Goal: Task Accomplishment & Management: Manage account settings

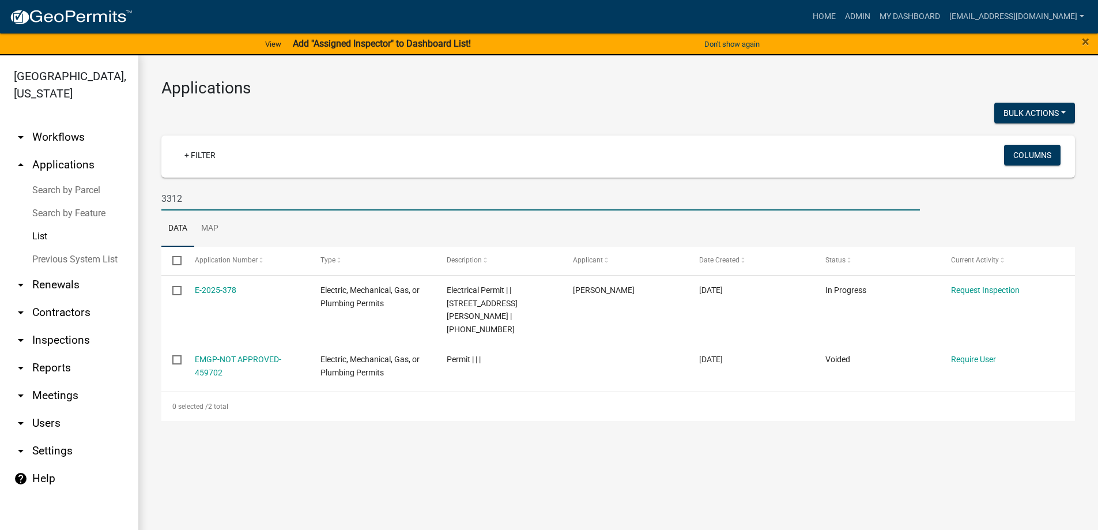
click at [0, 187] on html "Internet Explorer does NOT work with GeoPermits. Get a new browser for more sec…" at bounding box center [549, 265] width 1098 height 530
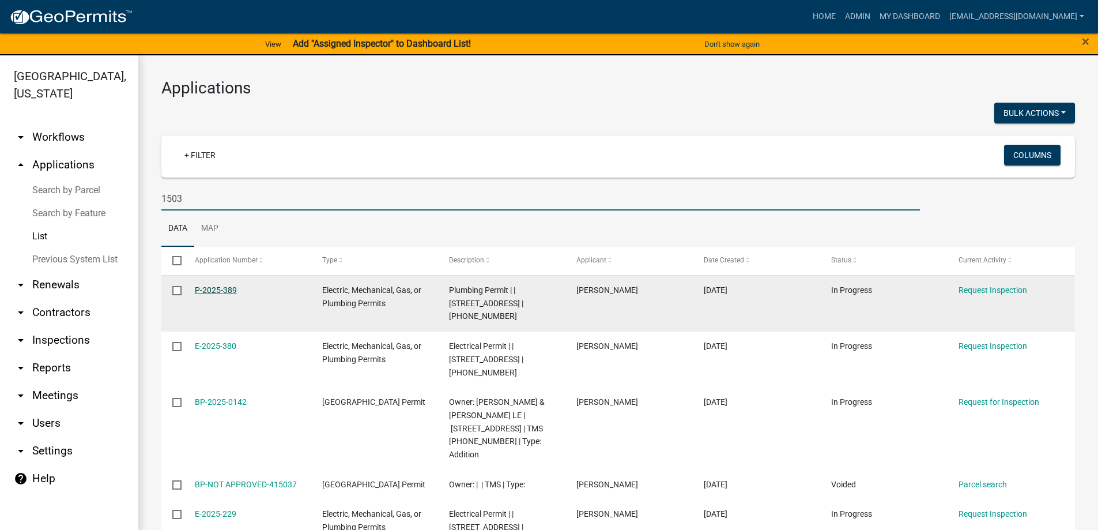
type input "1503"
click at [212, 288] on link "P-2025-389" at bounding box center [216, 289] width 42 height 9
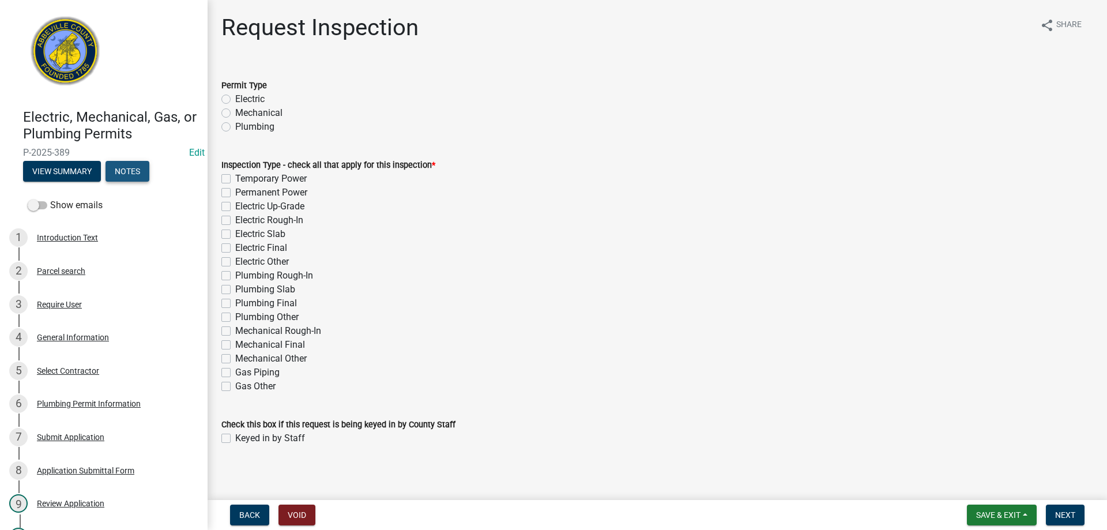
click at [125, 176] on button "Notes" at bounding box center [128, 171] width 44 height 21
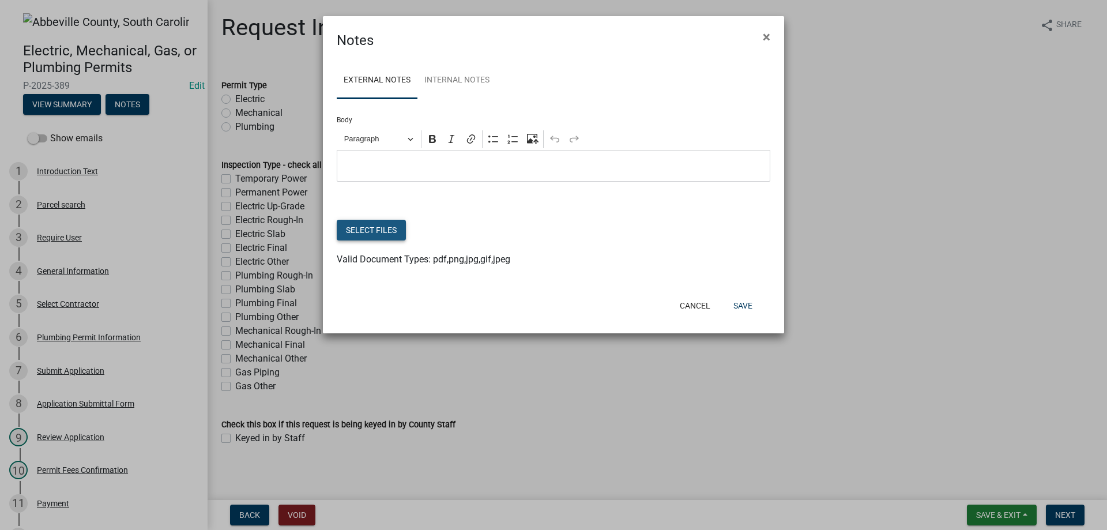
click at [382, 233] on button "Select files" at bounding box center [371, 230] width 69 height 21
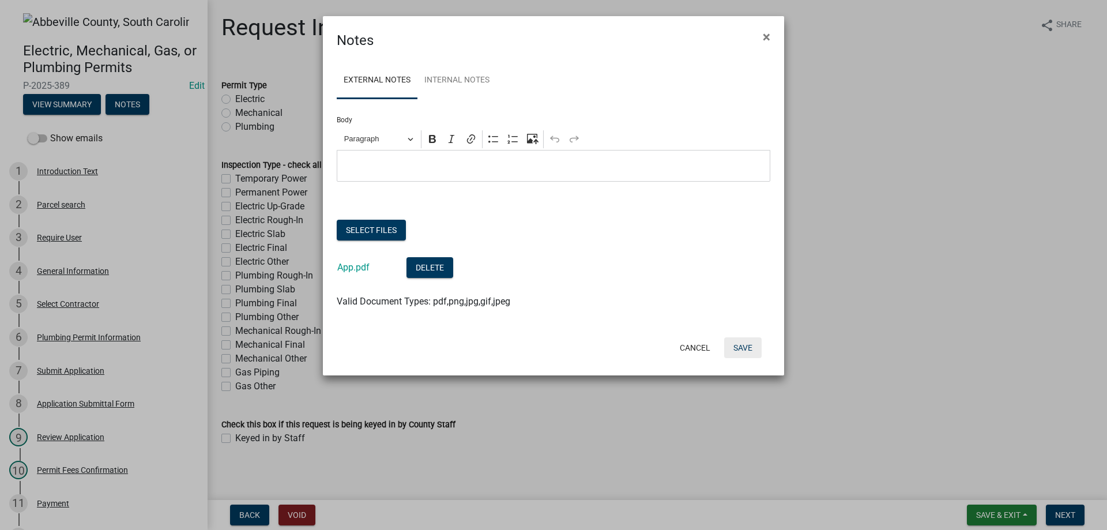
click at [732, 347] on button "Save" at bounding box center [742, 347] width 37 height 21
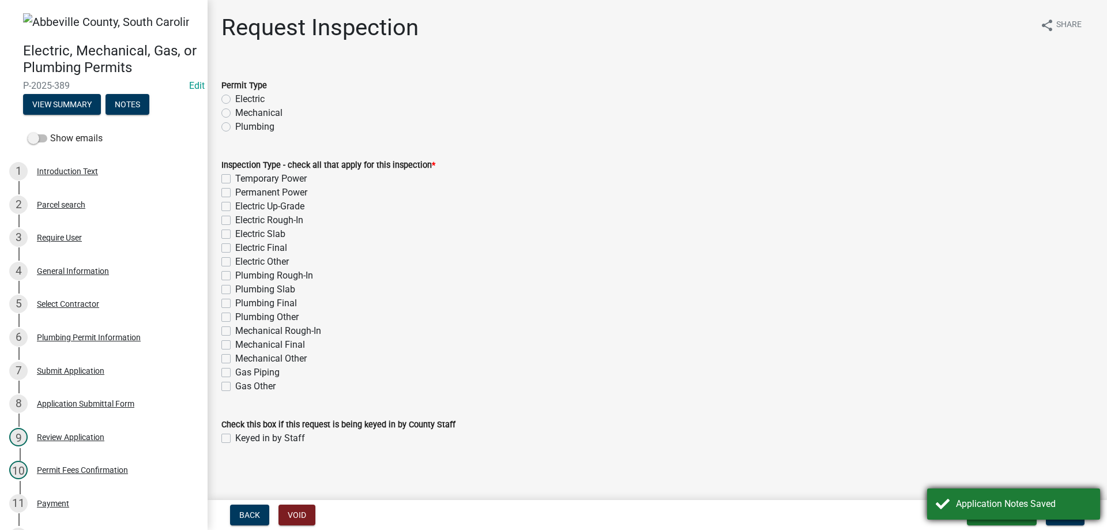
click at [1010, 510] on div "Application Notes Saved" at bounding box center [1024, 504] width 136 height 14
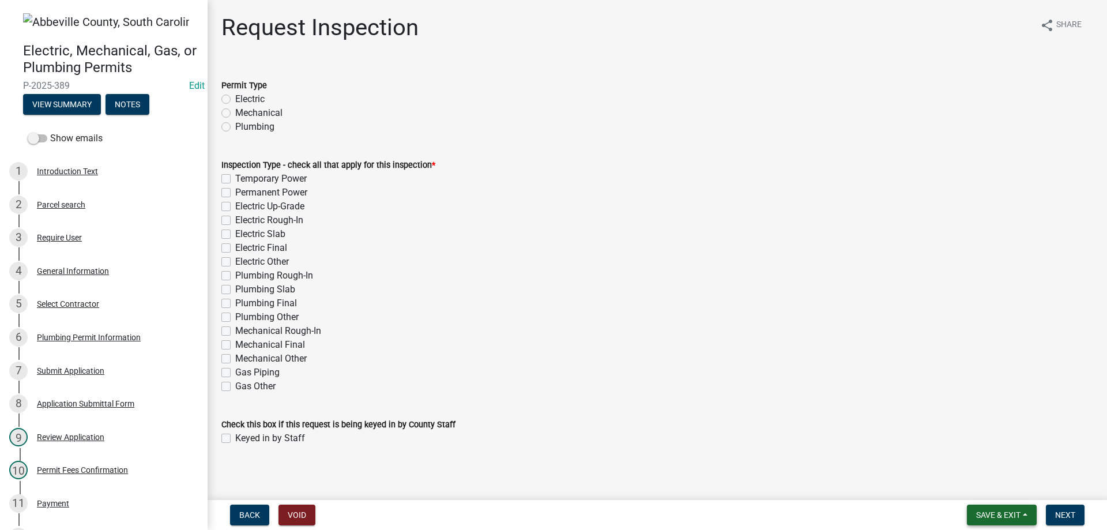
click at [1009, 515] on span "Save & Exit" at bounding box center [998, 514] width 44 height 9
click at [1004, 487] on button "Save & Exit" at bounding box center [990, 485] width 92 height 28
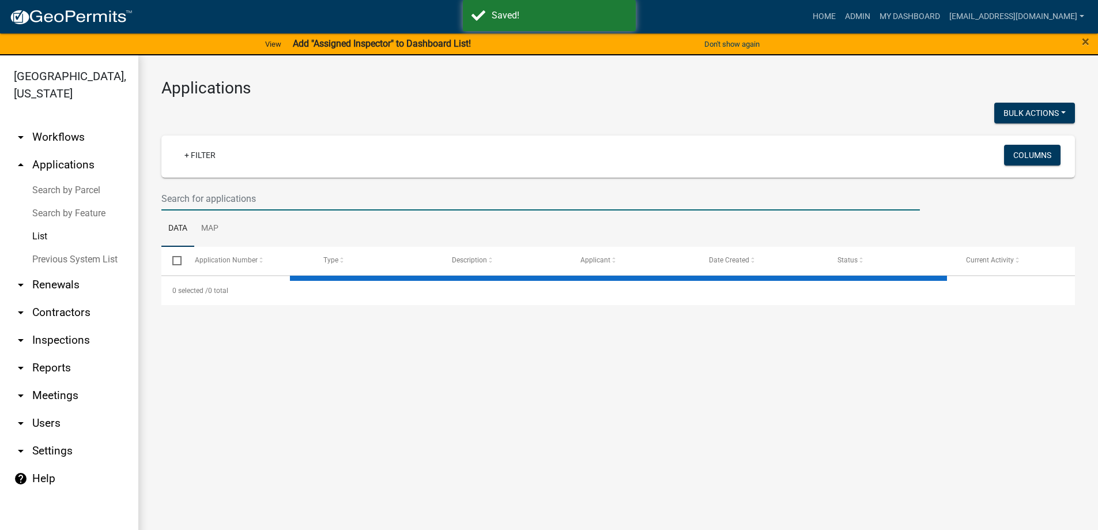
click at [226, 193] on input "text" at bounding box center [540, 199] width 759 height 24
click at [216, 205] on input "96 lewis" at bounding box center [540, 199] width 759 height 24
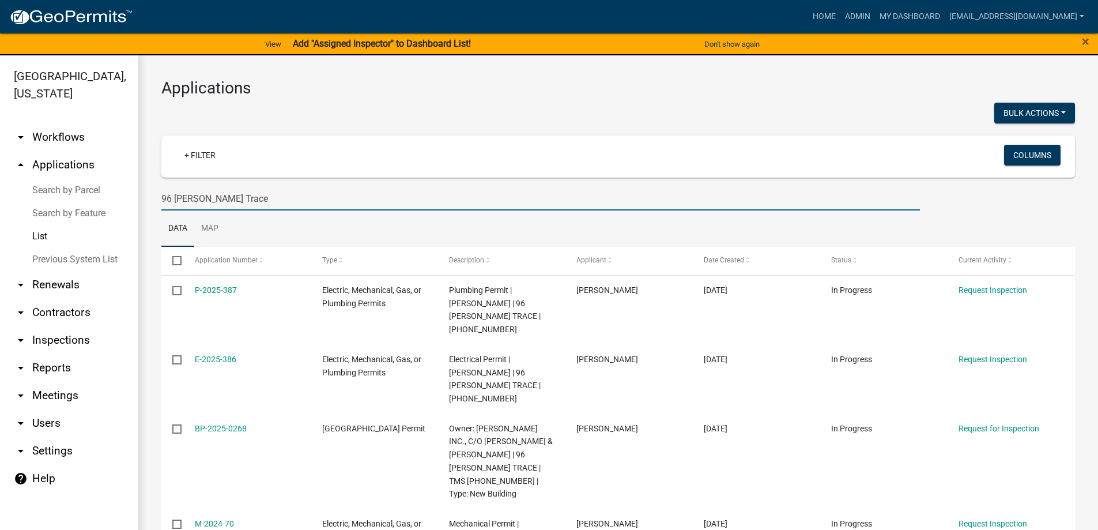
drag, startPoint x: 234, startPoint y: 198, endPoint x: 93, endPoint y: 185, distance: 140.8
click at [93, 185] on div "Abbeville County, South Carolina arrow_drop_down Workflows List arrow_drop_up A…" at bounding box center [549, 299] width 1098 height 488
type input "21"
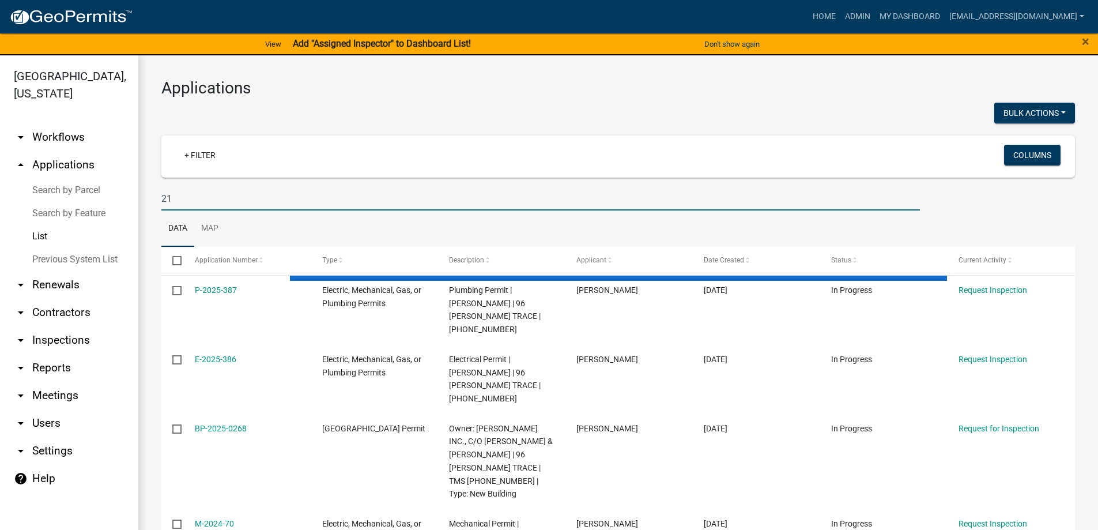
select select "3: 100"
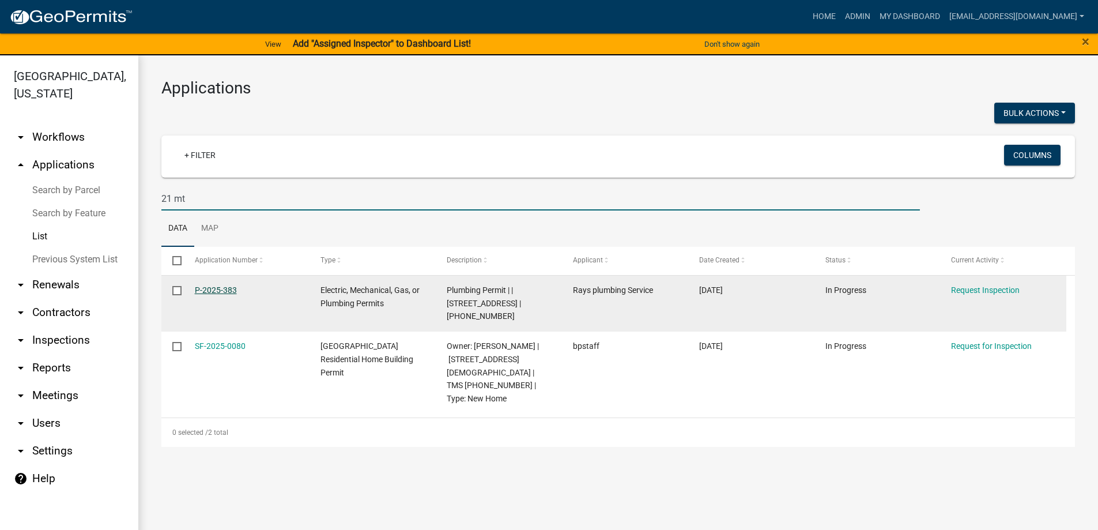
type input "21 mt"
click at [204, 293] on link "P-2025-383" at bounding box center [216, 289] width 42 height 9
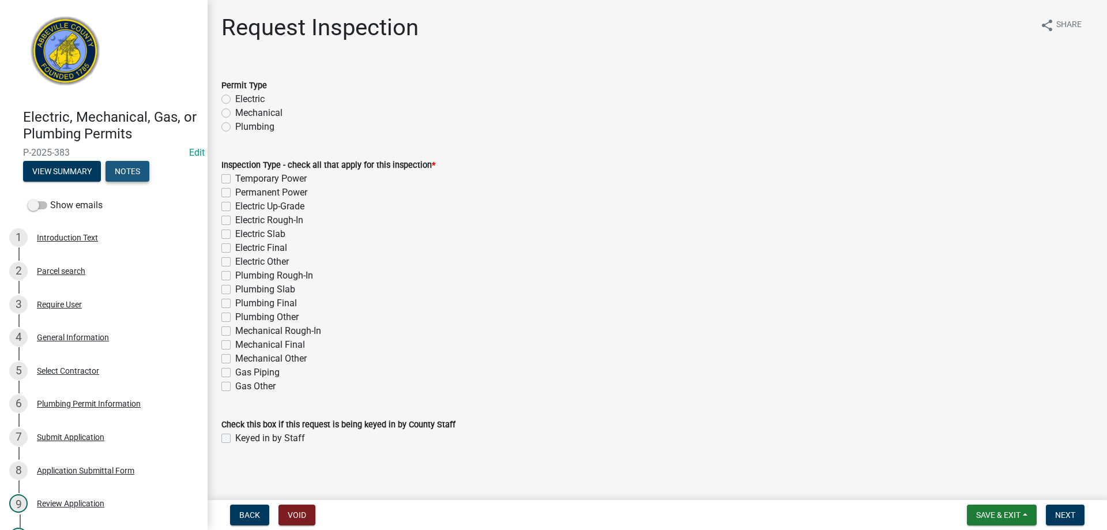
click at [139, 173] on button "Notes" at bounding box center [128, 171] width 44 height 21
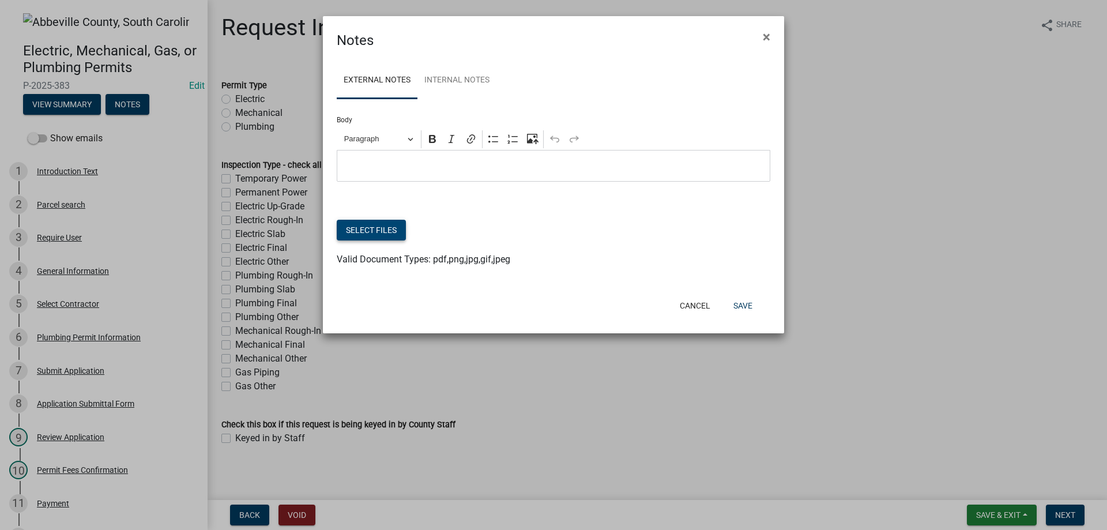
click at [378, 229] on button "Select files" at bounding box center [371, 230] width 69 height 21
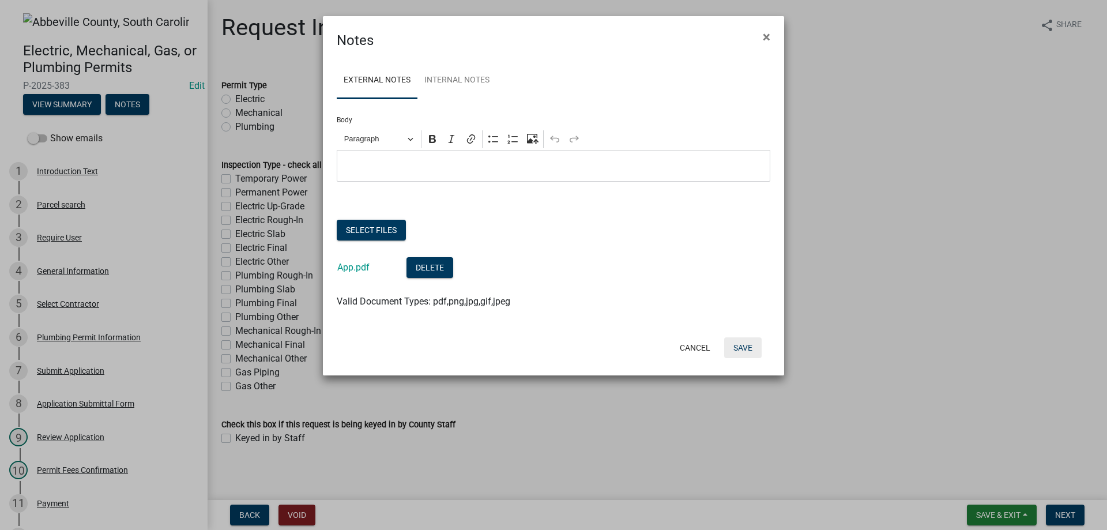
click at [733, 348] on button "Save" at bounding box center [742, 347] width 37 height 21
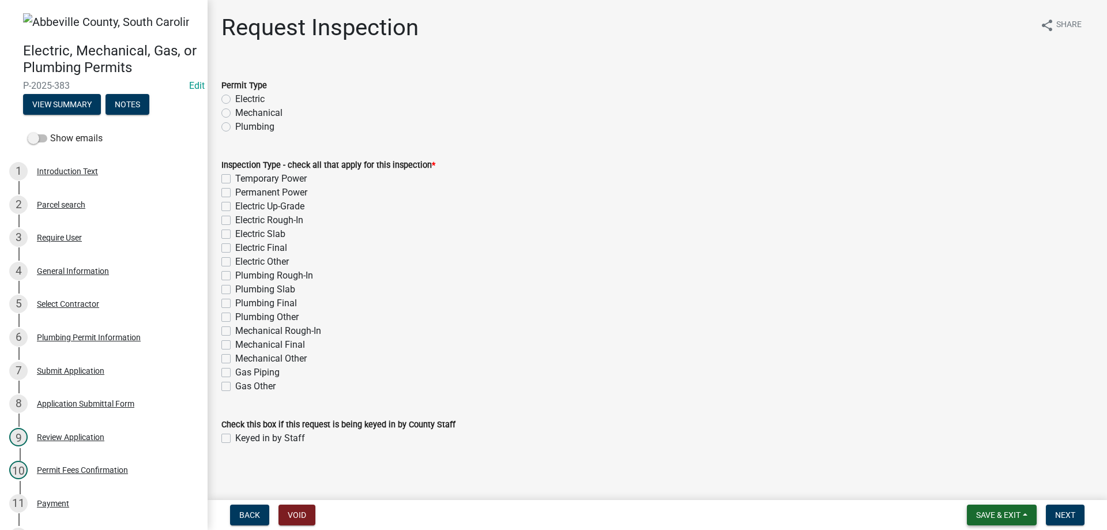
click at [994, 511] on span "Save & Exit" at bounding box center [998, 514] width 44 height 9
click at [1006, 484] on button "Save & Exit" at bounding box center [990, 485] width 92 height 28
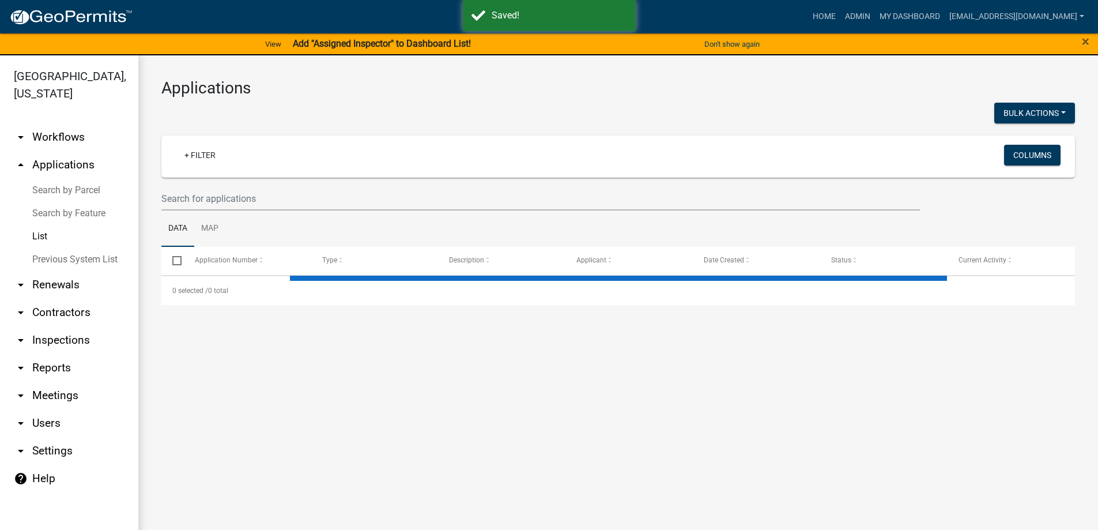
select select "3: 100"
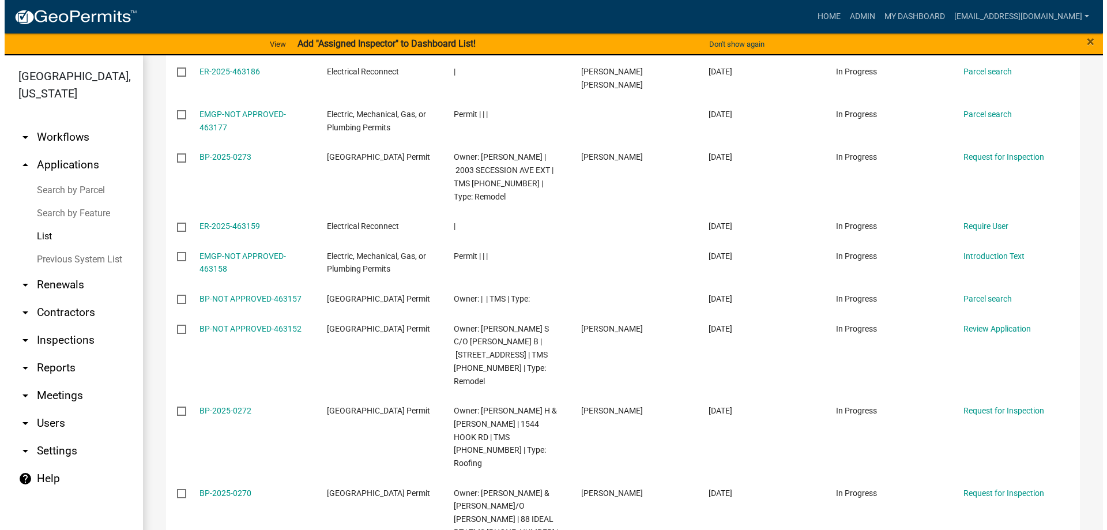
scroll to position [404, 0]
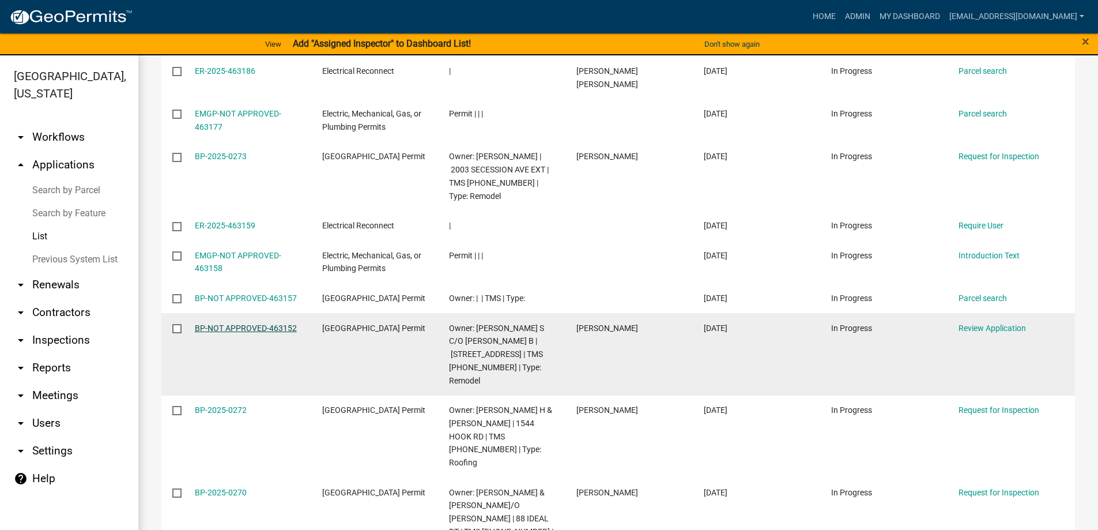
click at [233, 323] on link "BP-NOT APPROVED-463152" at bounding box center [246, 327] width 102 height 9
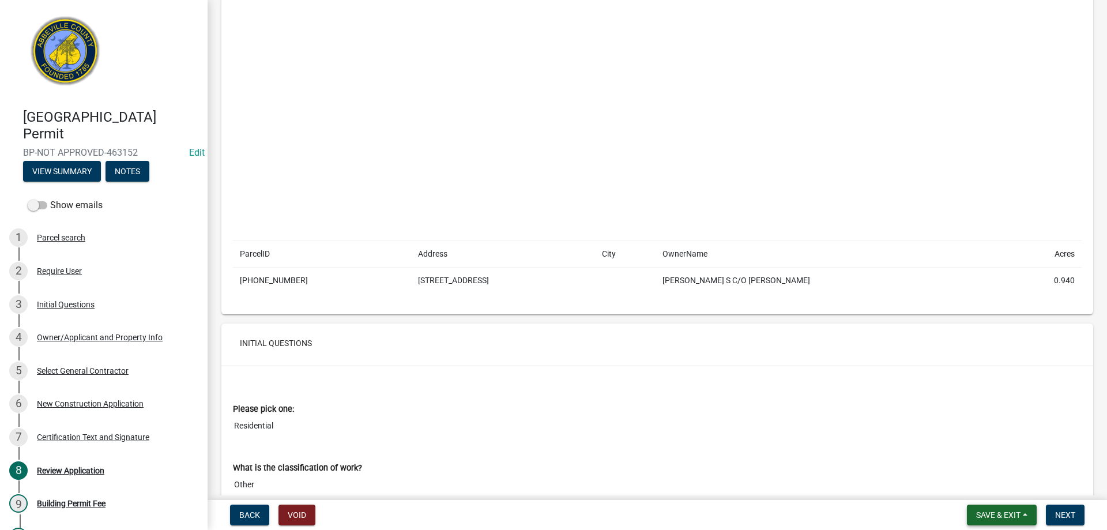
scroll to position [231, 0]
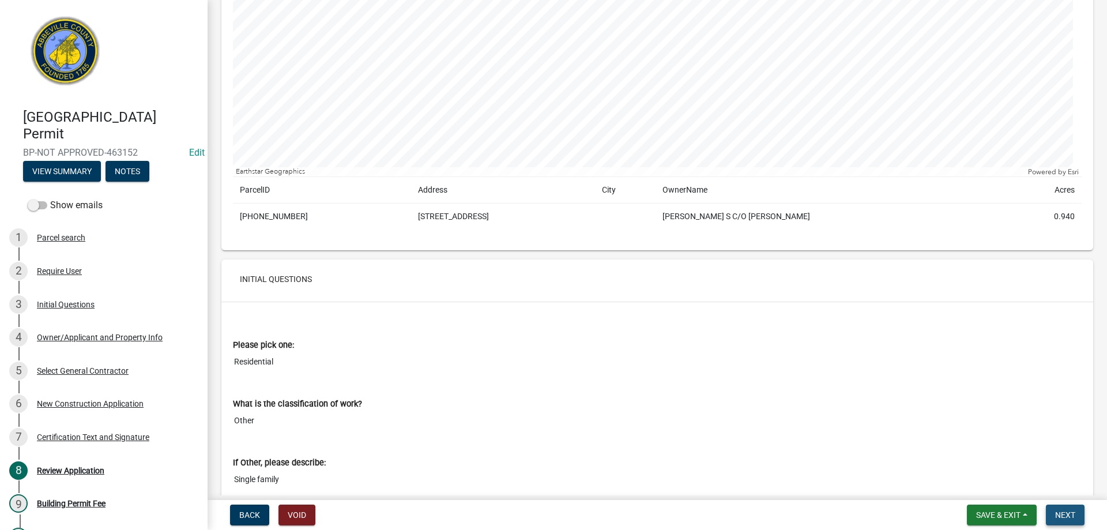
click at [1057, 511] on span "Next" at bounding box center [1065, 514] width 20 height 9
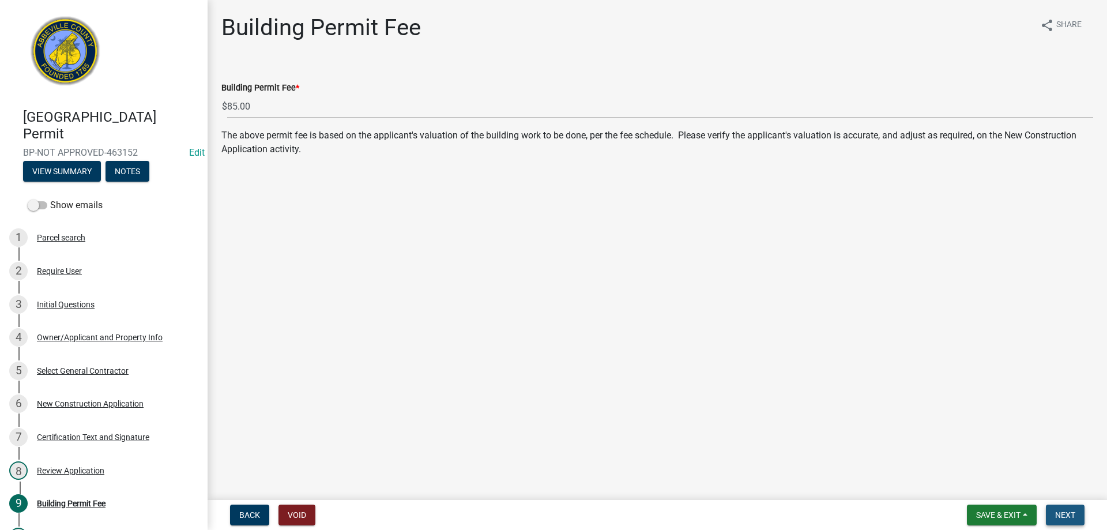
click at [1066, 513] on span "Next" at bounding box center [1065, 514] width 20 height 9
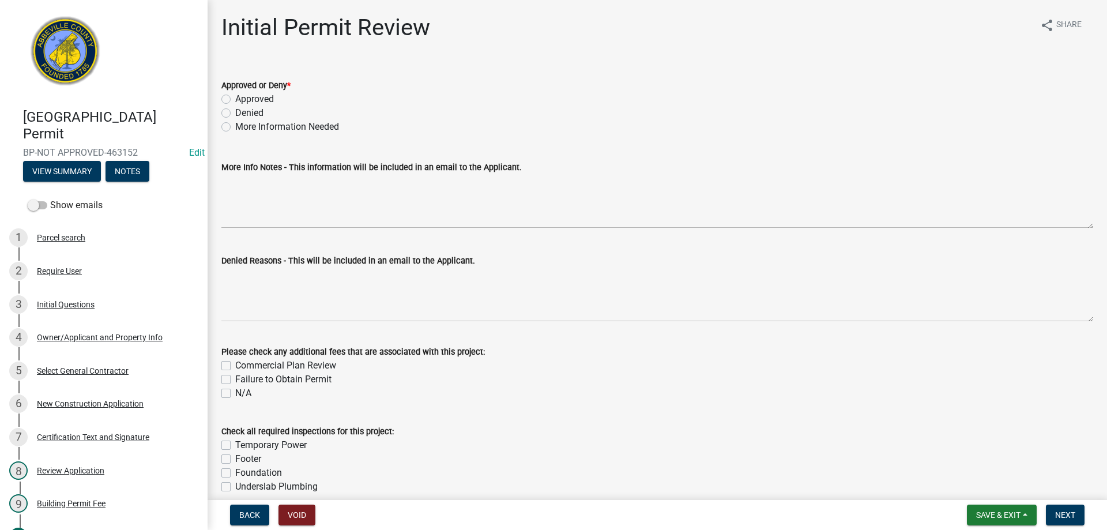
click at [235, 97] on label "Approved" at bounding box center [254, 99] width 39 height 14
click at [235, 97] on input "Approved" at bounding box center [238, 95] width 7 height 7
radio input "true"
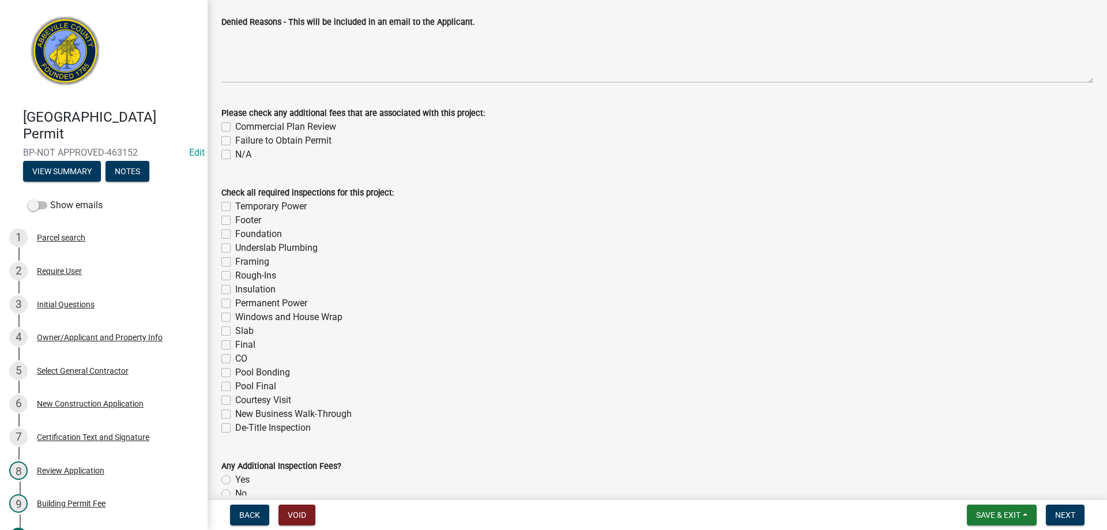
scroll to position [299, 0]
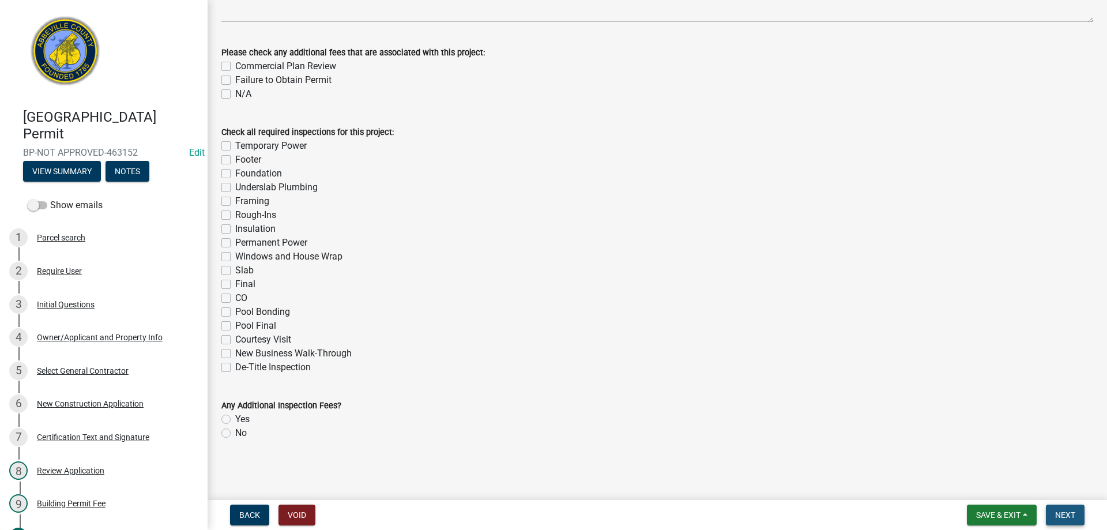
click at [1071, 514] on span "Next" at bounding box center [1065, 514] width 20 height 9
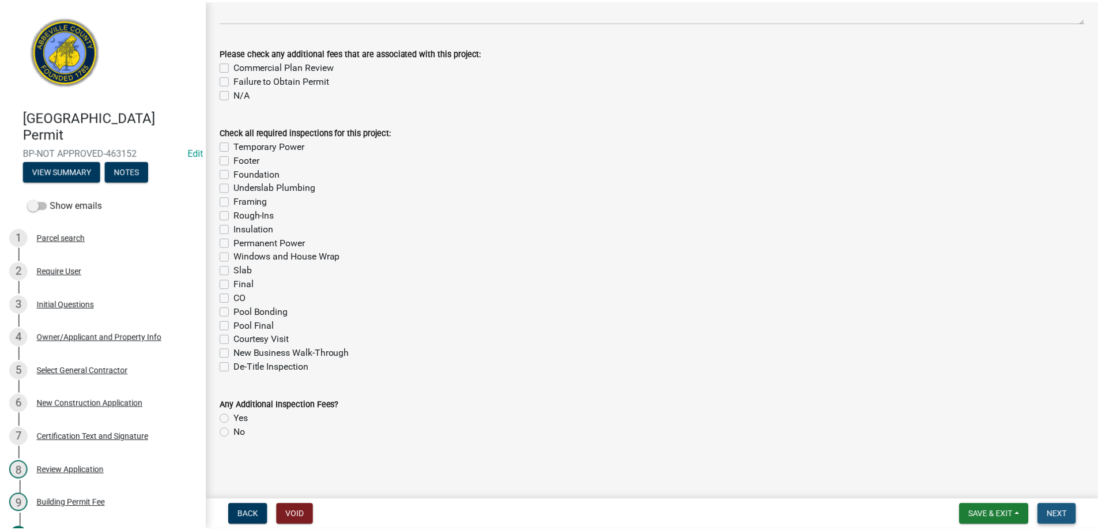
scroll to position [0, 0]
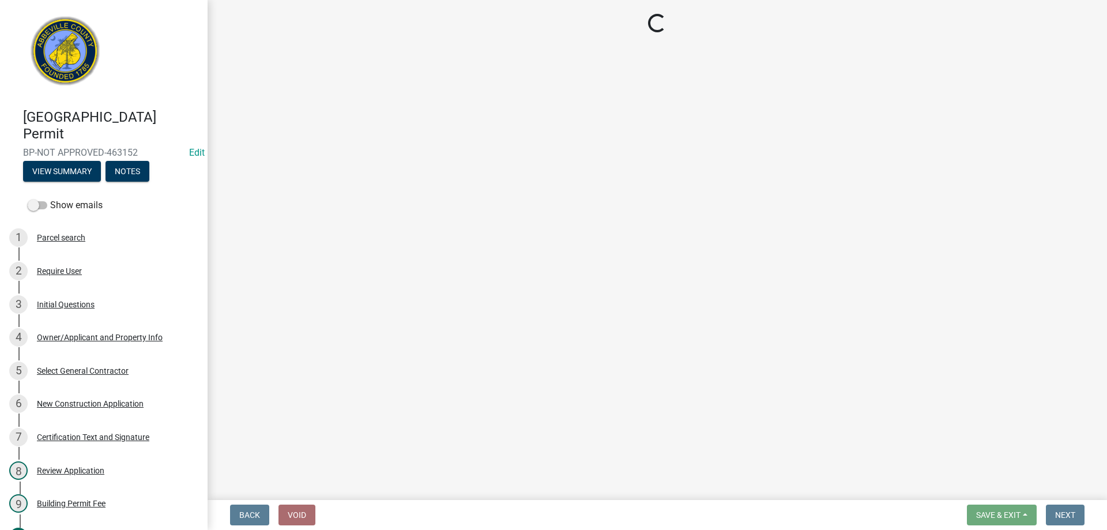
select select "3: 3"
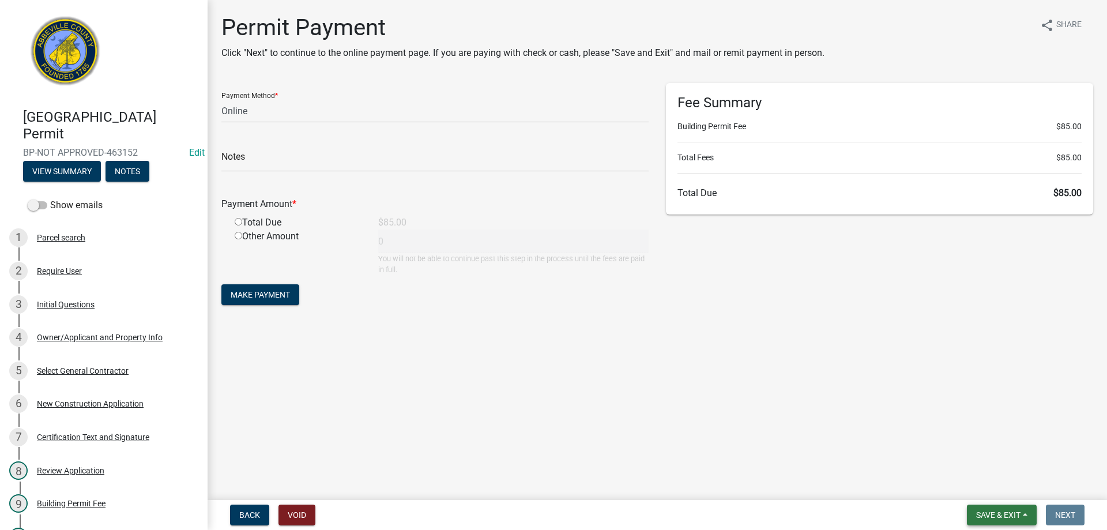
click at [990, 518] on span "Save & Exit" at bounding box center [998, 514] width 44 height 9
click at [53, 393] on link "6 New Construction Application" at bounding box center [104, 403] width 208 height 33
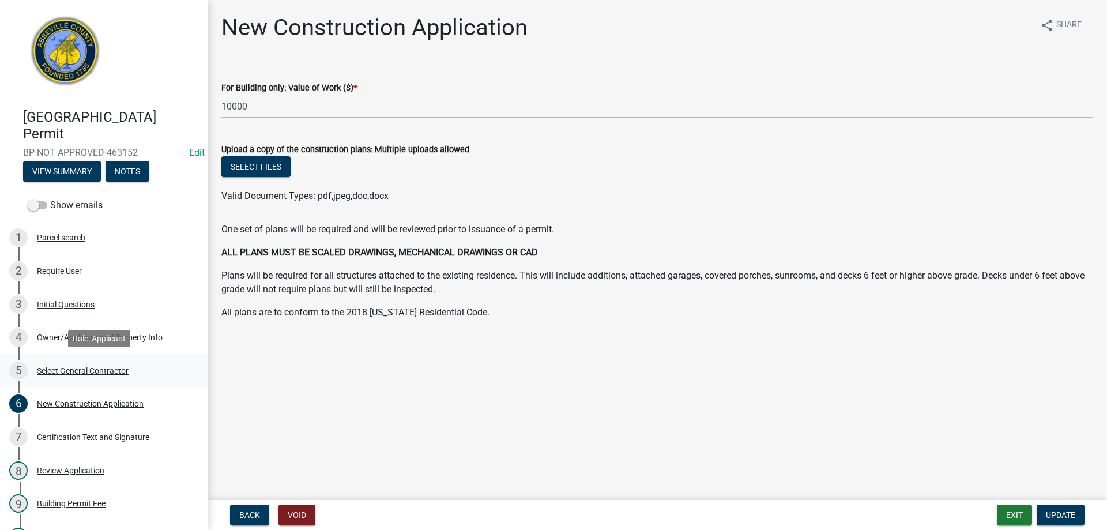
click at [53, 371] on div "Select General Contractor" at bounding box center [83, 371] width 92 height 8
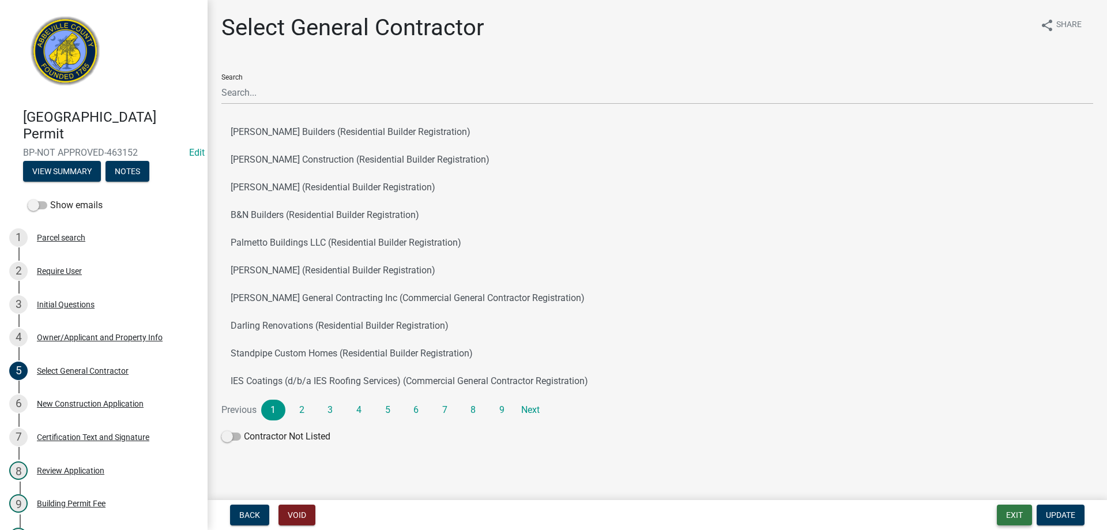
click at [1017, 515] on button "Exit" at bounding box center [1014, 515] width 35 height 21
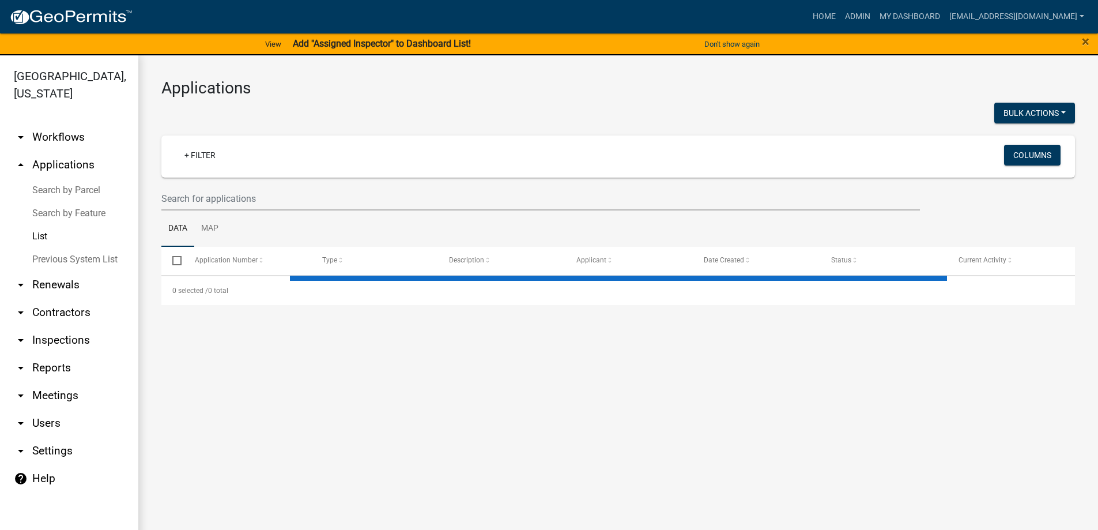
select select "3: 100"
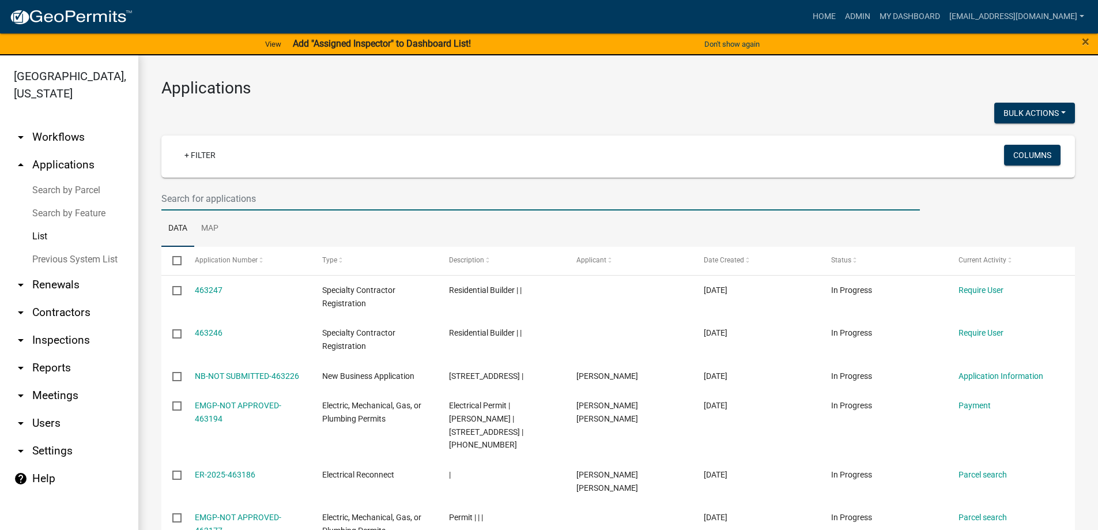
click at [284, 194] on input "text" at bounding box center [540, 199] width 759 height 24
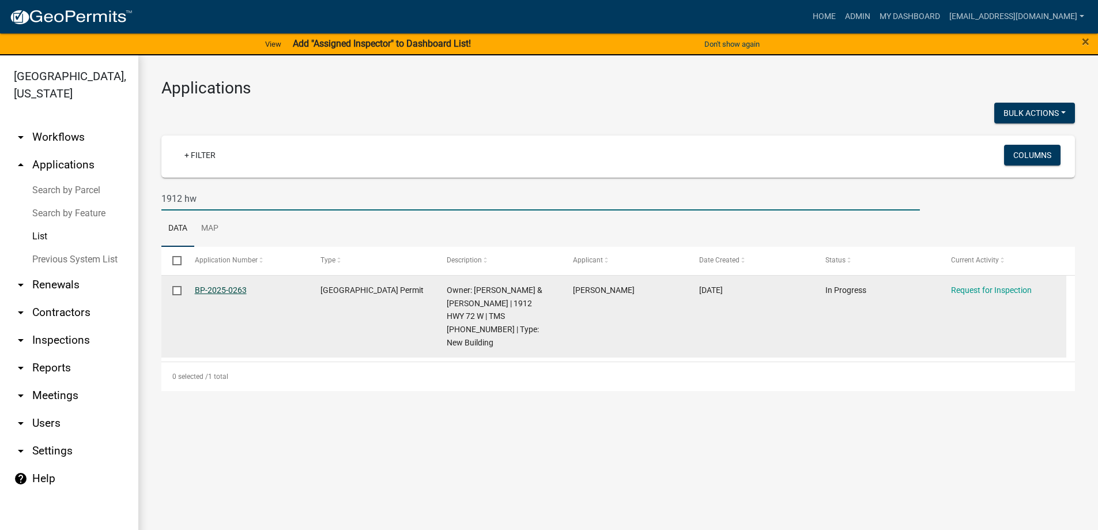
type input "1912 hw"
click at [210, 292] on link "BP-2025-0263" at bounding box center [221, 289] width 52 height 9
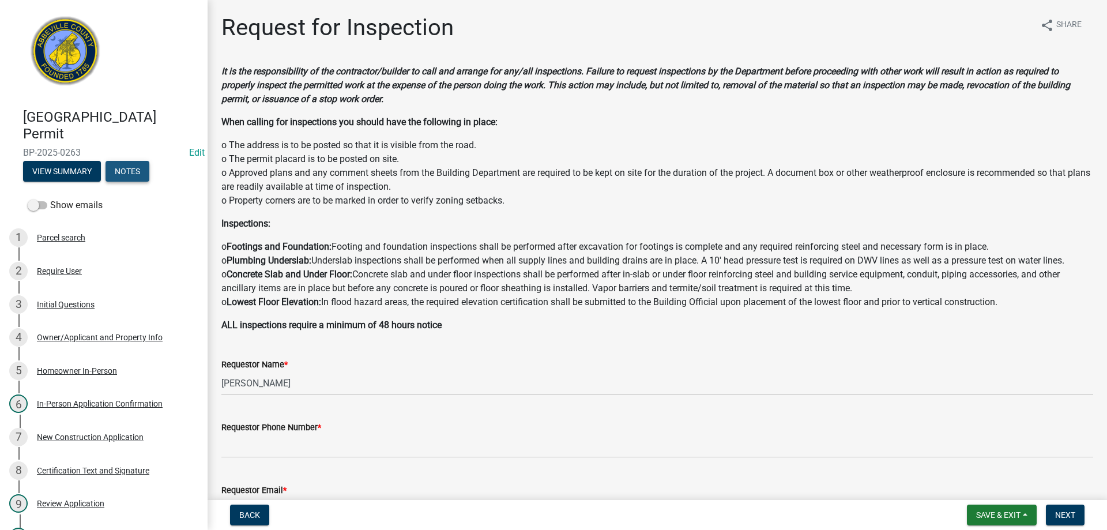
click at [123, 169] on button "Notes" at bounding box center [128, 171] width 44 height 21
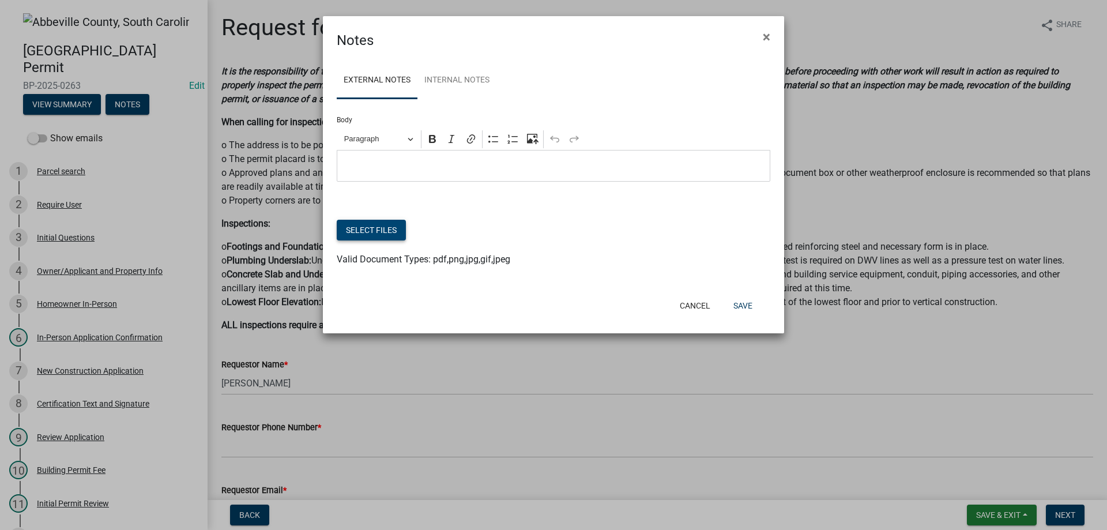
click at [382, 235] on button "Select files" at bounding box center [371, 230] width 69 height 21
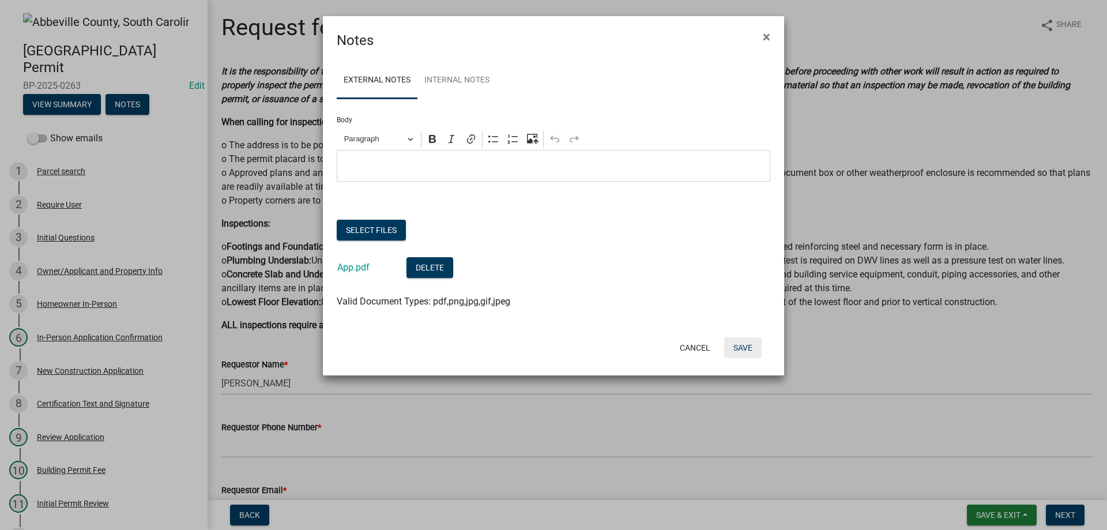
click at [748, 347] on button "Save" at bounding box center [742, 347] width 37 height 21
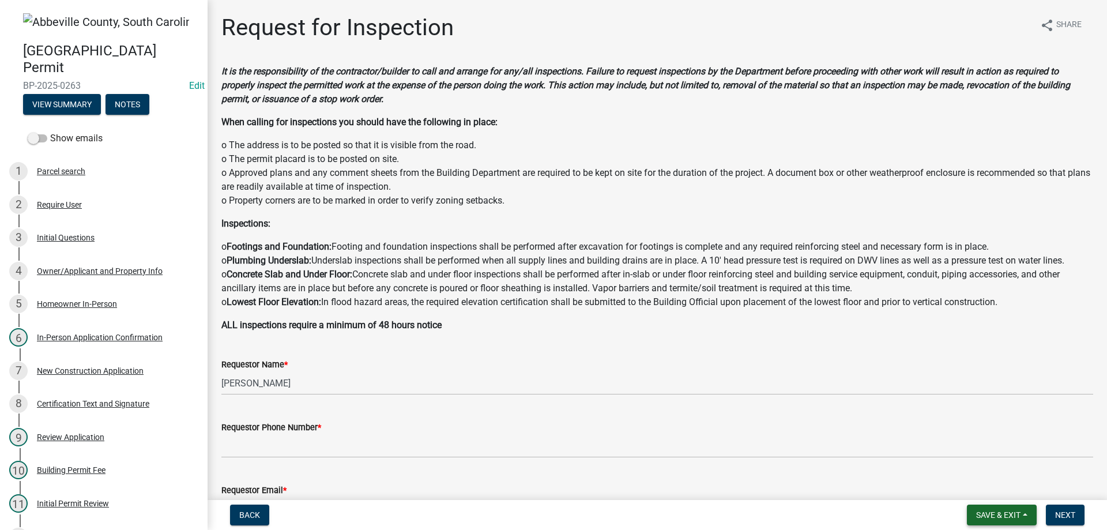
click at [1001, 518] on span "Save & Exit" at bounding box center [998, 514] width 44 height 9
click at [992, 494] on button "Save & Exit" at bounding box center [990, 485] width 92 height 28
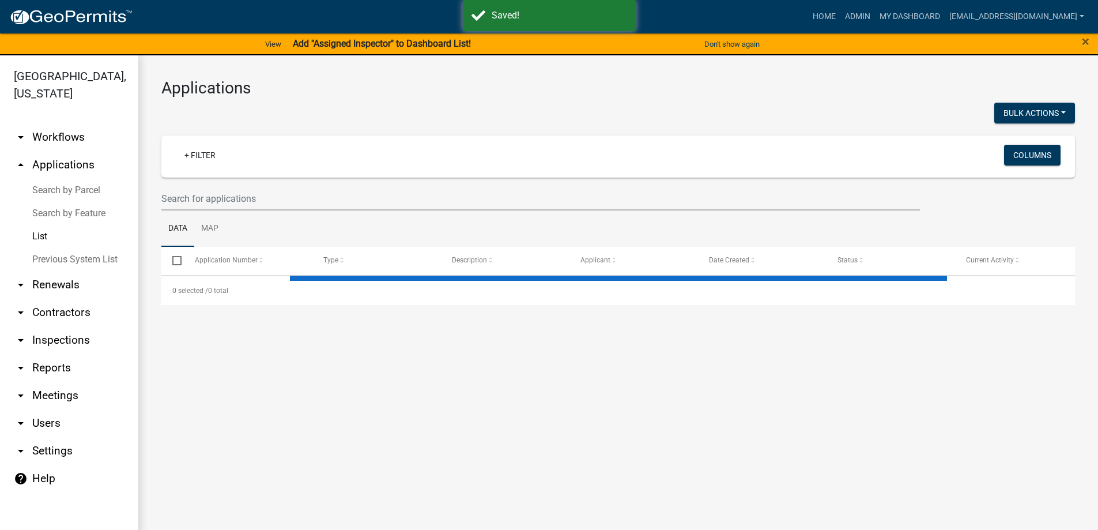
select select "3: 100"
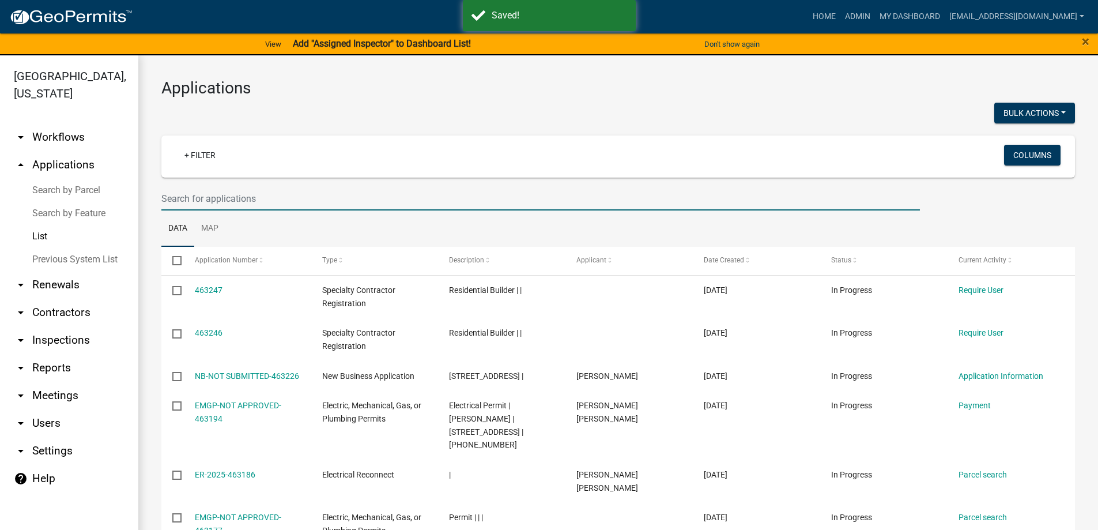
click at [232, 197] on input "text" at bounding box center [540, 199] width 759 height 24
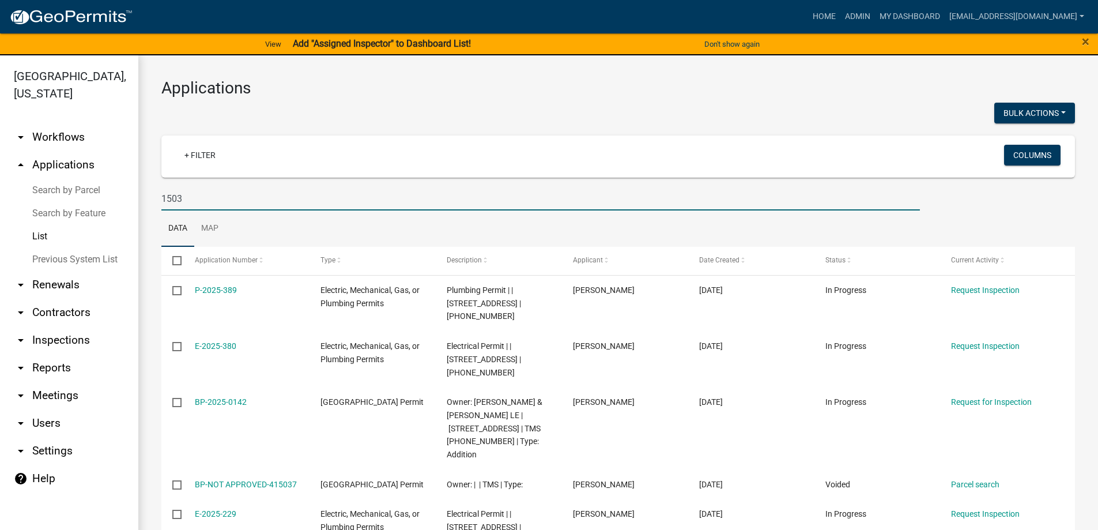
drag, startPoint x: 205, startPoint y: 200, endPoint x: -48, endPoint y: 227, distance: 254.6
click at [0, 227] on html "Internet Explorer does NOT work with GeoPermits. Get a new browser for more sec…" at bounding box center [549, 265] width 1098 height 530
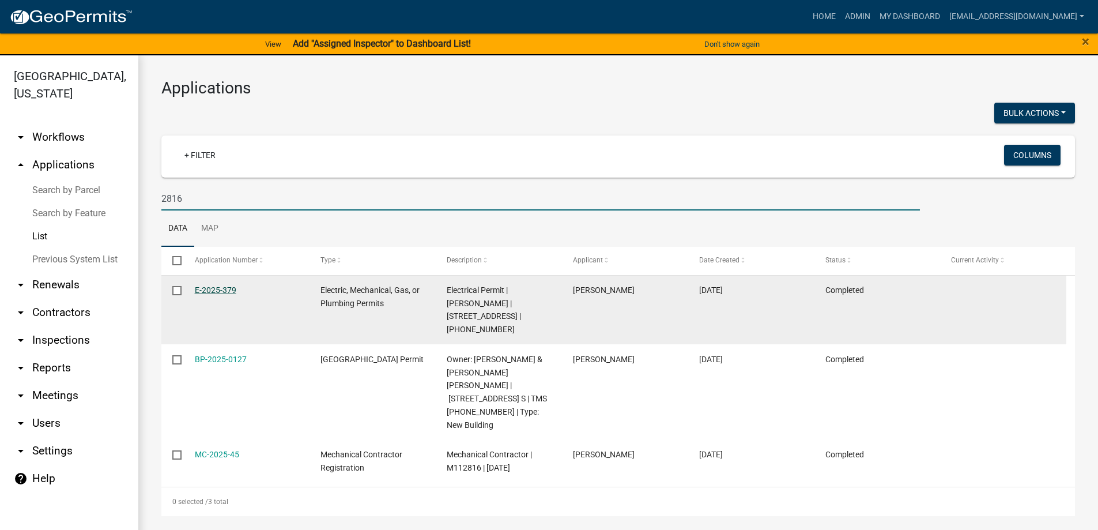
type input "2816"
drag, startPoint x: 212, startPoint y: 289, endPoint x: 202, endPoint y: 292, distance: 10.2
click at [202, 292] on link "E-2025-379" at bounding box center [216, 289] width 42 height 9
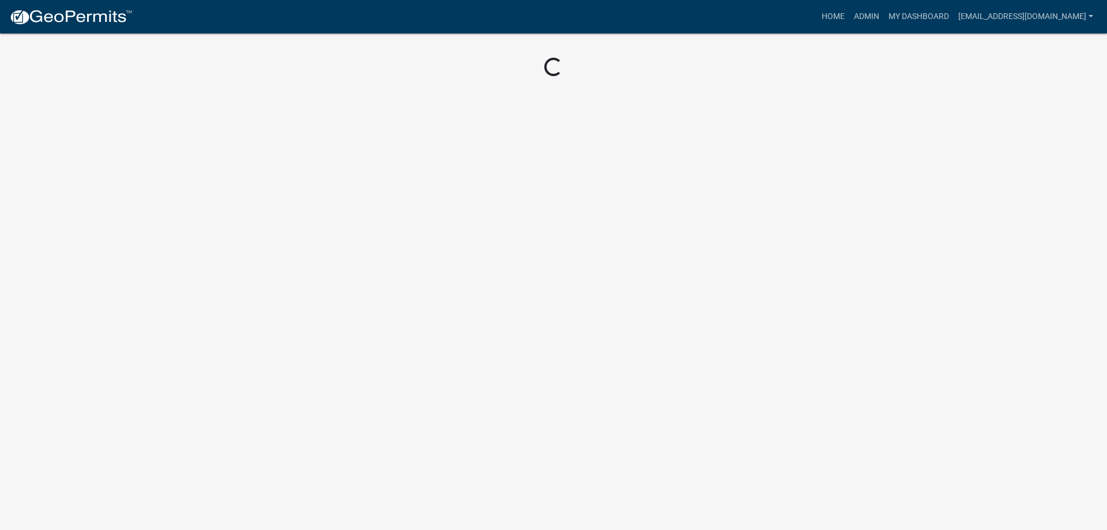
click at [202, 292] on body "Internet Explorer does NOT work with GeoPermits. Get a new browser for more sec…" at bounding box center [553, 265] width 1107 height 530
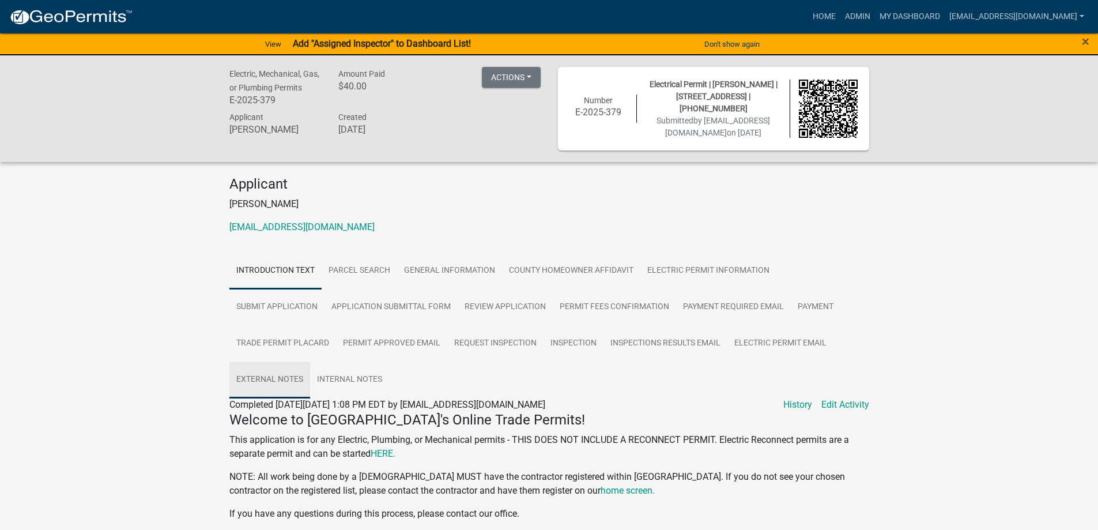
click at [261, 393] on link "External Notes" at bounding box center [269, 380] width 81 height 37
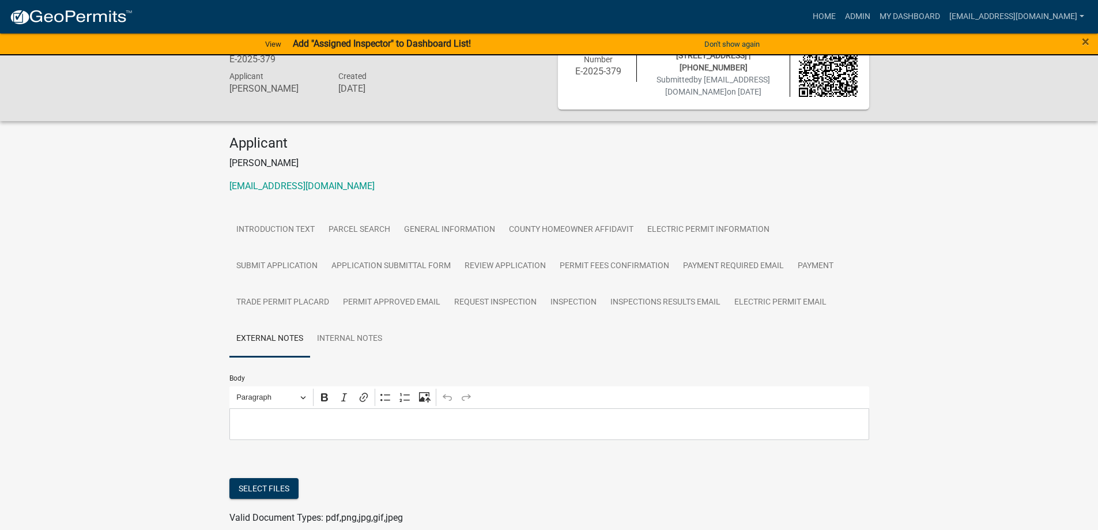
scroll to position [131, 0]
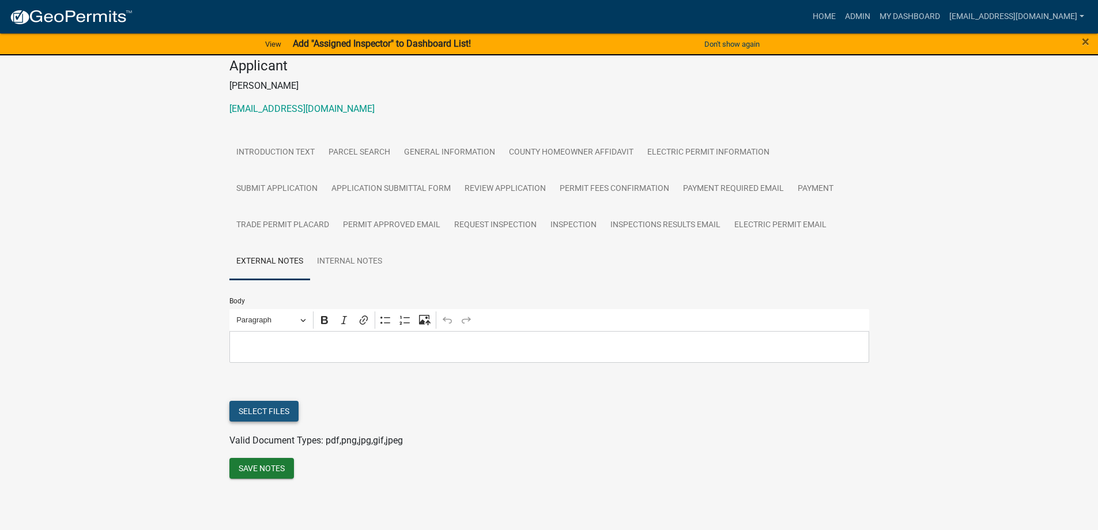
click at [276, 408] on button "Select files" at bounding box center [263, 411] width 69 height 21
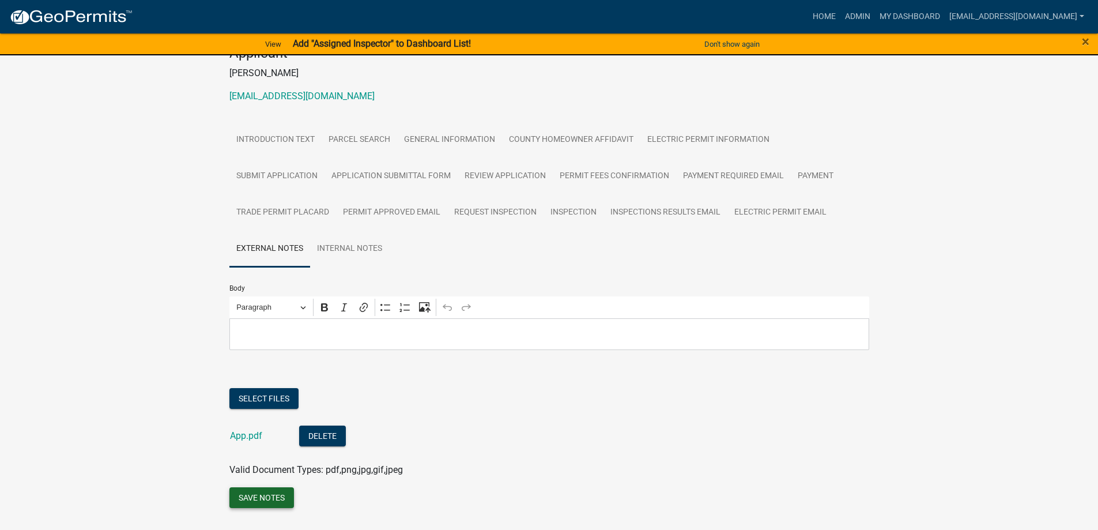
drag, startPoint x: 270, startPoint y: 521, endPoint x: 272, endPoint y: 513, distance: 8.4
click at [272, 511] on div "Body Rich Text Editor Paragraph Bold Italic Link Bulleted List Numbered List Up…" at bounding box center [549, 389] width 640 height 244
click at [273, 508] on button "Save Notes" at bounding box center [261, 497] width 65 height 21
click at [841, 12] on link "Admin" at bounding box center [858, 17] width 35 height 22
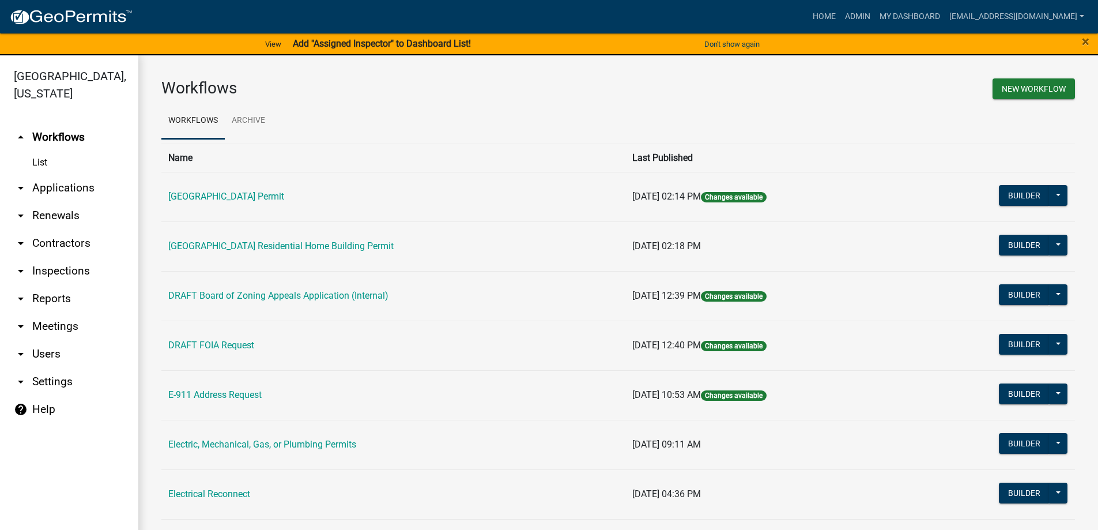
click at [70, 182] on link "arrow_drop_down Applications" at bounding box center [69, 188] width 138 height 28
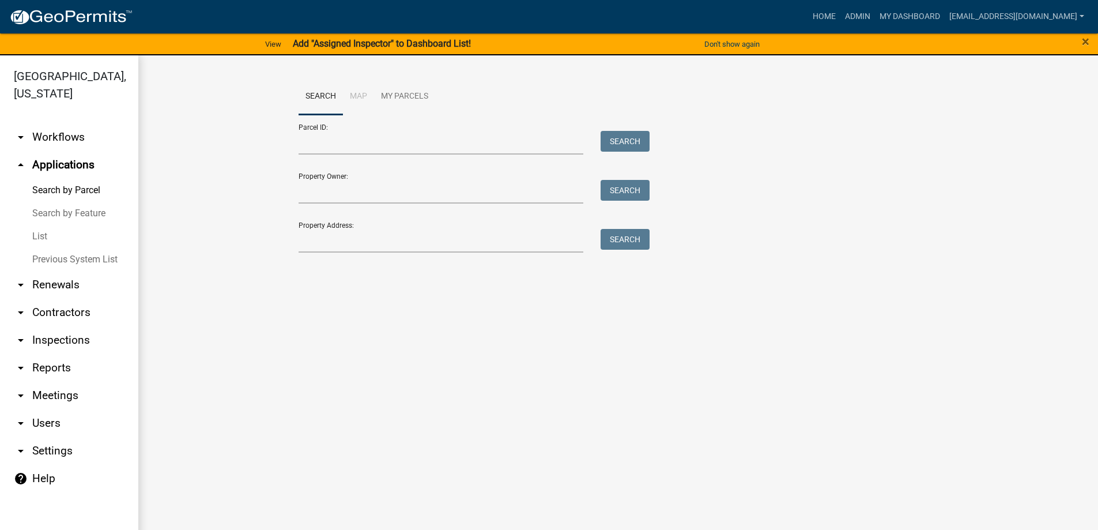
click at [39, 240] on link "List" at bounding box center [69, 236] width 138 height 23
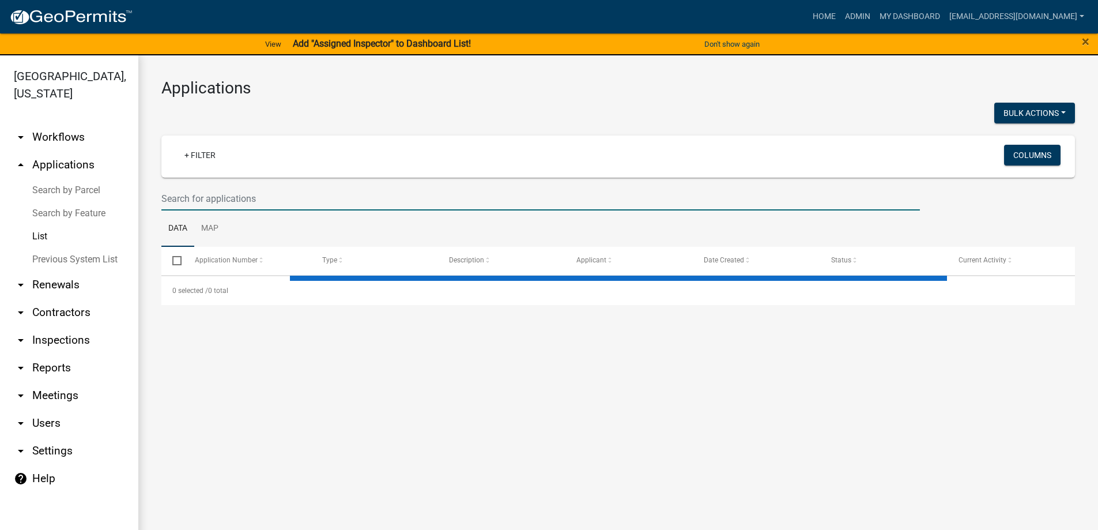
click at [227, 189] on input "text" at bounding box center [540, 199] width 759 height 24
select select "3: 100"
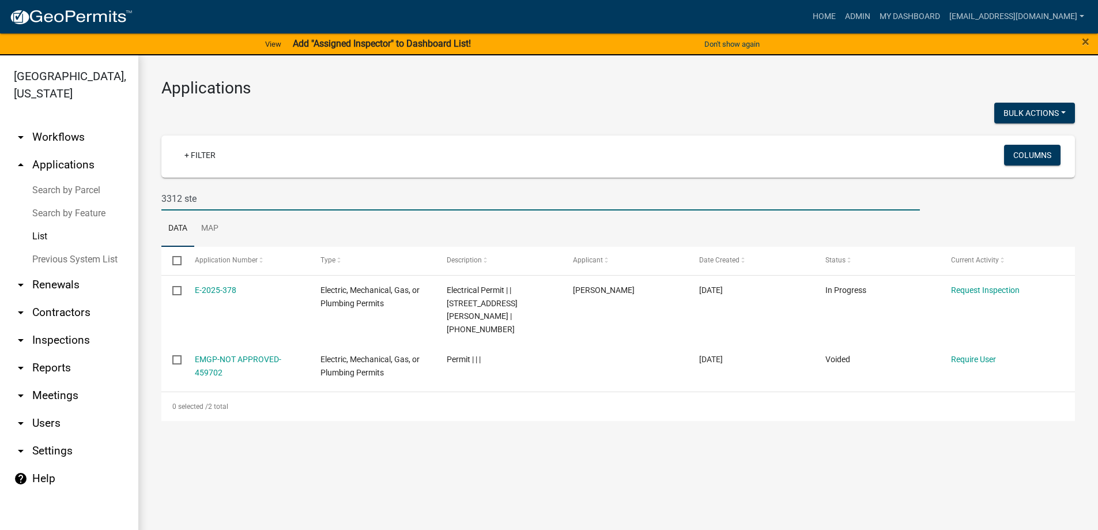
drag, startPoint x: 216, startPoint y: 200, endPoint x: 92, endPoint y: 198, distance: 124.6
click at [92, 198] on div "Abbeville County, South Carolina arrow_drop_down Workflows List arrow_drop_up A…" at bounding box center [549, 299] width 1098 height 488
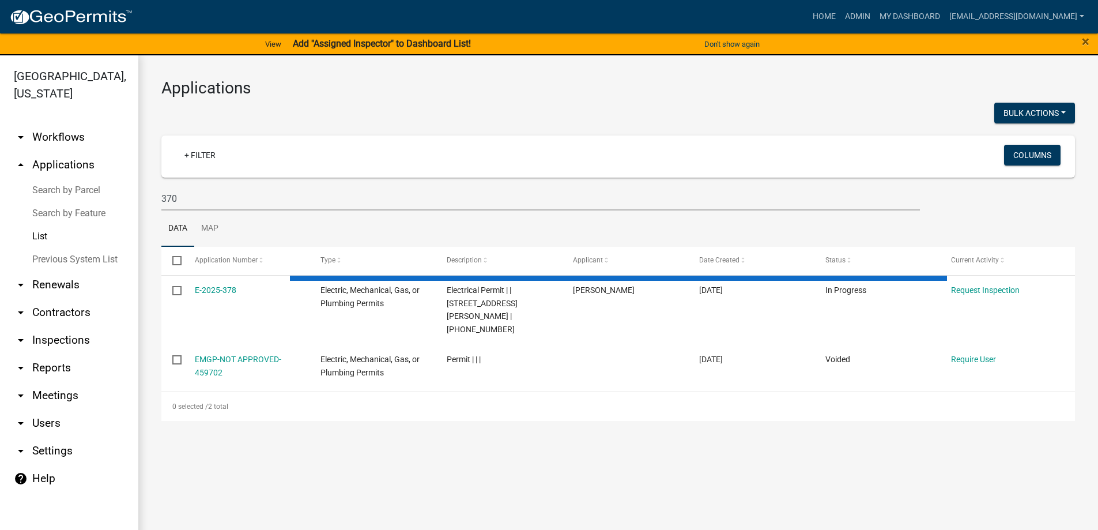
click at [272, 231] on ul "Data Map" at bounding box center [618, 228] width 914 height 36
click at [202, 205] on input "370" at bounding box center [540, 199] width 759 height 24
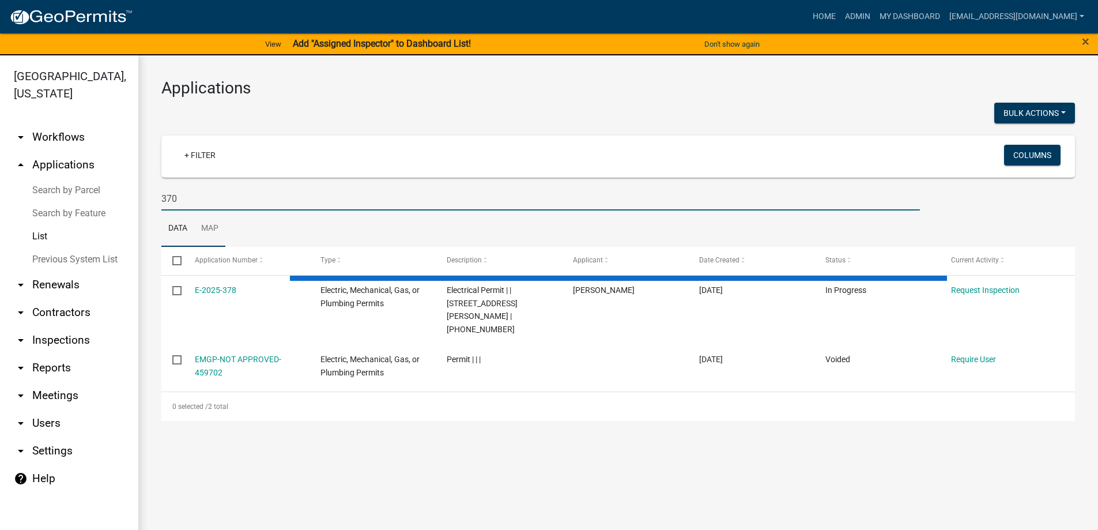
type input "370 watts"
select select "3: 100"
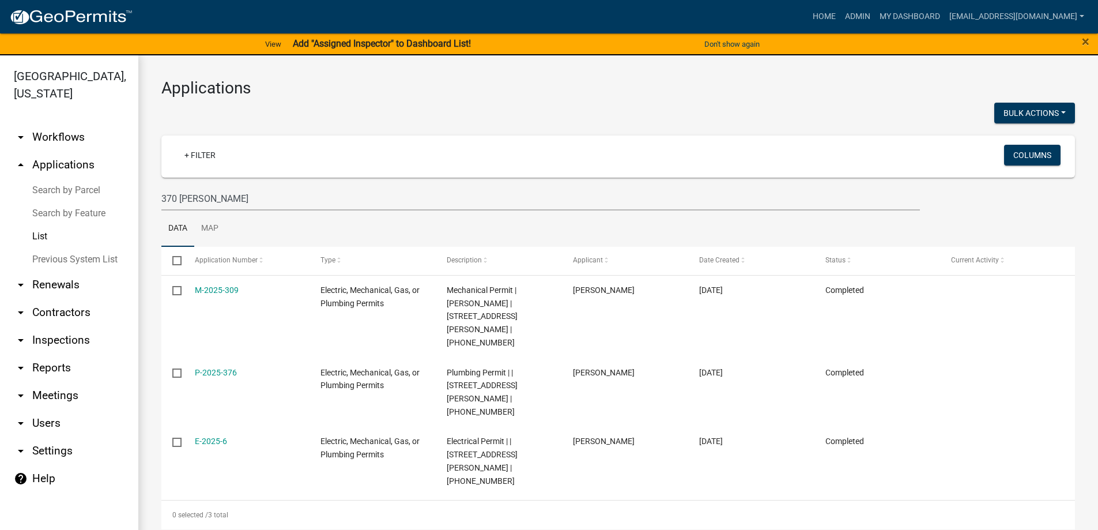
drag, startPoint x: 221, startPoint y: 345, endPoint x: 199, endPoint y: 344, distance: 21.9
click at [199, 368] on link "P-2025-376" at bounding box center [216, 372] width 42 height 9
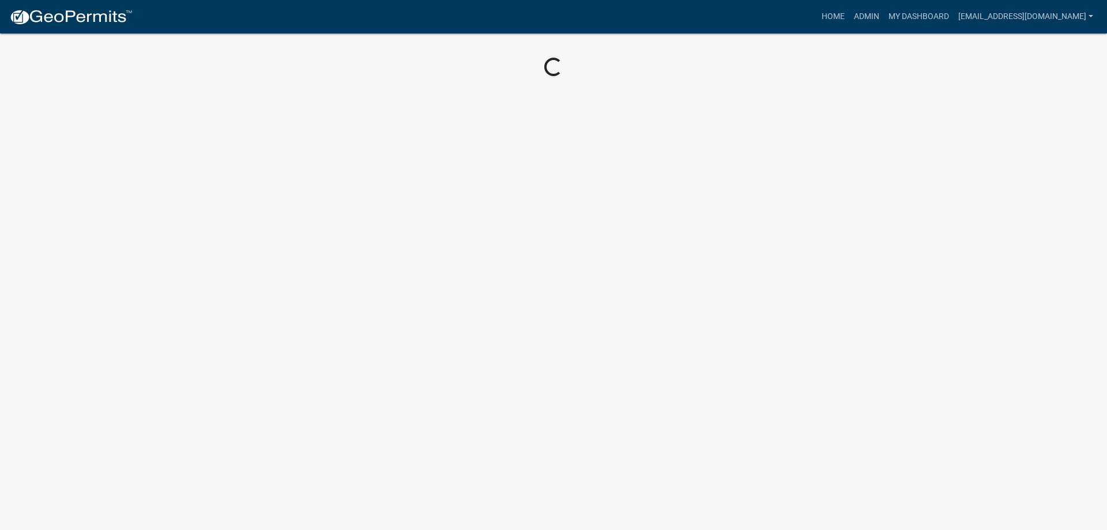
click at [199, 344] on body "Internet Explorer does NOT work with GeoPermits. Get a new browser for more sec…" at bounding box center [553, 265] width 1107 height 530
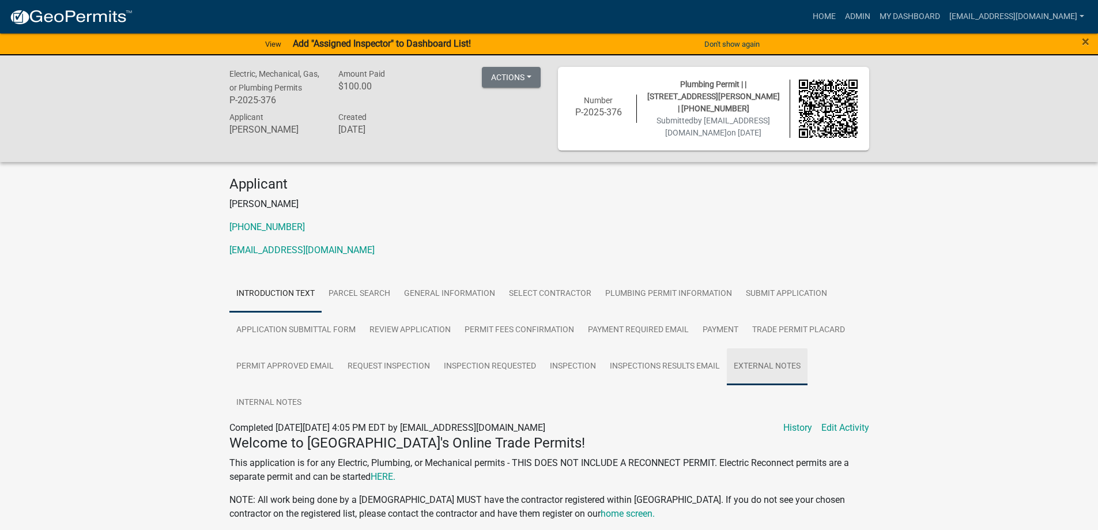
click at [751, 365] on link "External Notes" at bounding box center [767, 366] width 81 height 37
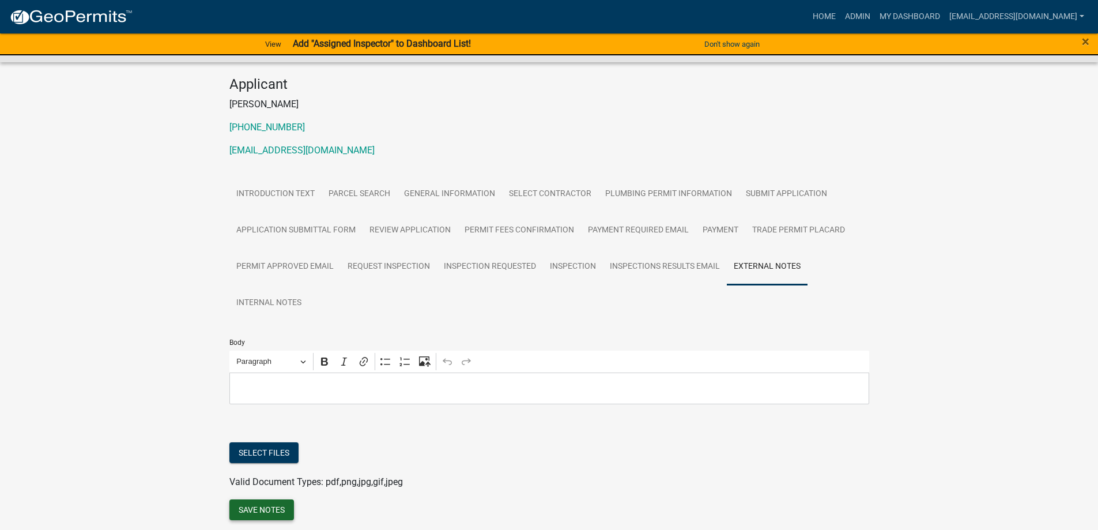
scroll to position [142, 0]
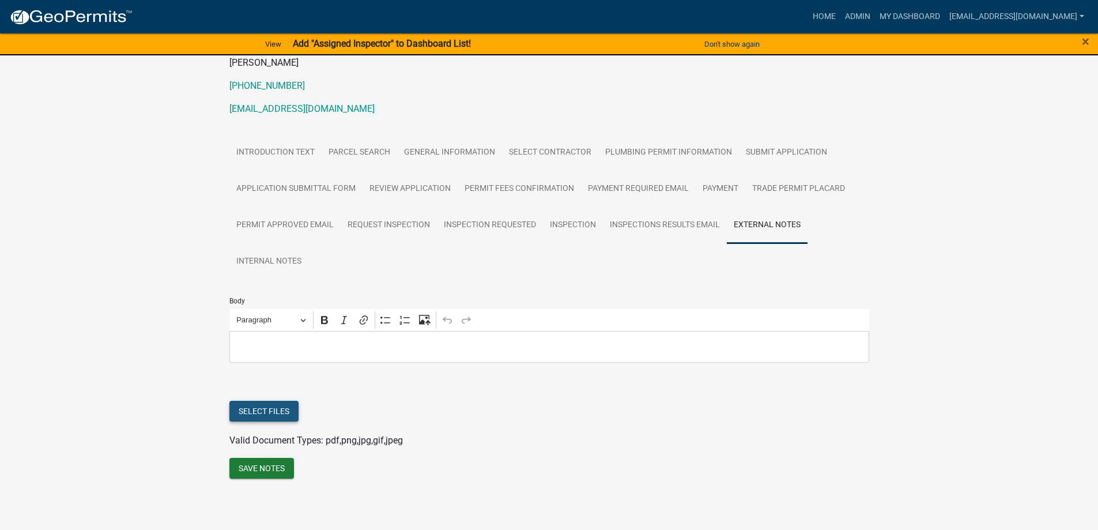
click at [255, 410] on button "Select files" at bounding box center [263, 411] width 69 height 21
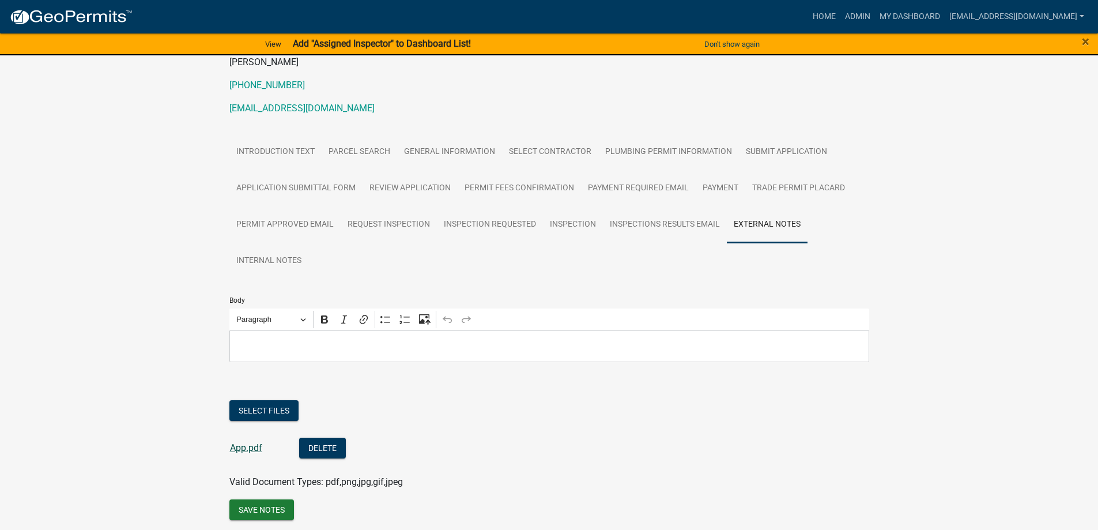
click at [255, 444] on link "App.pdf" at bounding box center [246, 447] width 32 height 11
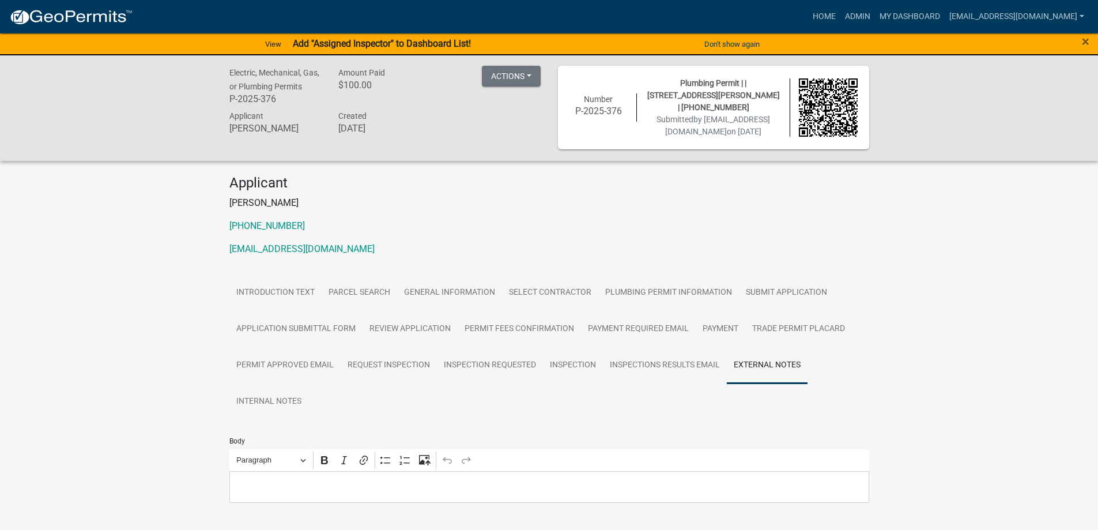
scroll to position [0, 0]
click at [841, 16] on link "Admin" at bounding box center [858, 17] width 35 height 22
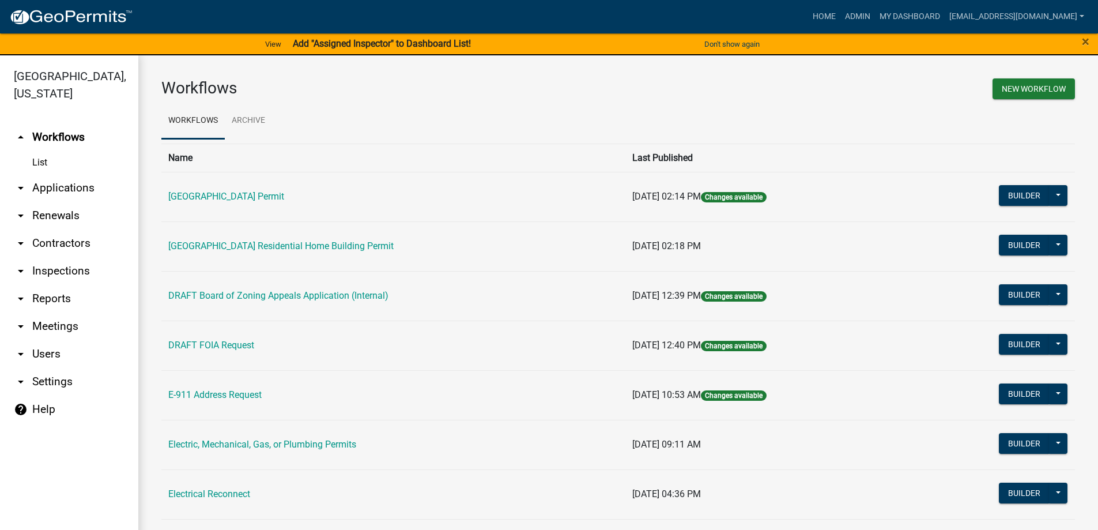
click at [61, 192] on link "arrow_drop_down Applications" at bounding box center [69, 188] width 138 height 28
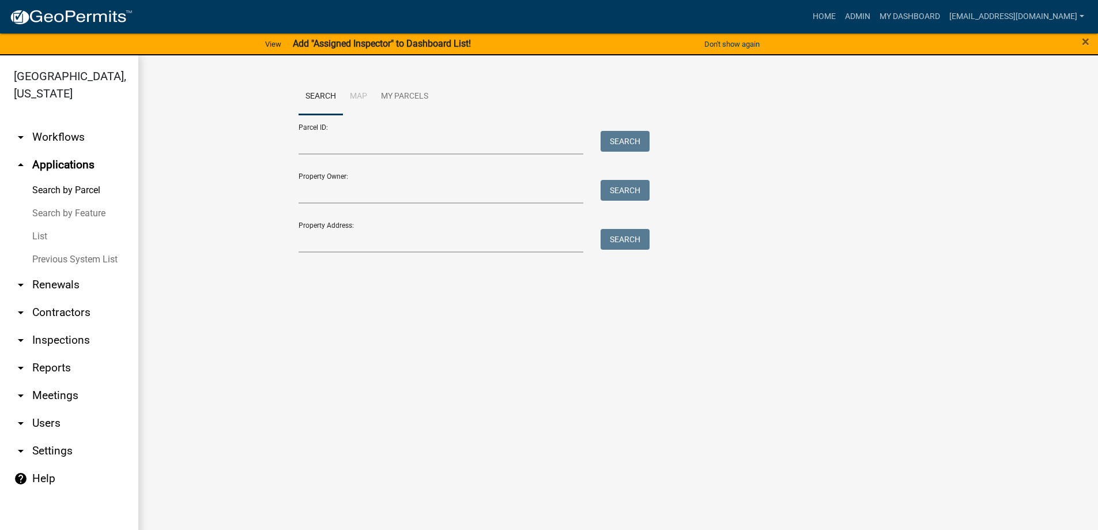
click at [46, 242] on link "List" at bounding box center [69, 236] width 138 height 23
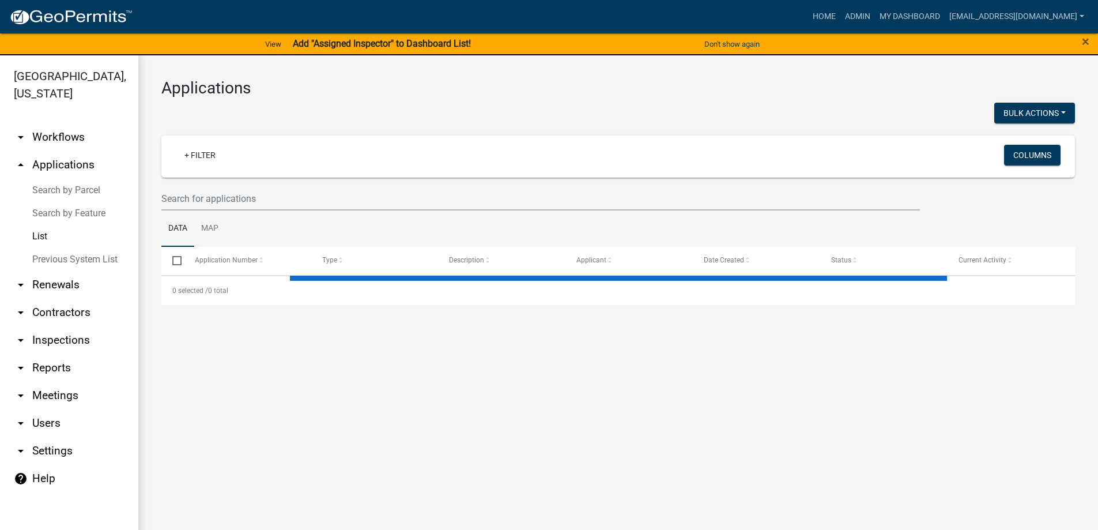
select select "3: 100"
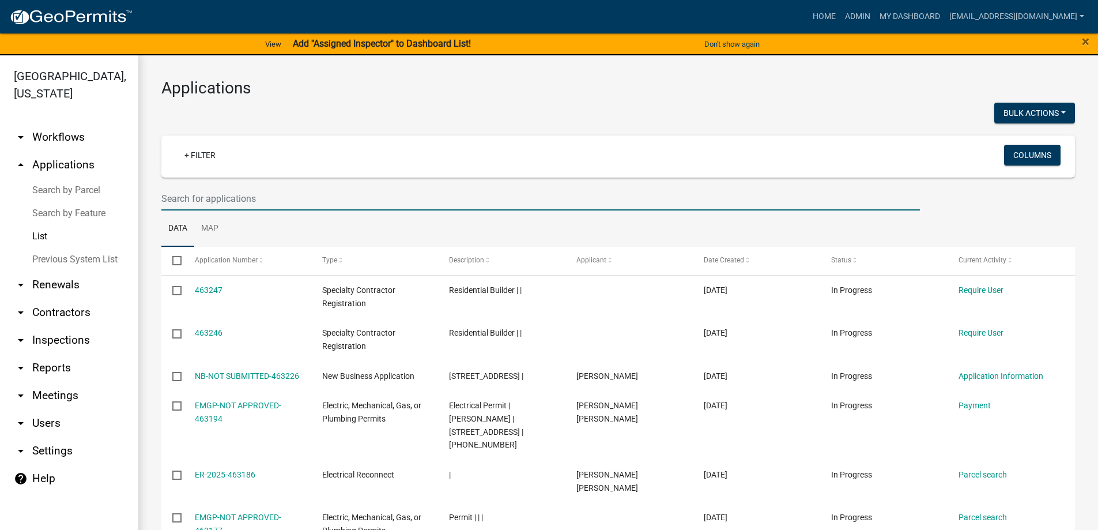
click at [191, 204] on input "text" at bounding box center [540, 199] width 759 height 24
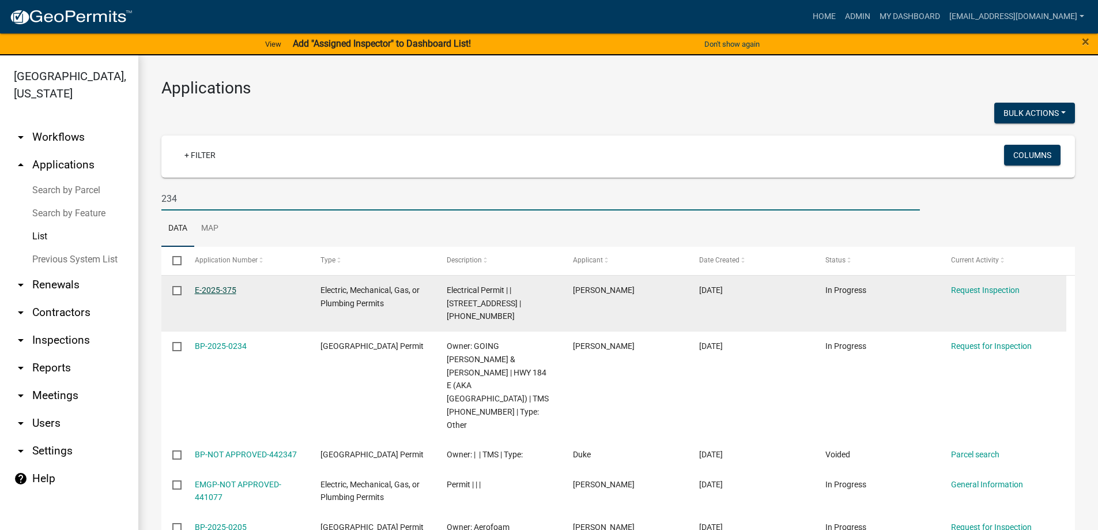
type input "234"
click at [202, 290] on link "E-2025-375" at bounding box center [216, 289] width 42 height 9
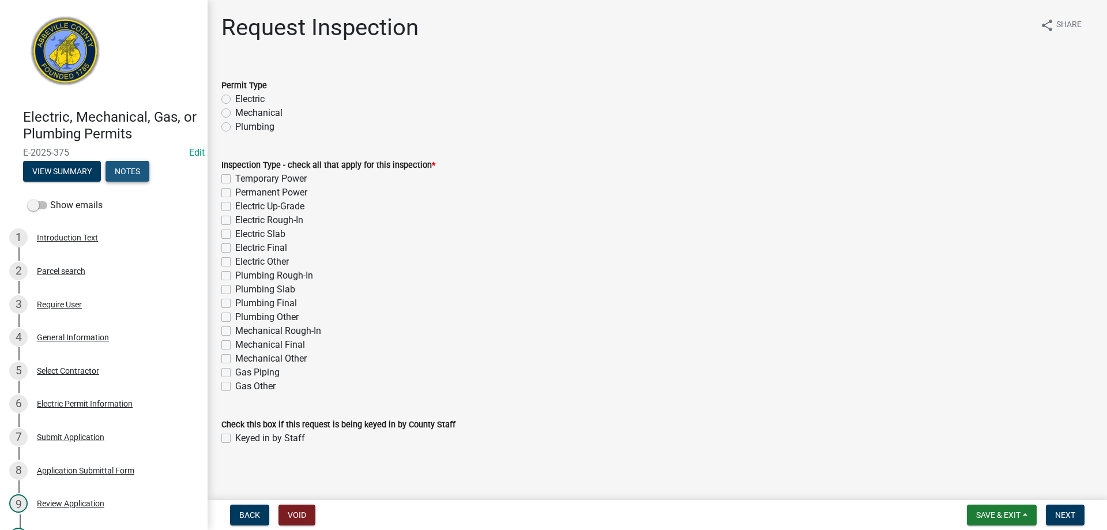
click at [134, 171] on button "Notes" at bounding box center [128, 171] width 44 height 21
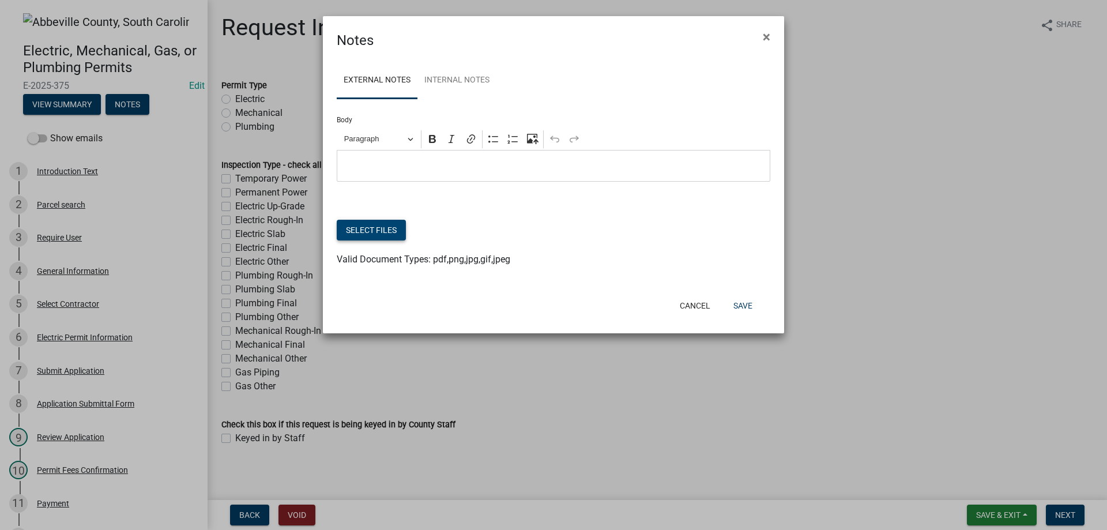
click at [380, 229] on button "Select files" at bounding box center [371, 230] width 69 height 21
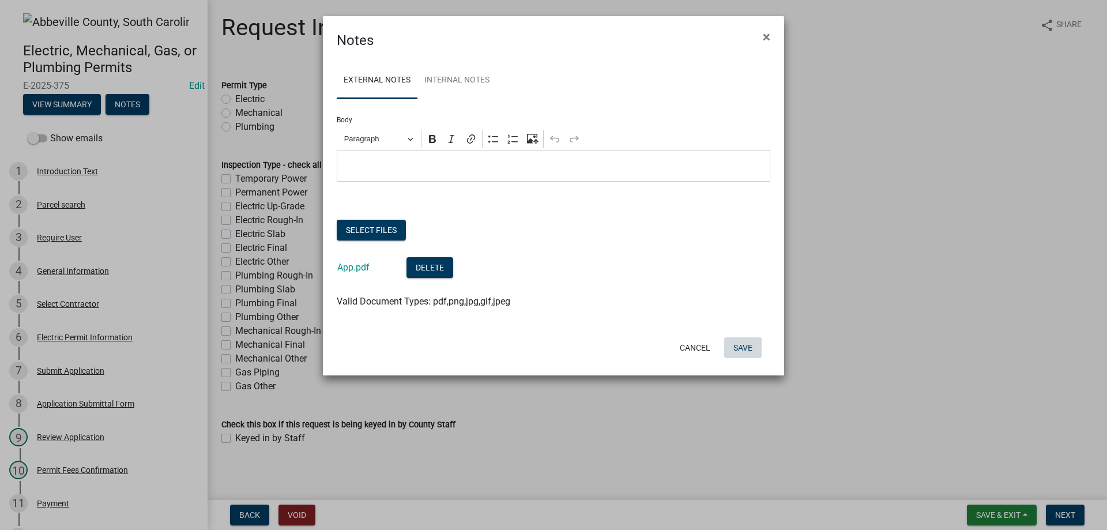
click at [738, 348] on button "Save" at bounding box center [742, 347] width 37 height 21
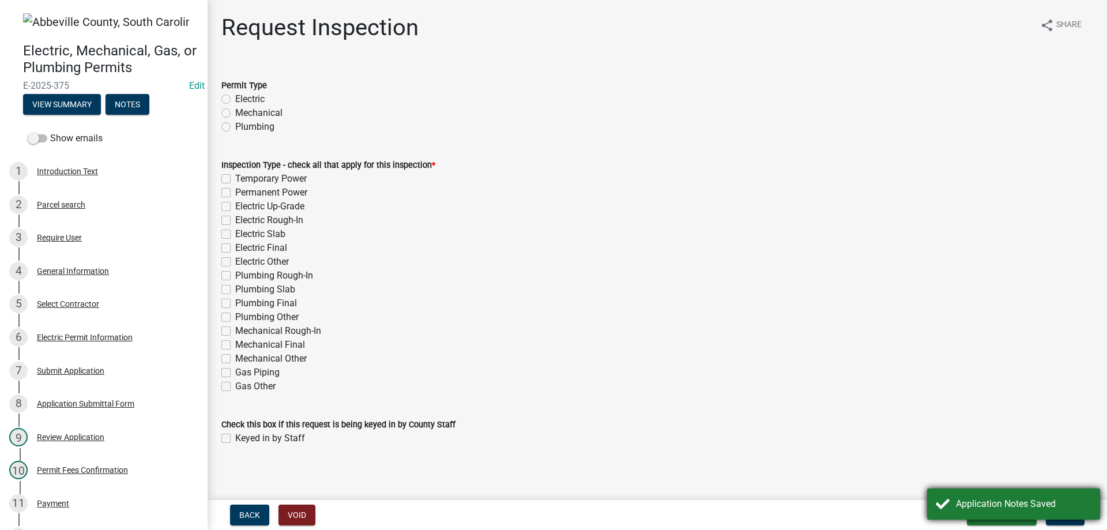
click at [1015, 518] on div "Application Notes Saved" at bounding box center [1013, 503] width 173 height 31
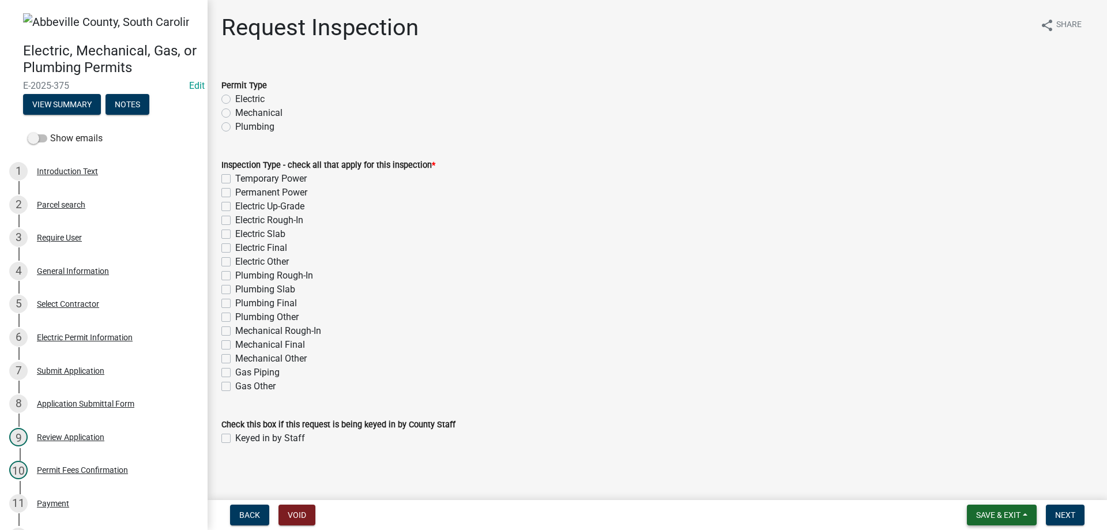
click at [1015, 506] on button "Save & Exit" at bounding box center [1002, 515] width 70 height 21
click at [1010, 488] on button "Save & Exit" at bounding box center [990, 485] width 92 height 28
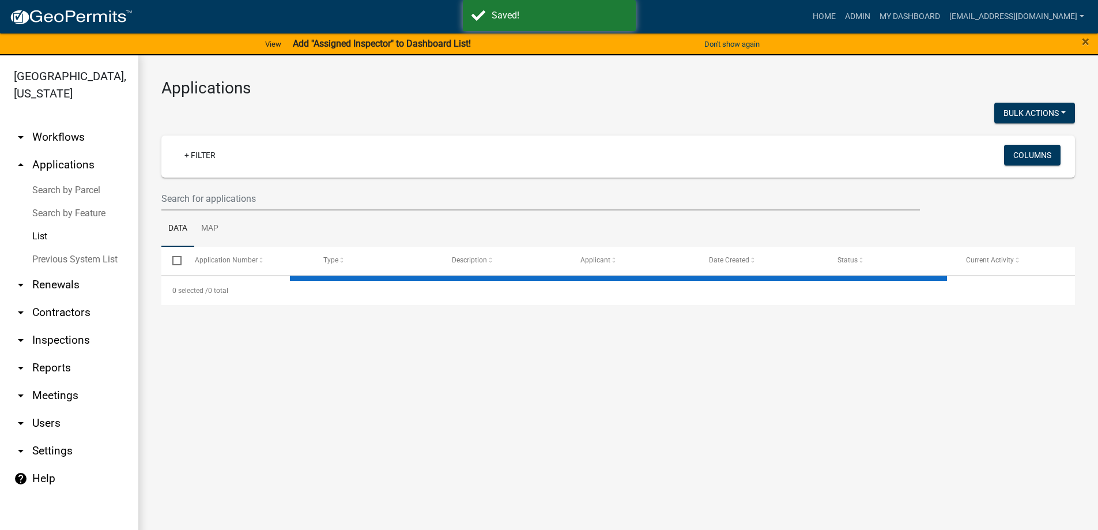
click at [37, 236] on link "List" at bounding box center [69, 236] width 138 height 23
select select "3: 100"
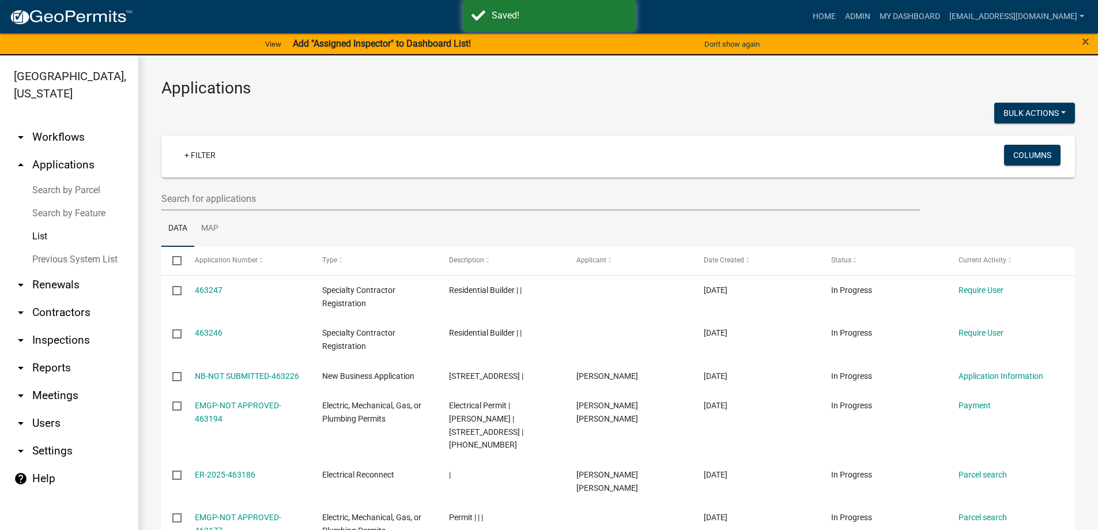
click at [166, 195] on input "text" at bounding box center [540, 199] width 759 height 24
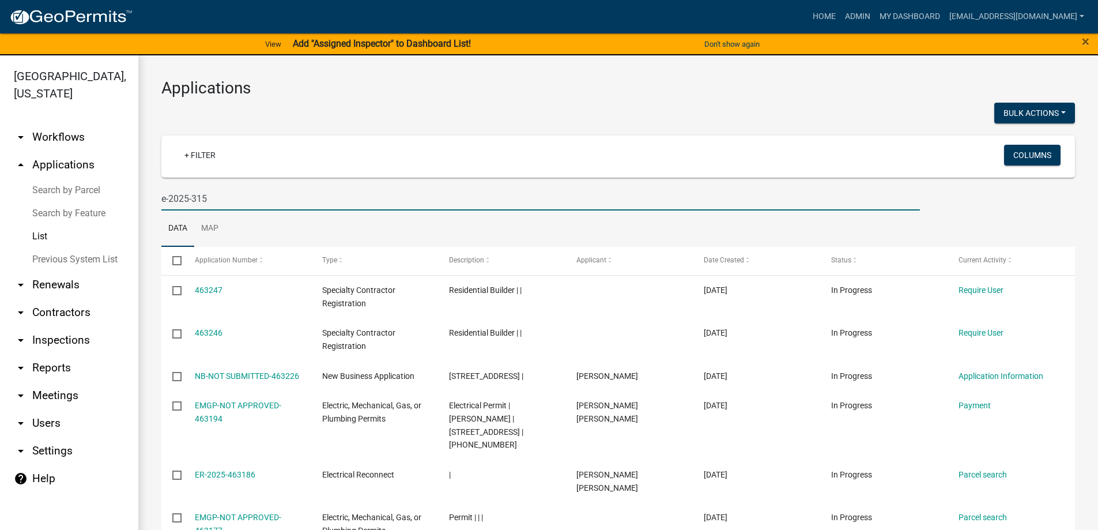
type input "e-2025-315"
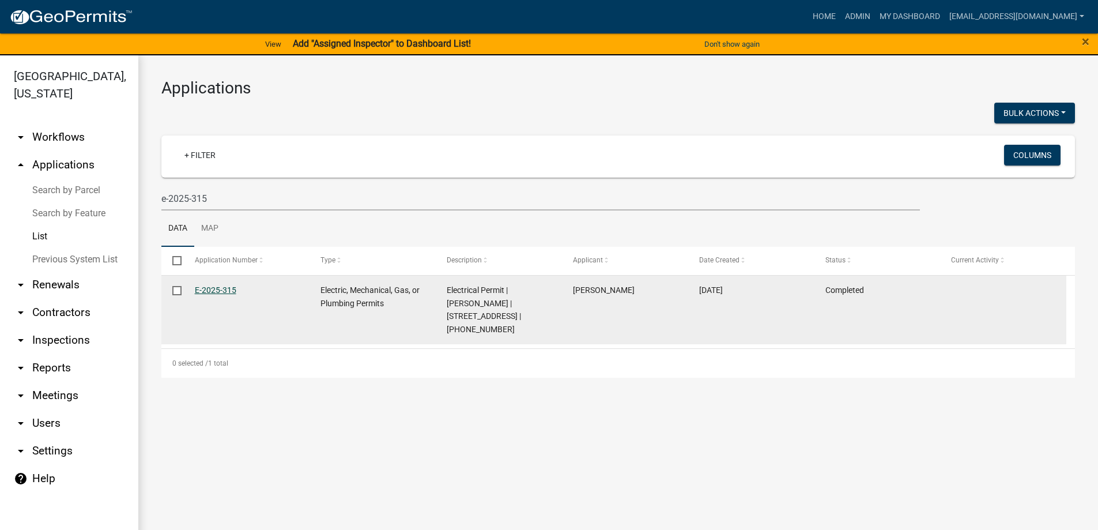
click at [203, 286] on link "E-2025-315" at bounding box center [216, 289] width 42 height 9
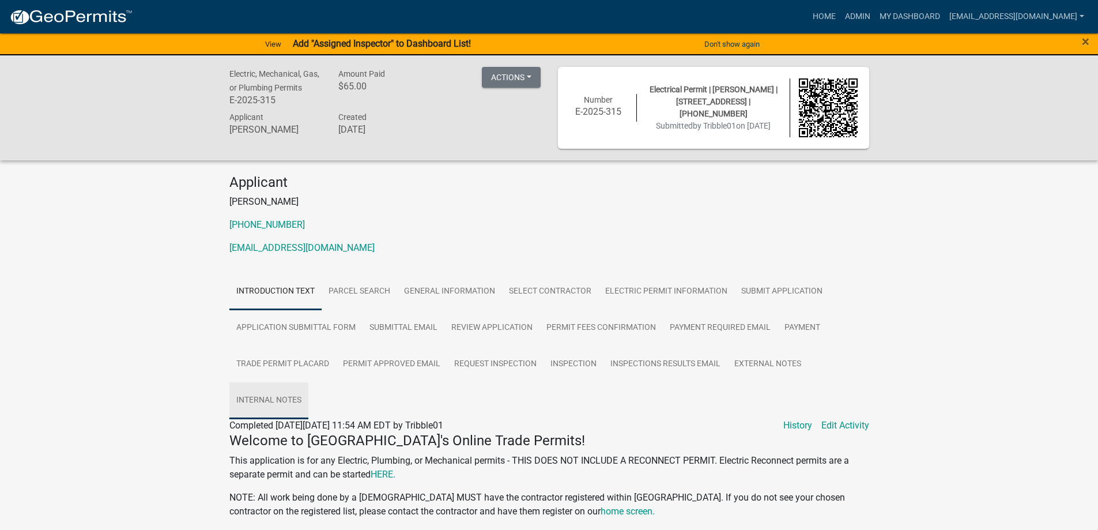
click at [268, 394] on link "Internal Notes" at bounding box center [268, 400] width 79 height 37
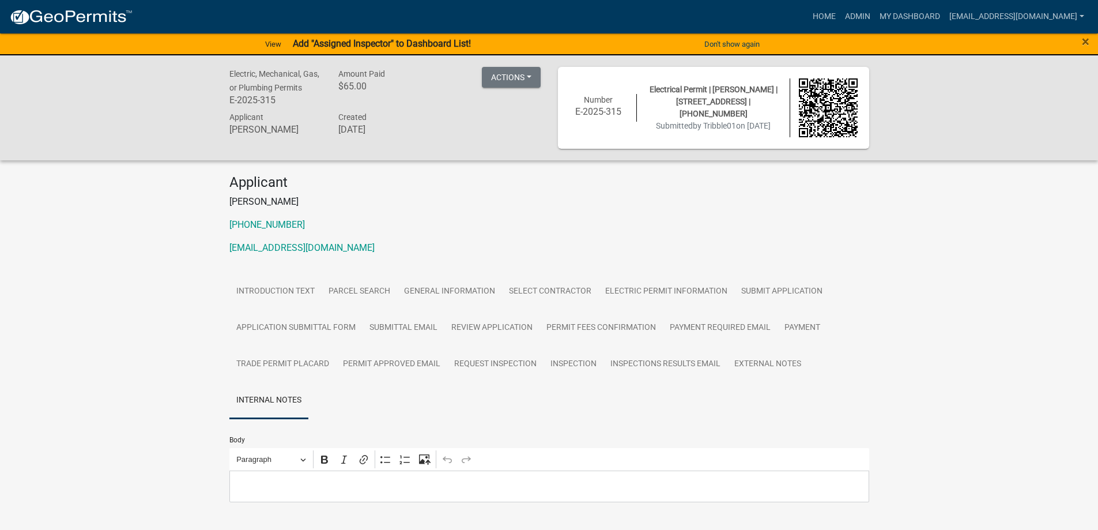
scroll to position [182, 0]
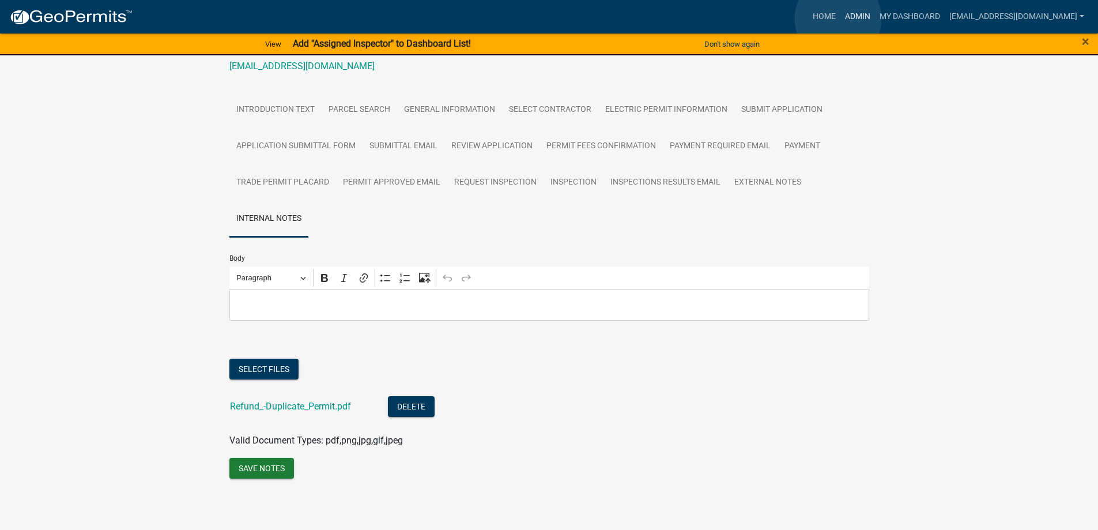
click at [841, 18] on link "Admin" at bounding box center [858, 17] width 35 height 22
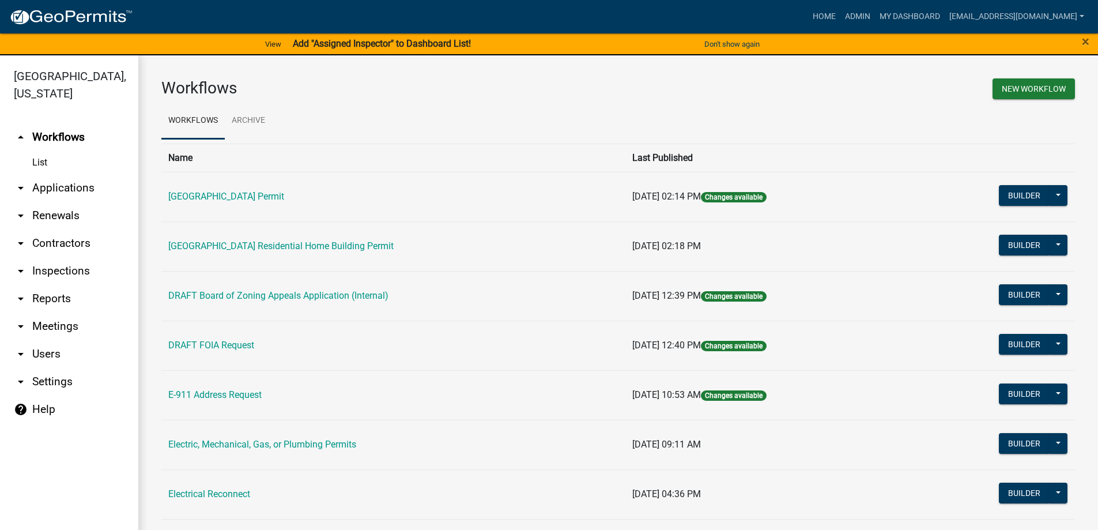
click at [45, 300] on link "arrow_drop_down Reports" at bounding box center [69, 299] width 138 height 28
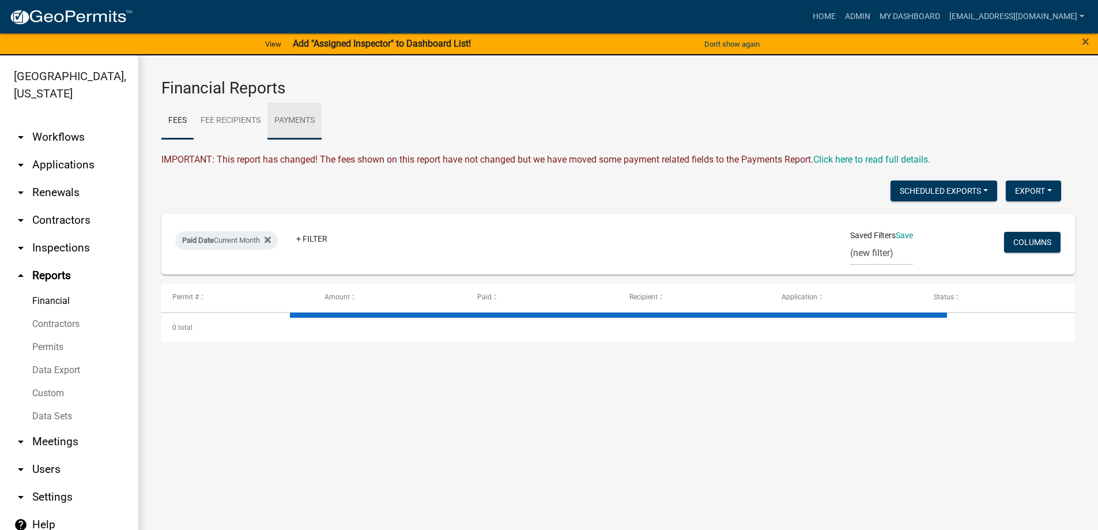
click at [283, 123] on link "Payments" at bounding box center [295, 121] width 54 height 37
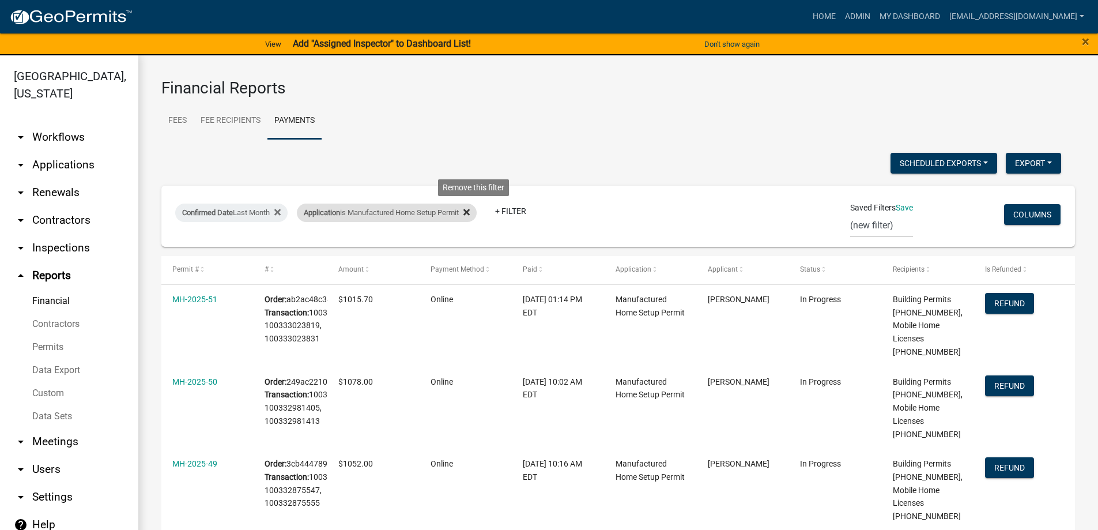
click at [470, 211] on fa-icon at bounding box center [464, 213] width 11 height 18
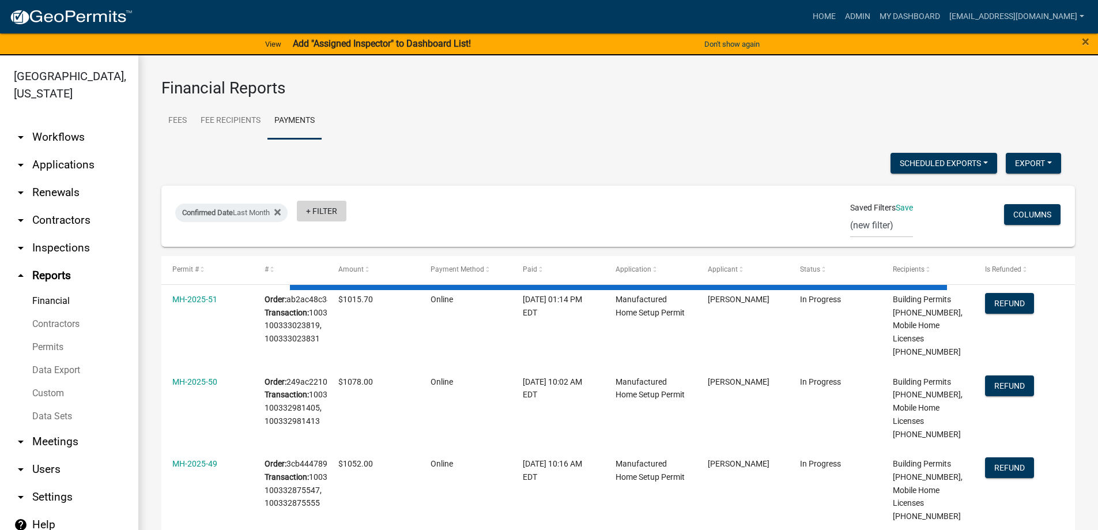
click at [328, 214] on link "+ Filter" at bounding box center [322, 211] width 50 height 21
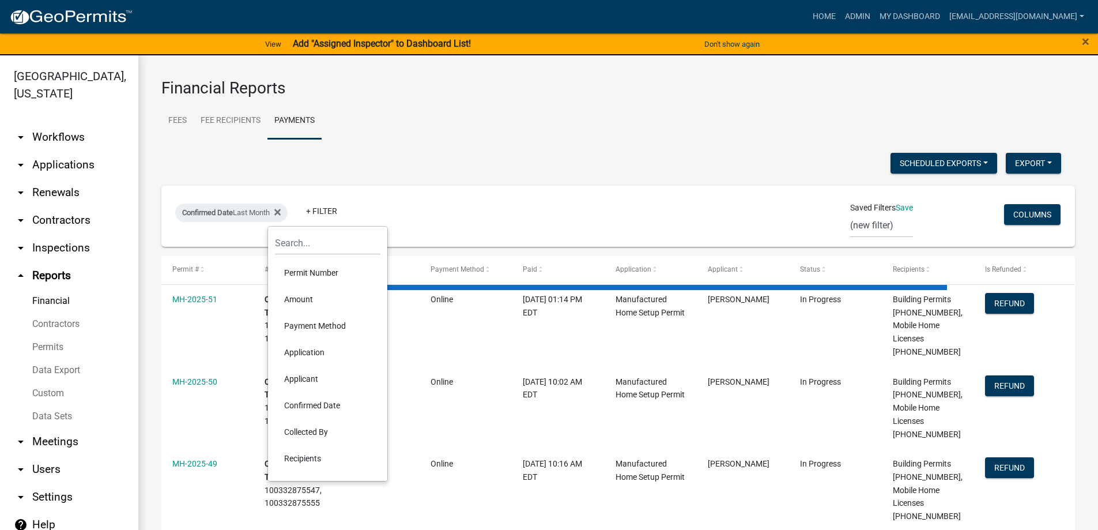
click at [308, 321] on li "Payment Method" at bounding box center [328, 326] width 106 height 27
select select "3: 100"
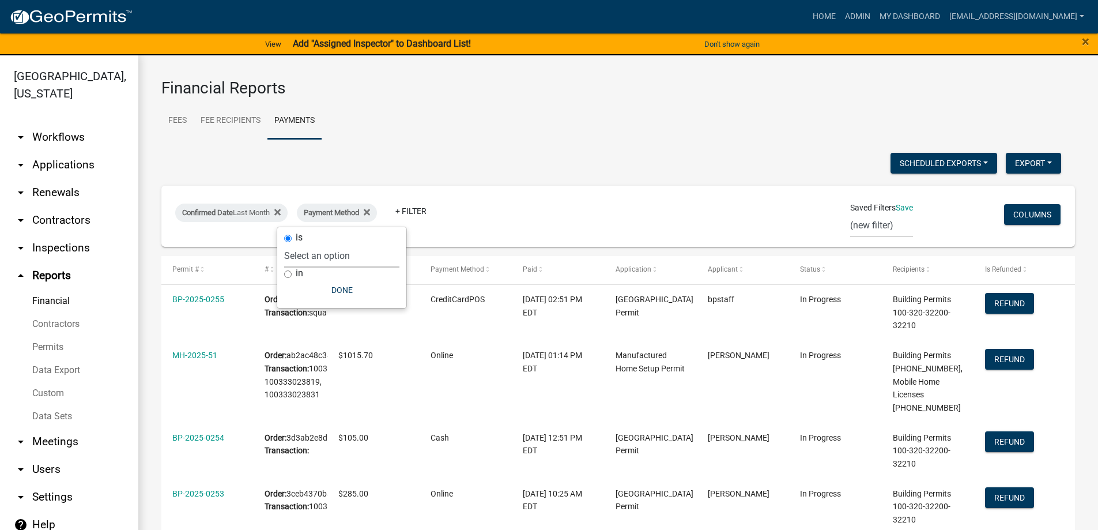
click at [335, 258] on select "Select an option Online CreditCardPOS Check Cash" at bounding box center [341, 256] width 115 height 24
click at [298, 244] on select "Select an option Online CreditCardPOS Check Cash" at bounding box center [341, 256] width 115 height 24
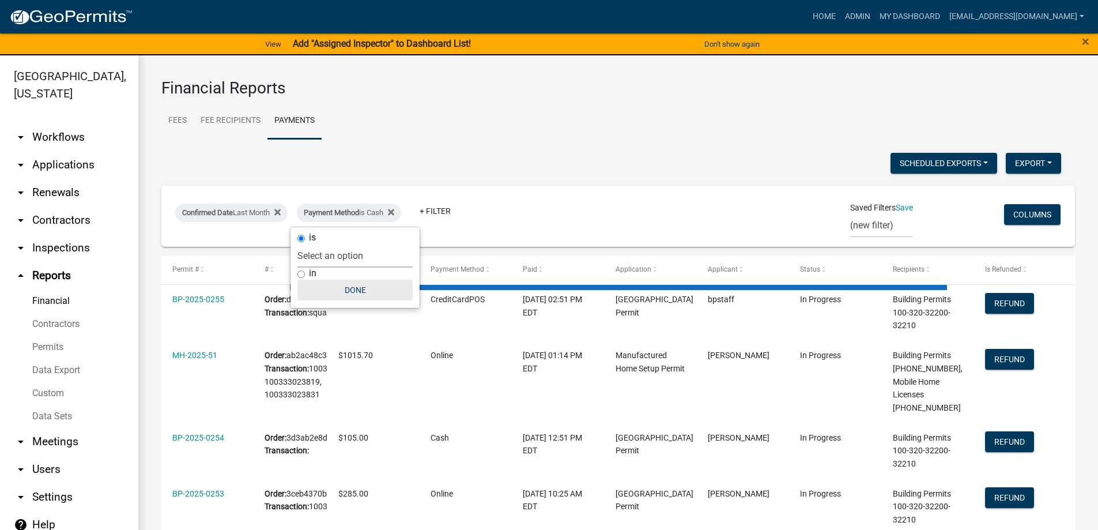
click at [355, 293] on button "Done" at bounding box center [355, 290] width 115 height 21
select select "0: null"
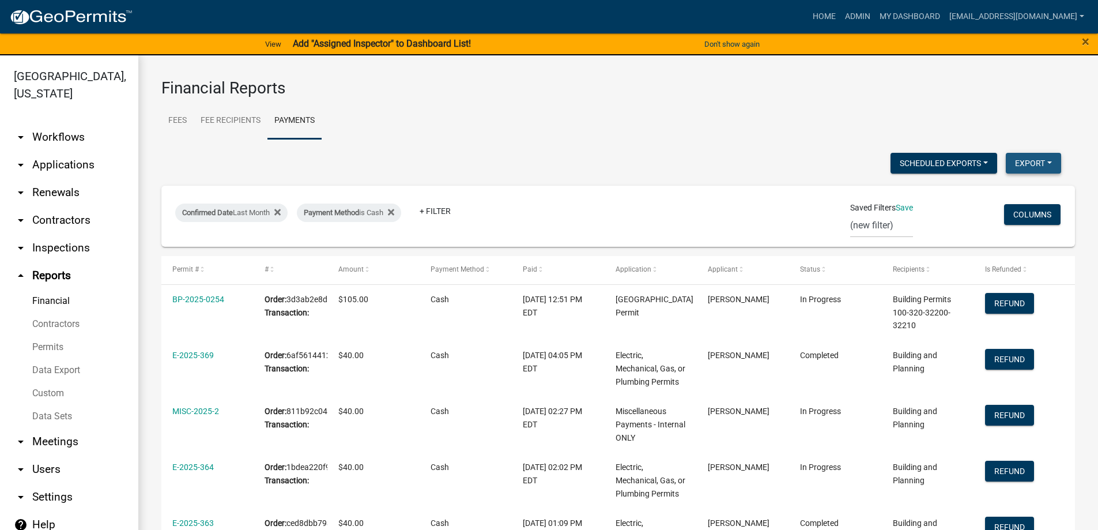
click at [1025, 162] on button "Export" at bounding box center [1033, 163] width 55 height 21
click at [1015, 189] on button "Excel Format (.xlsx)" at bounding box center [1008, 193] width 108 height 28
click at [352, 208] on span "Payment Method" at bounding box center [331, 212] width 55 height 9
click at [358, 257] on select "Select an option Online CreditCardPOS Check Cash" at bounding box center [355, 256] width 115 height 24
click at [299, 244] on select "Select an option Online CreditCardPOS Check Cash" at bounding box center [355, 256] width 115 height 24
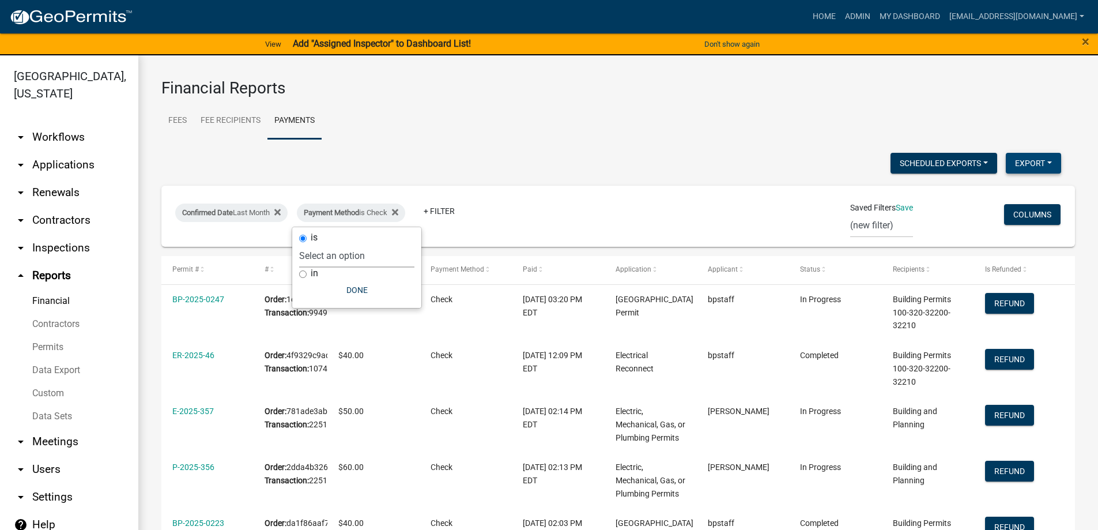
click at [1036, 159] on button "Export" at bounding box center [1033, 163] width 55 height 21
select select "0: null"
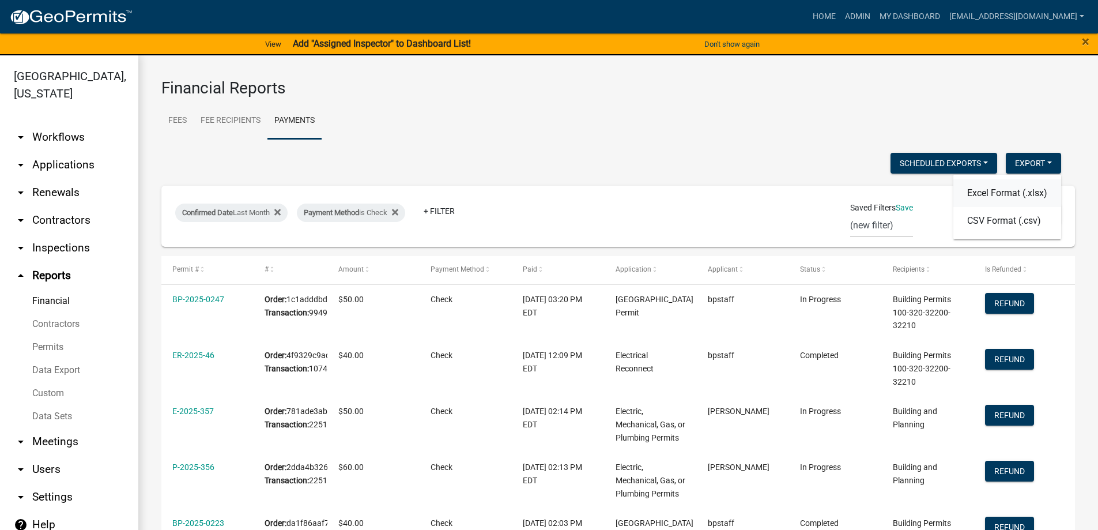
click at [967, 192] on button "Excel Format (.xlsx)" at bounding box center [1008, 193] width 108 height 28
click at [841, 16] on link "Admin" at bounding box center [858, 17] width 35 height 22
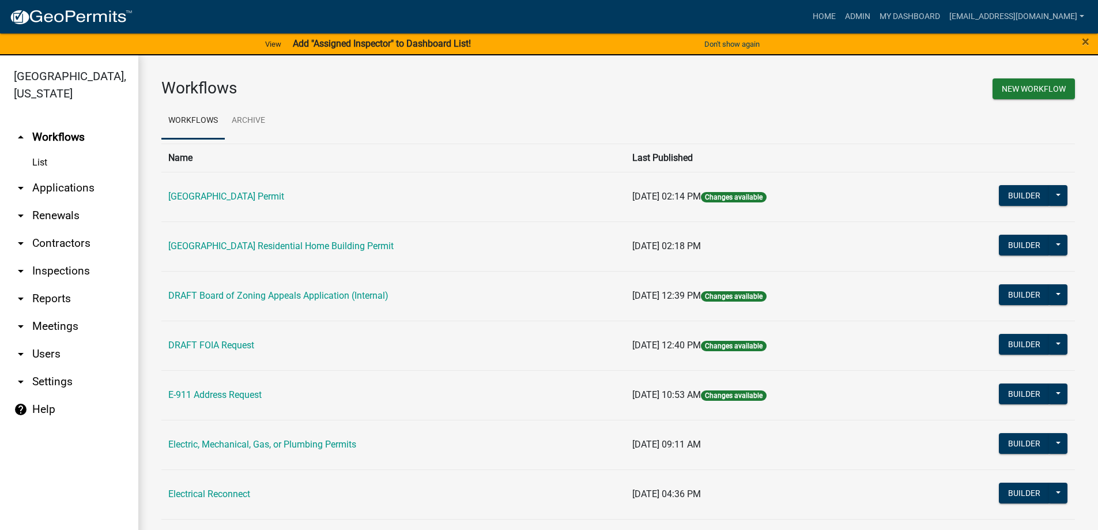
click at [57, 186] on link "arrow_drop_down Applications" at bounding box center [69, 188] width 138 height 28
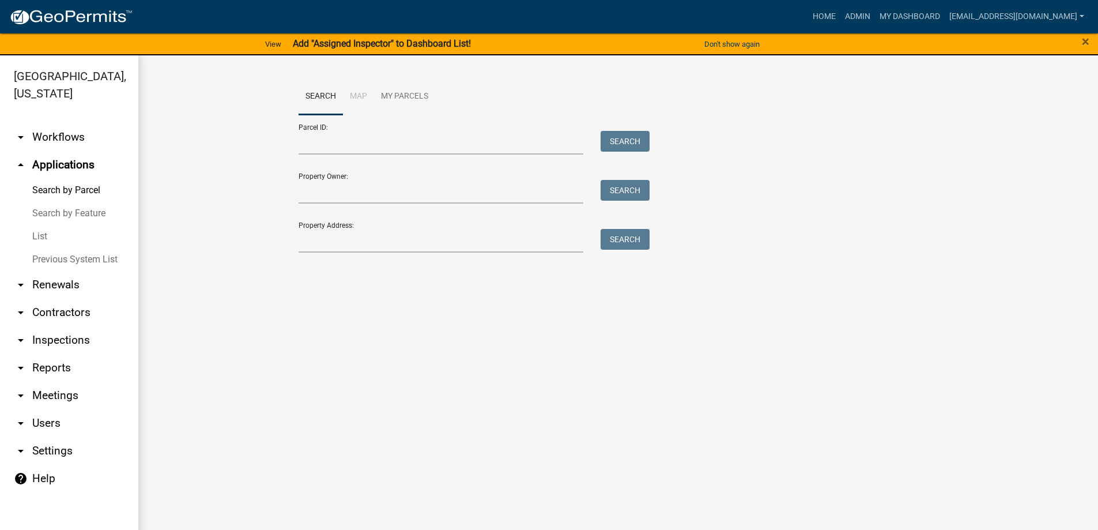
click at [54, 239] on link "List" at bounding box center [69, 236] width 138 height 23
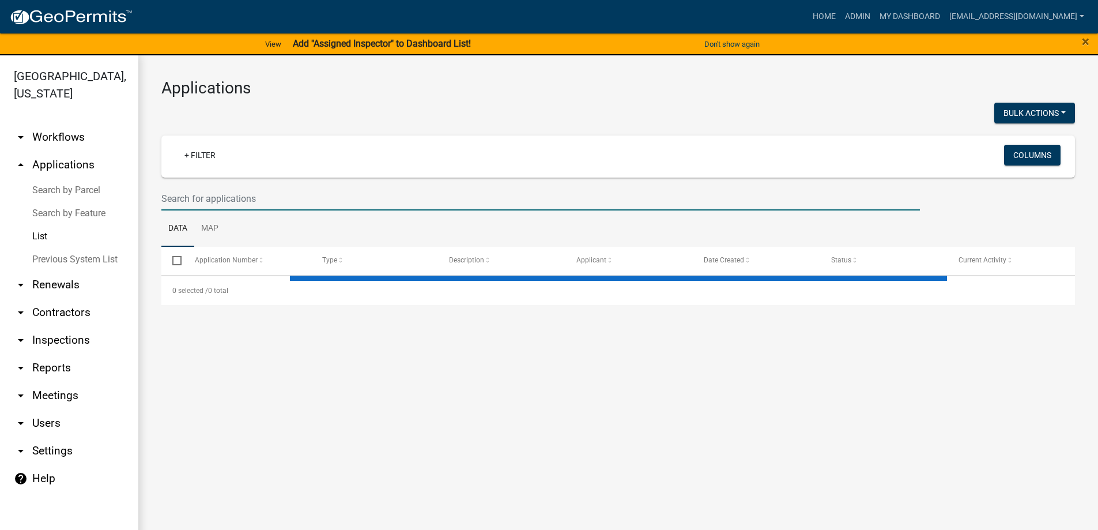
click at [217, 206] on input "text" at bounding box center [540, 199] width 759 height 24
select select "3: 100"
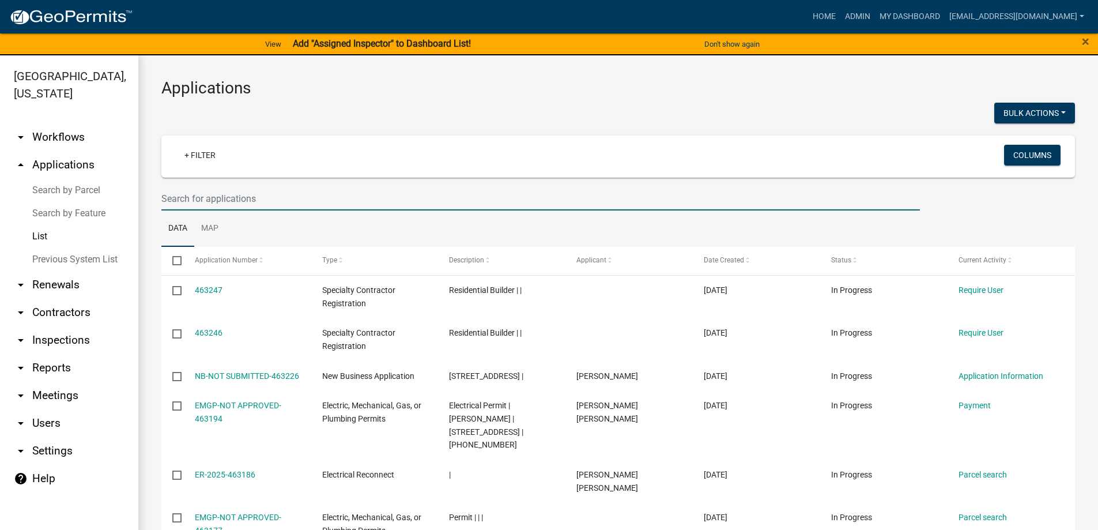
click at [217, 202] on input "text" at bounding box center [540, 199] width 759 height 24
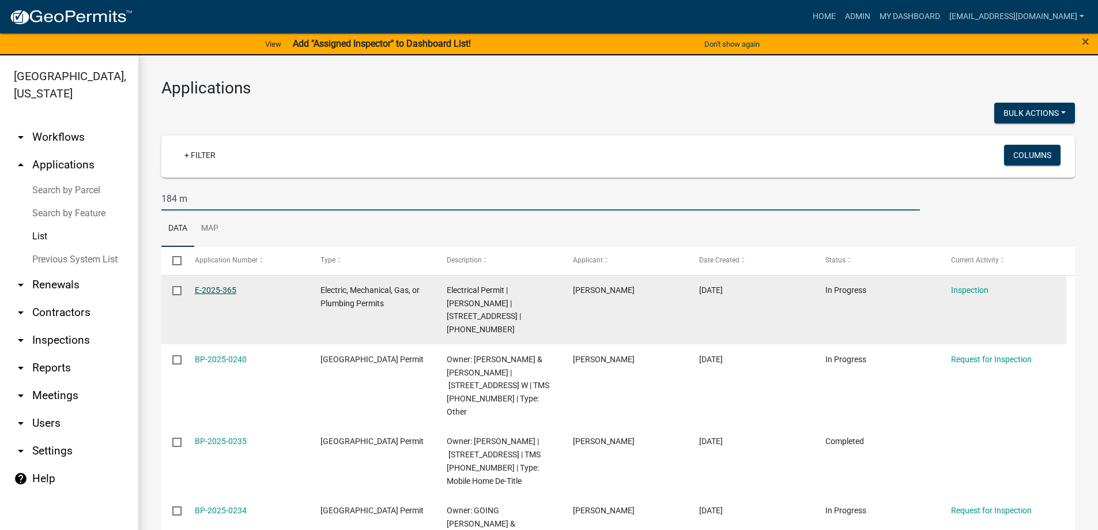
type input "184 m"
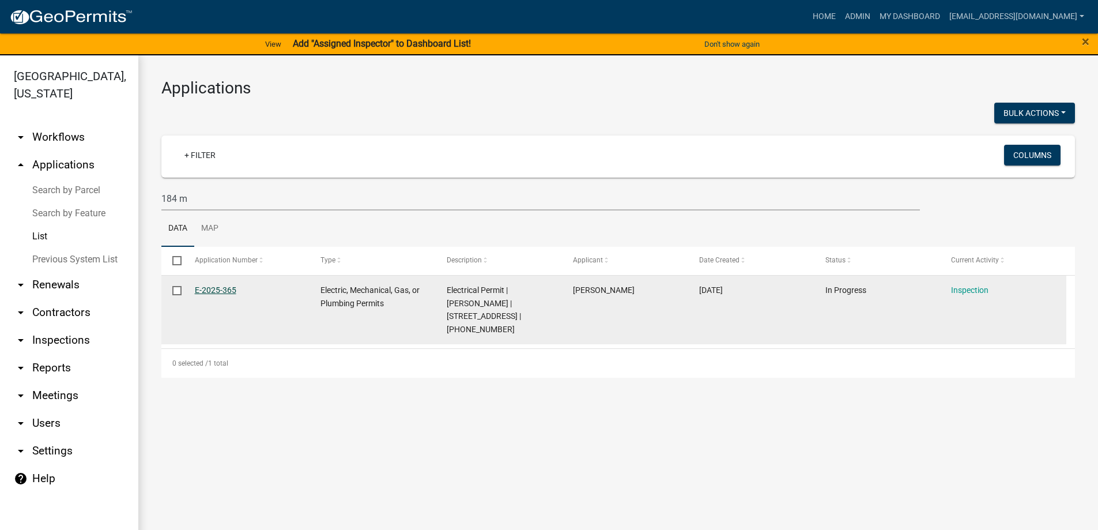
click at [215, 292] on link "E-2025-365" at bounding box center [216, 289] width 42 height 9
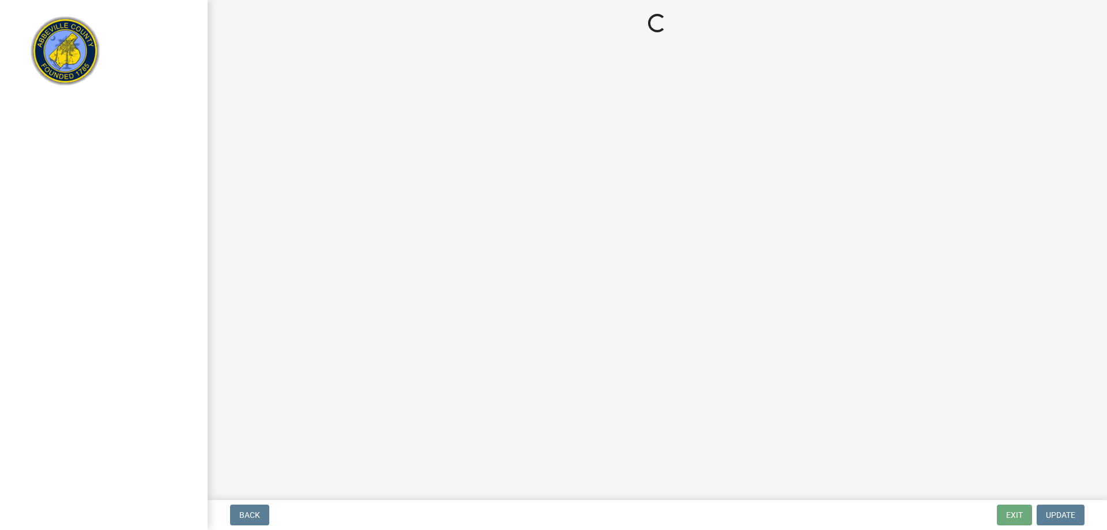
select select "896ec84b-7942-43b9-a78d-4f1554b7930c"
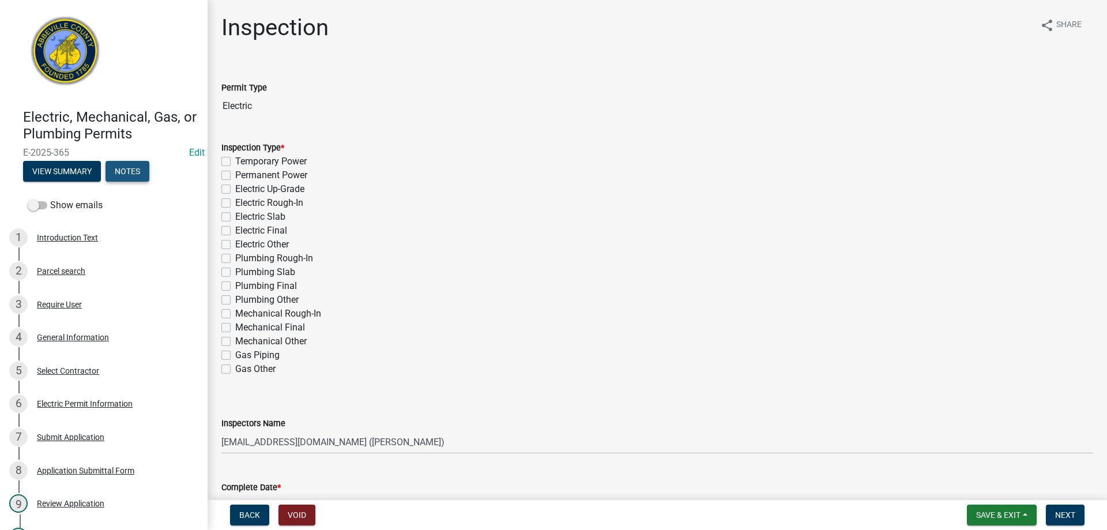
click at [119, 174] on button "Notes" at bounding box center [128, 171] width 44 height 21
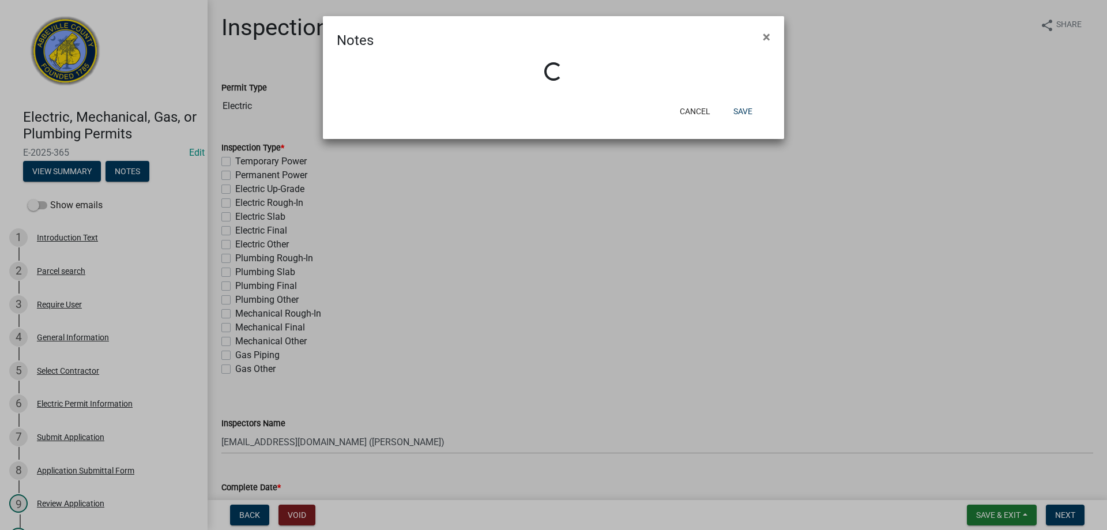
click at [73, 172] on ngb-modal-window "Notes × Loading... Cancel Save" at bounding box center [553, 265] width 1107 height 530
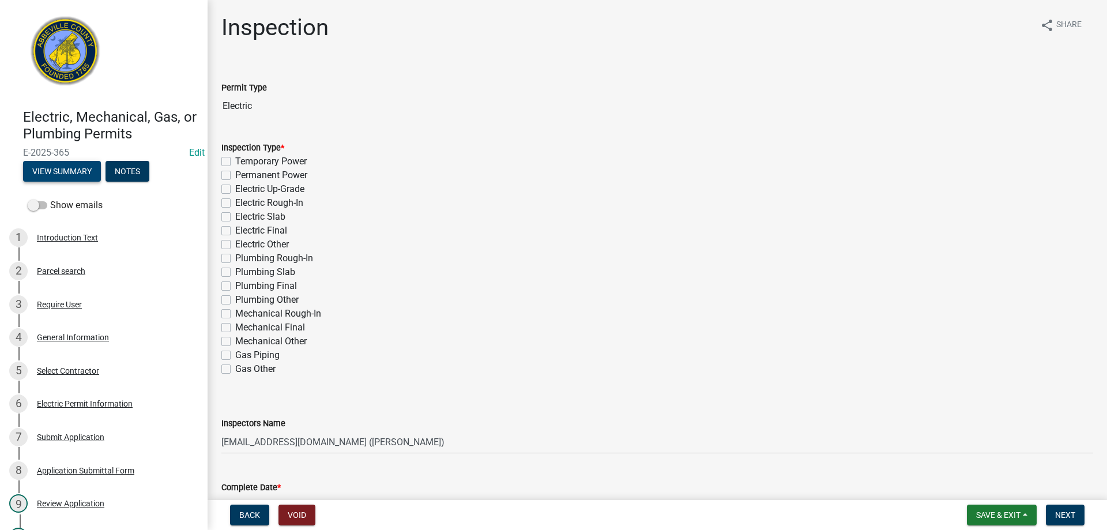
click at [73, 172] on button "View Summary" at bounding box center [62, 171] width 78 height 21
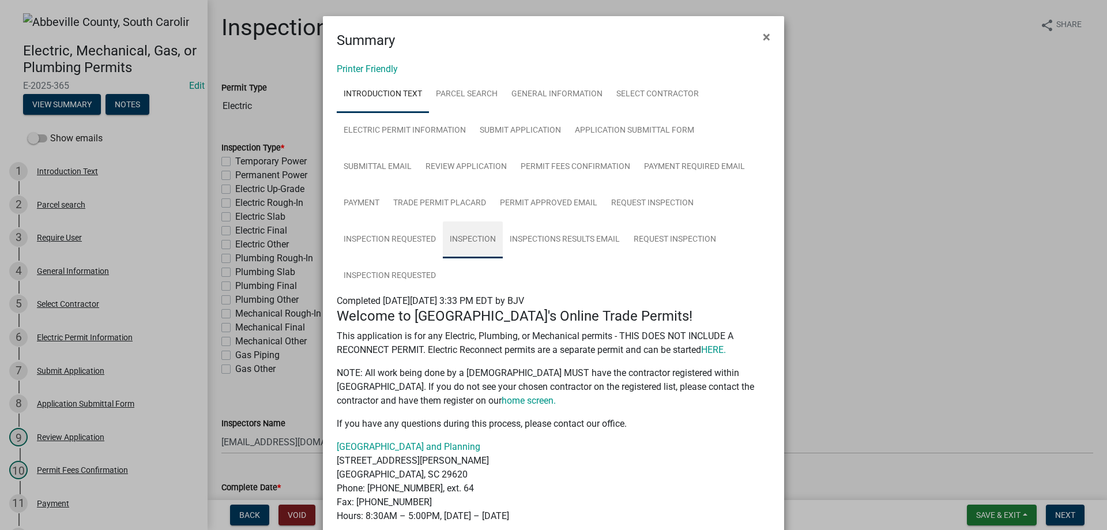
click at [453, 238] on link "Inspection" at bounding box center [473, 239] width 60 height 37
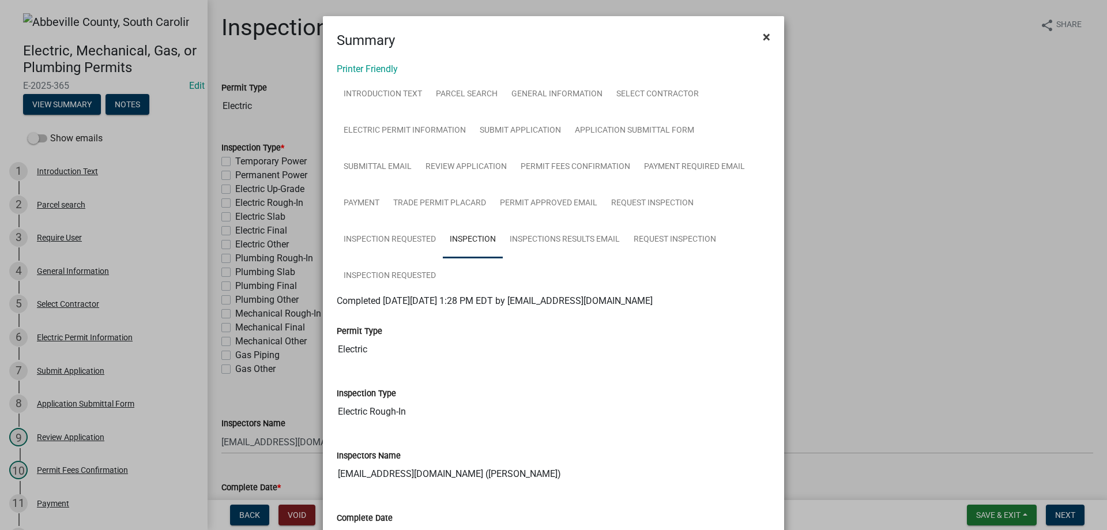
click at [763, 38] on span "×" at bounding box center [766, 37] width 7 height 16
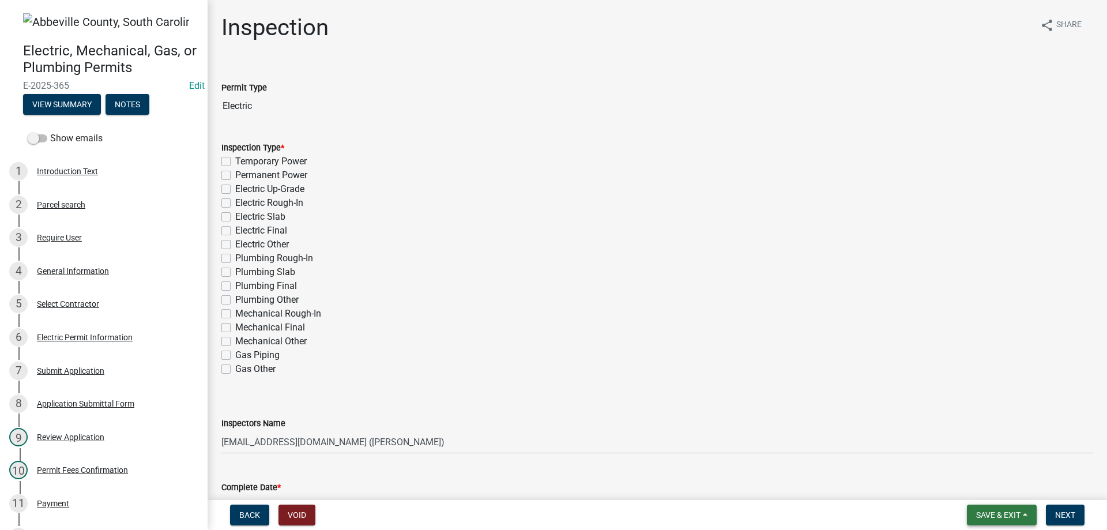
click at [994, 510] on span "Save & Exit" at bounding box center [998, 514] width 44 height 9
click at [965, 483] on button "Save & Exit" at bounding box center [990, 485] width 92 height 28
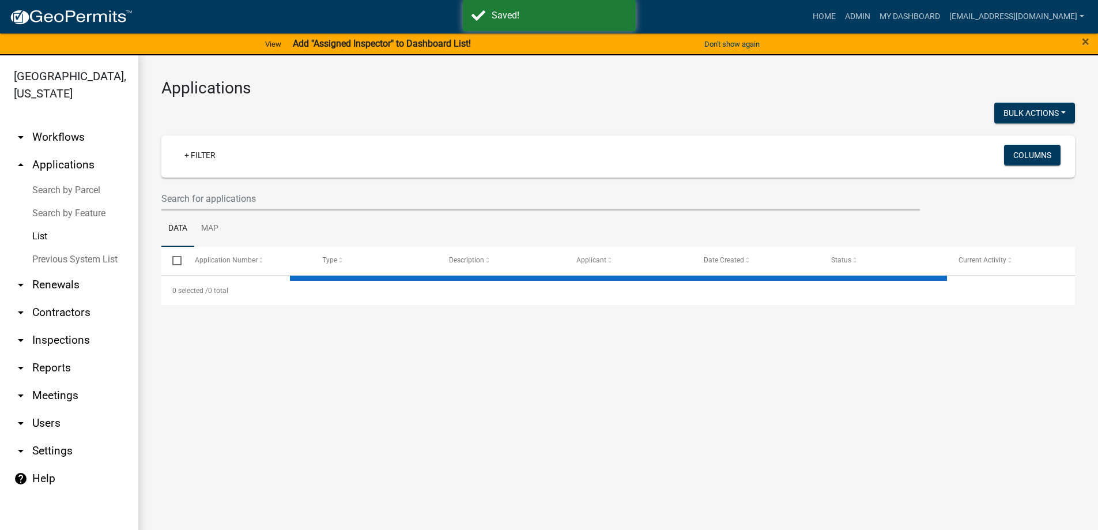
select select "3: 100"
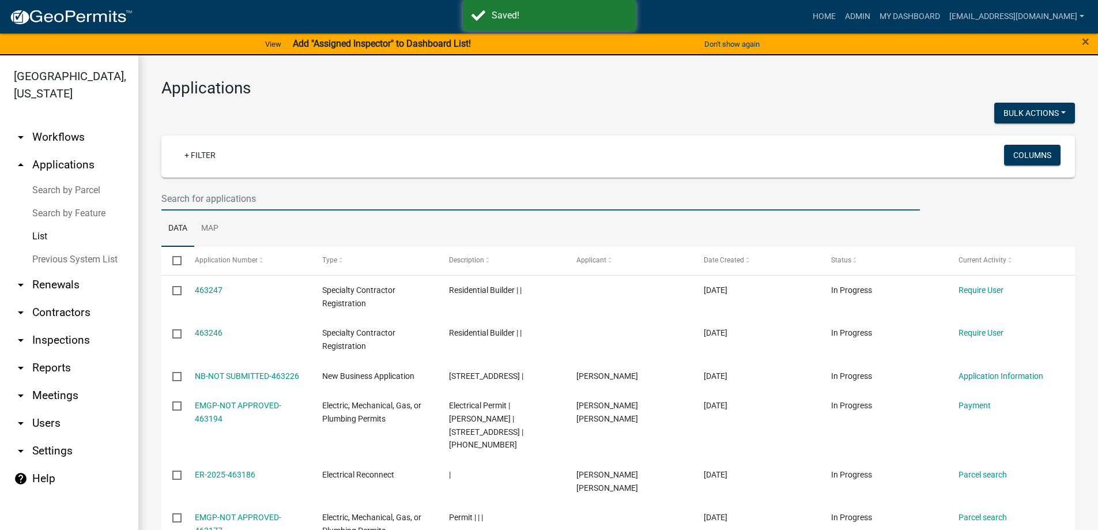
click at [208, 194] on input "text" at bounding box center [540, 199] width 759 height 24
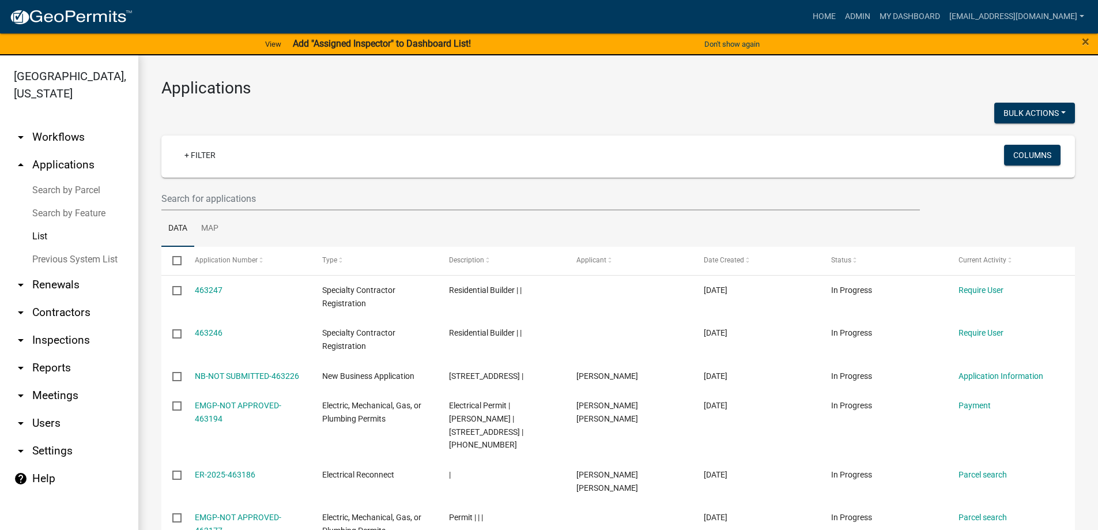
click at [95, 262] on link "Previous System List" at bounding box center [69, 259] width 138 height 23
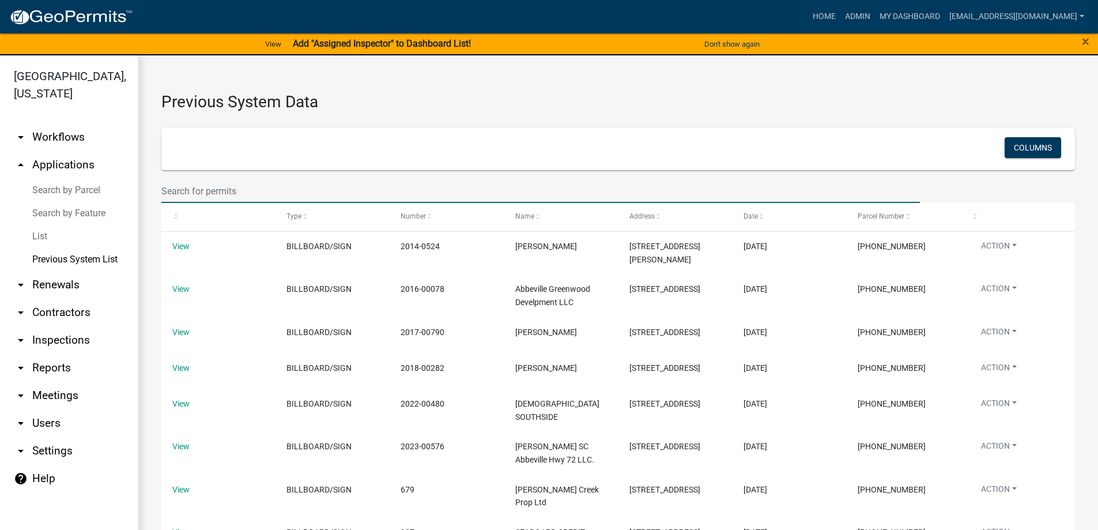
click at [171, 195] on input "text" at bounding box center [540, 191] width 759 height 24
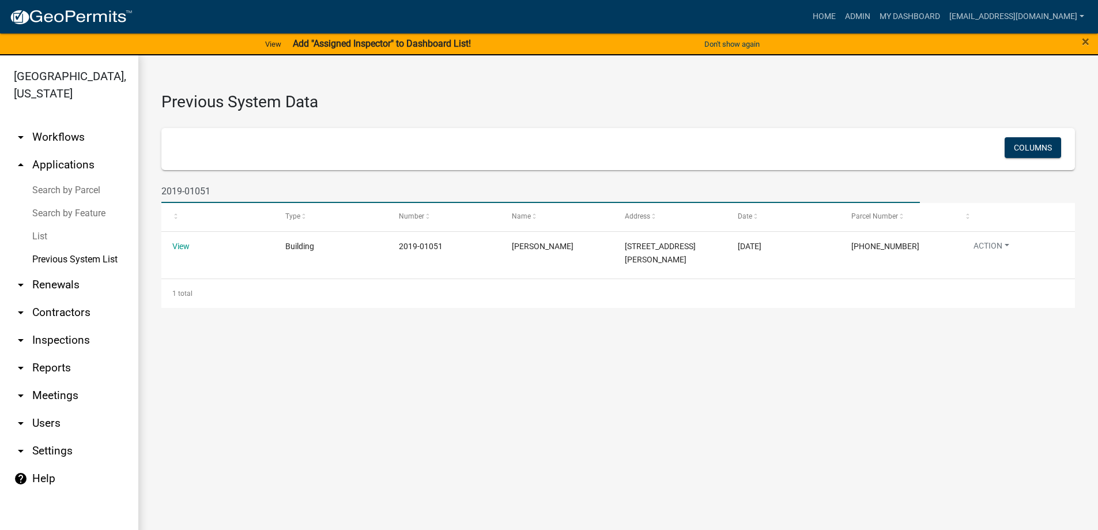
drag, startPoint x: 222, startPoint y: 191, endPoint x: 190, endPoint y: 190, distance: 31.8
click at [190, 190] on input "2019-01051" at bounding box center [540, 191] width 759 height 24
drag, startPoint x: 217, startPoint y: 191, endPoint x: 154, endPoint y: 191, distance: 63.4
click at [154, 191] on div "2019-00492" at bounding box center [541, 191] width 776 height 24
type input "2024-00609"
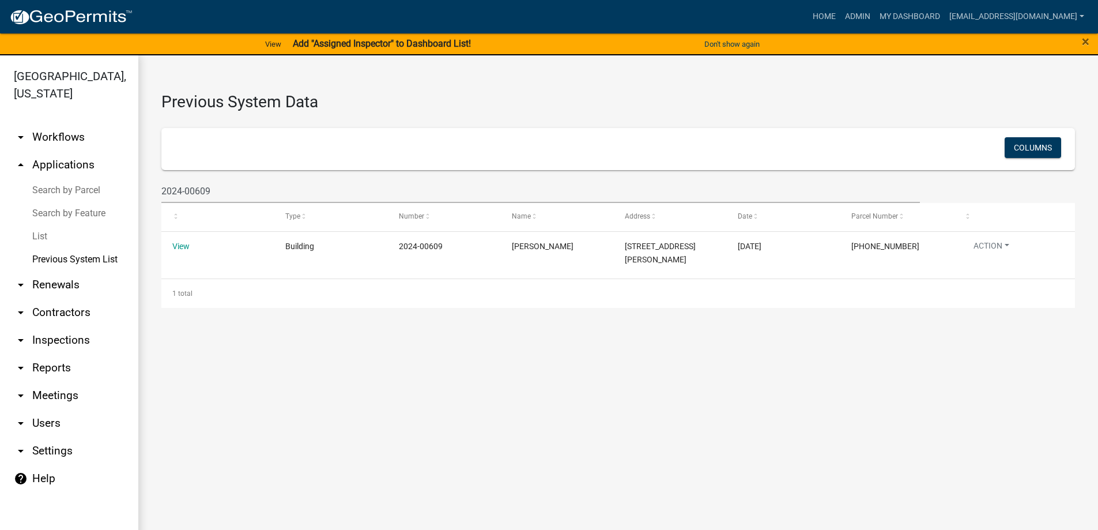
click at [37, 232] on link "List" at bounding box center [69, 236] width 138 height 23
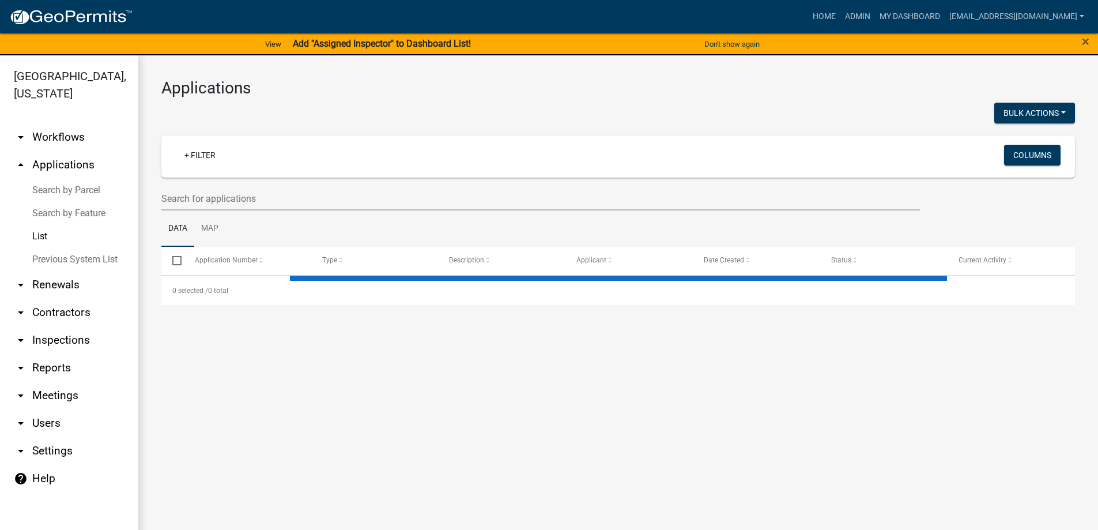
select select "3: 100"
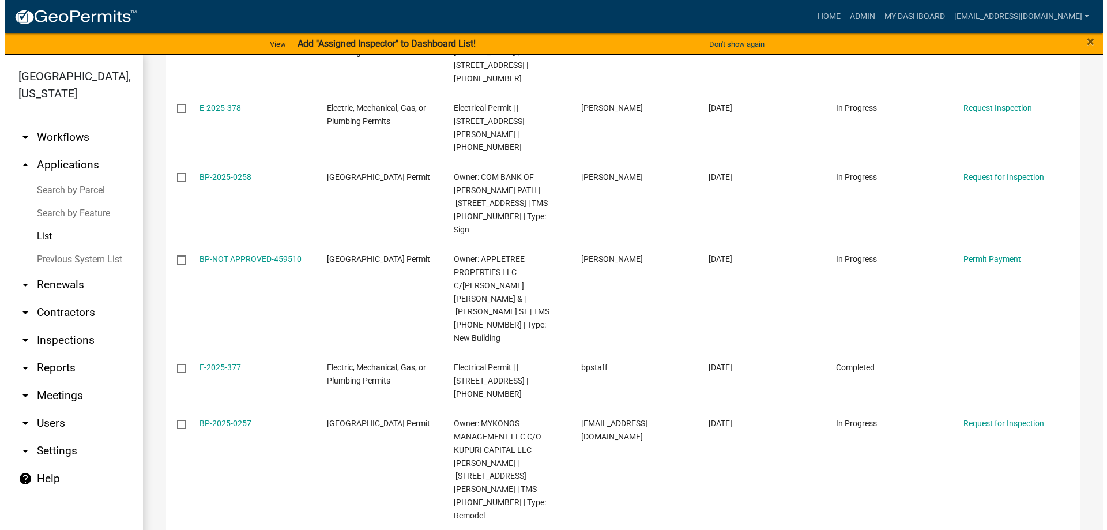
scroll to position [3748, 0]
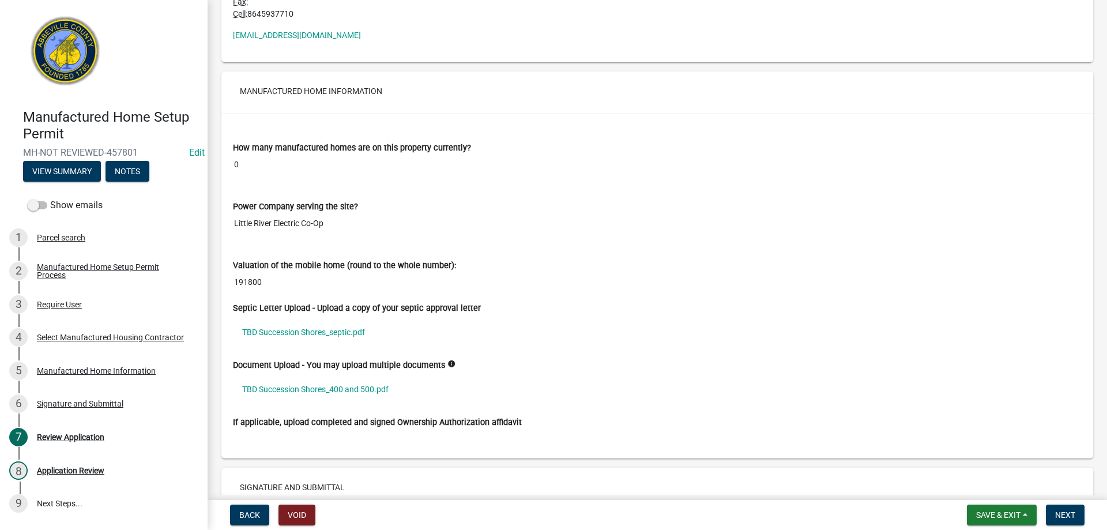
scroll to position [1525, 0]
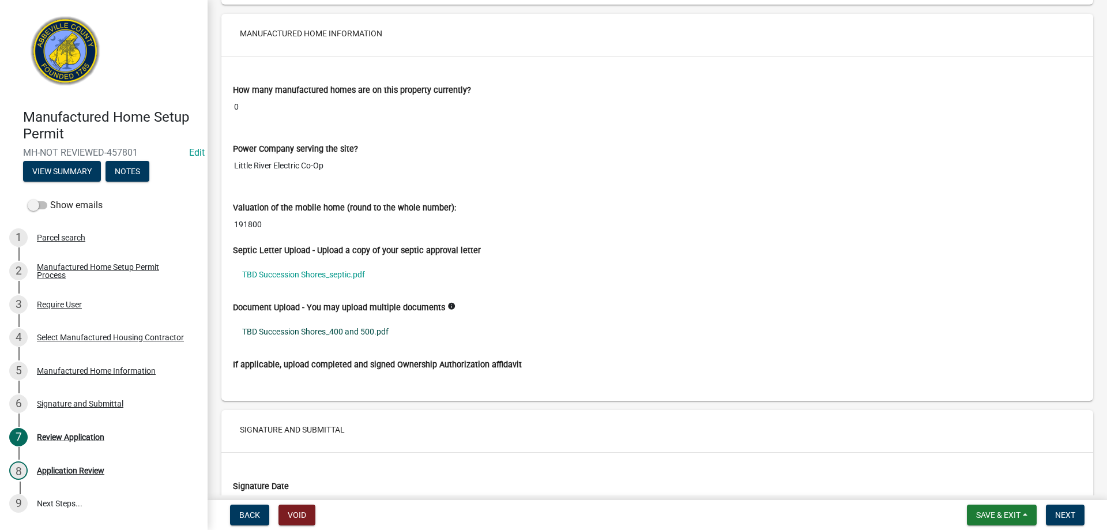
click at [301, 332] on link "TBD Succession Shores_400 and 500.pdf" at bounding box center [657, 331] width 849 height 27
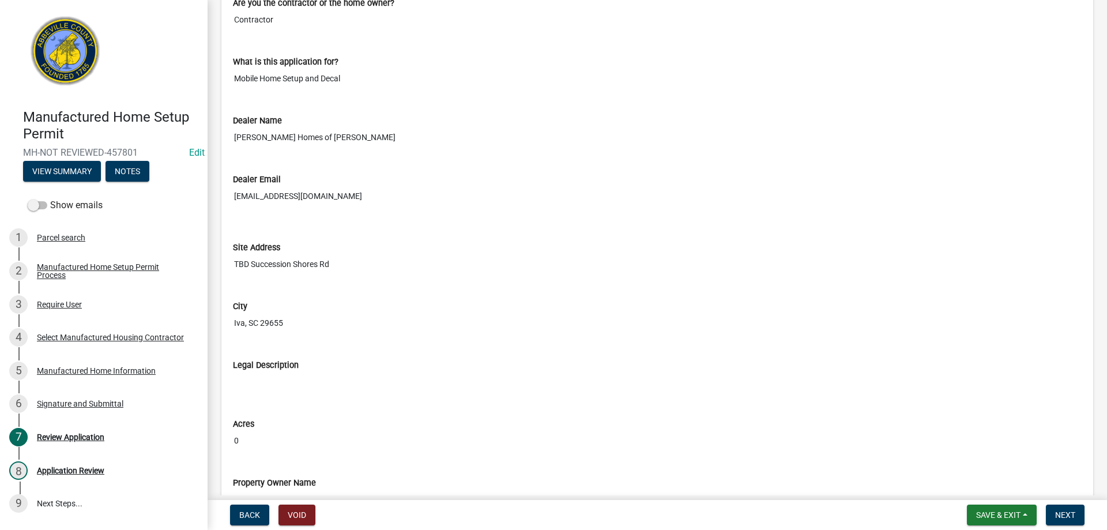
scroll to position [634, 0]
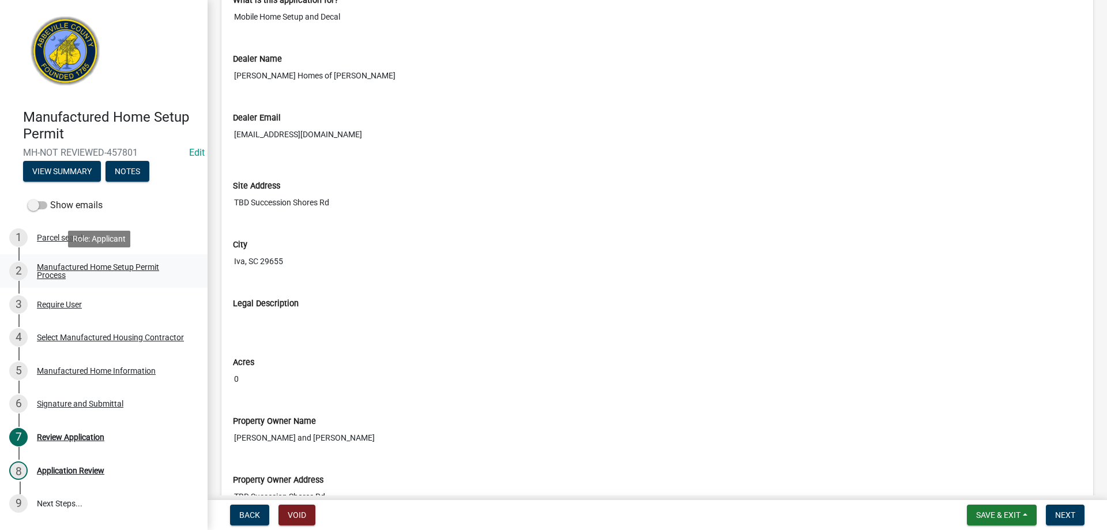
click at [69, 272] on div "Manufactured Home Setup Permit Process" at bounding box center [113, 271] width 152 height 16
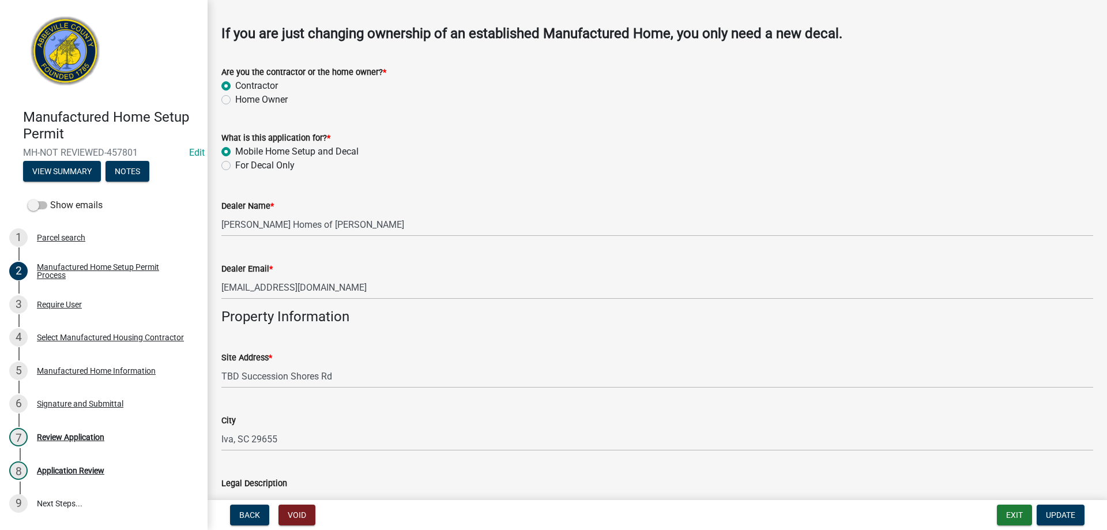
scroll to position [461, 0]
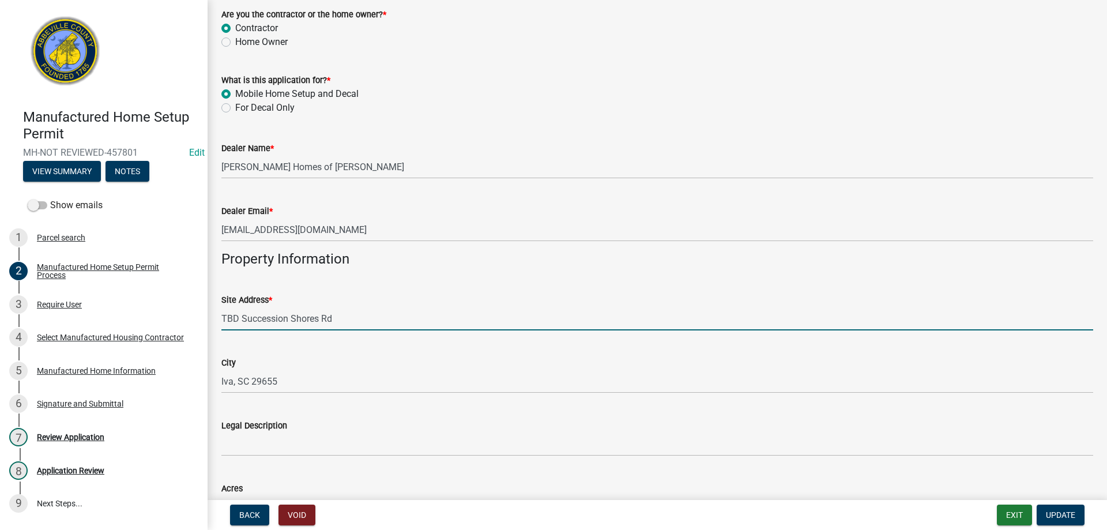
click at [247, 320] on input "TBD Succession Shores Rd" at bounding box center [657, 319] width 872 height 24
click at [236, 315] on input "TBD Seccession Shores Rd" at bounding box center [657, 319] width 872 height 24
type input "TBD Seccession Shores Rd"
click at [382, 360] on div "City" at bounding box center [657, 363] width 872 height 14
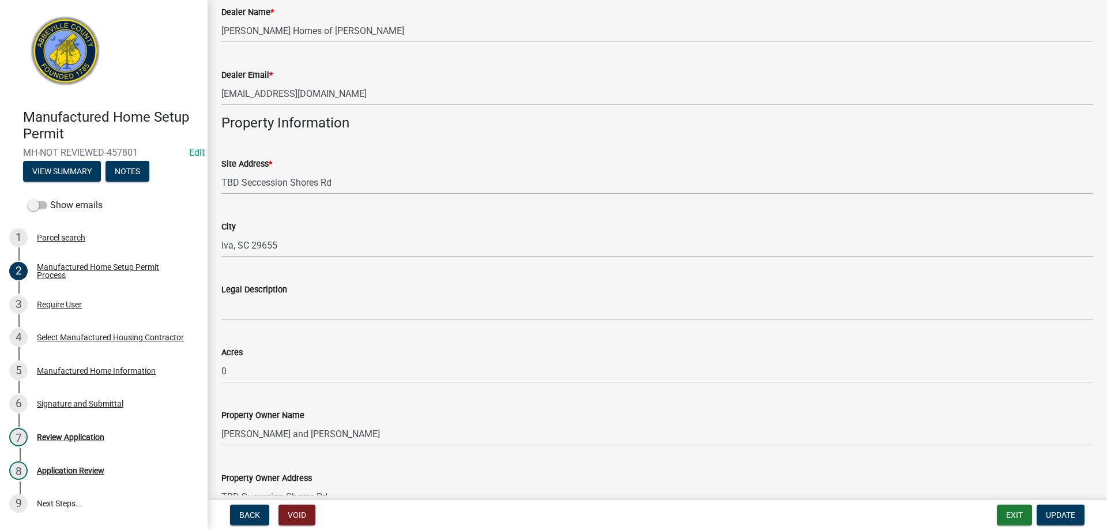
scroll to position [738, 0]
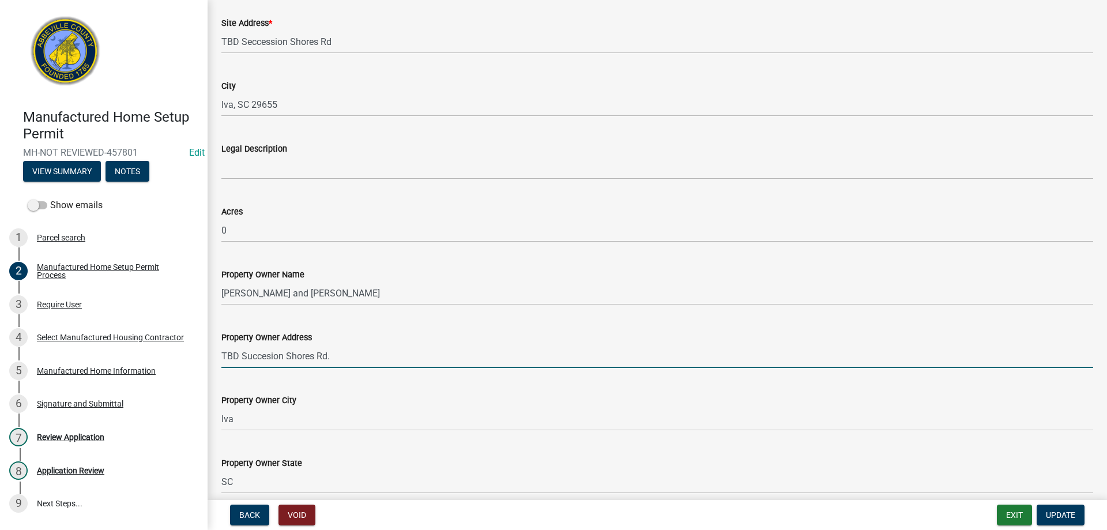
click at [250, 356] on input "TBD Succesion Shores Rd." at bounding box center [657, 356] width 872 height 24
click at [529, 356] on input "TBD Seccesion Shores Rd." at bounding box center [657, 356] width 872 height 24
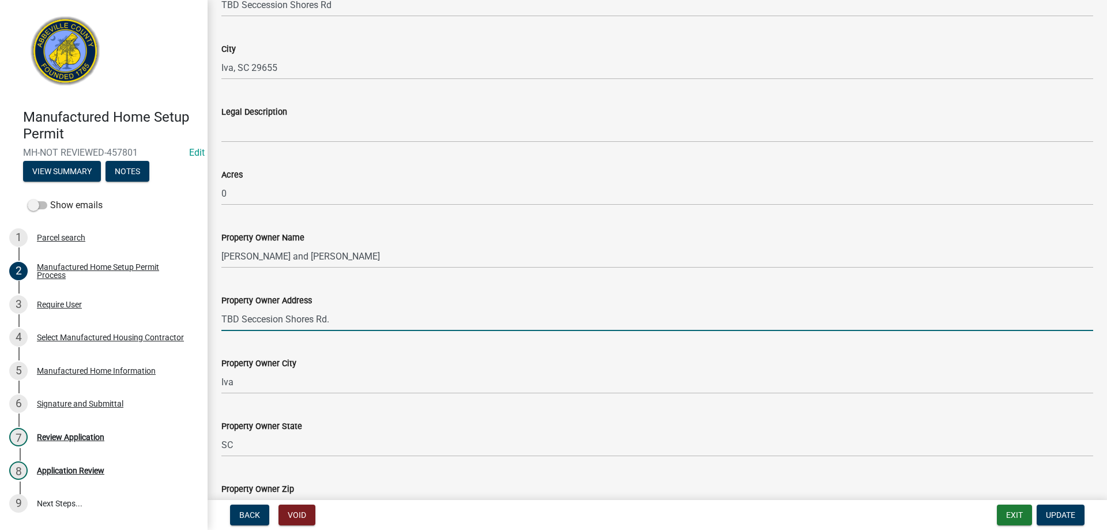
scroll to position [853, 0]
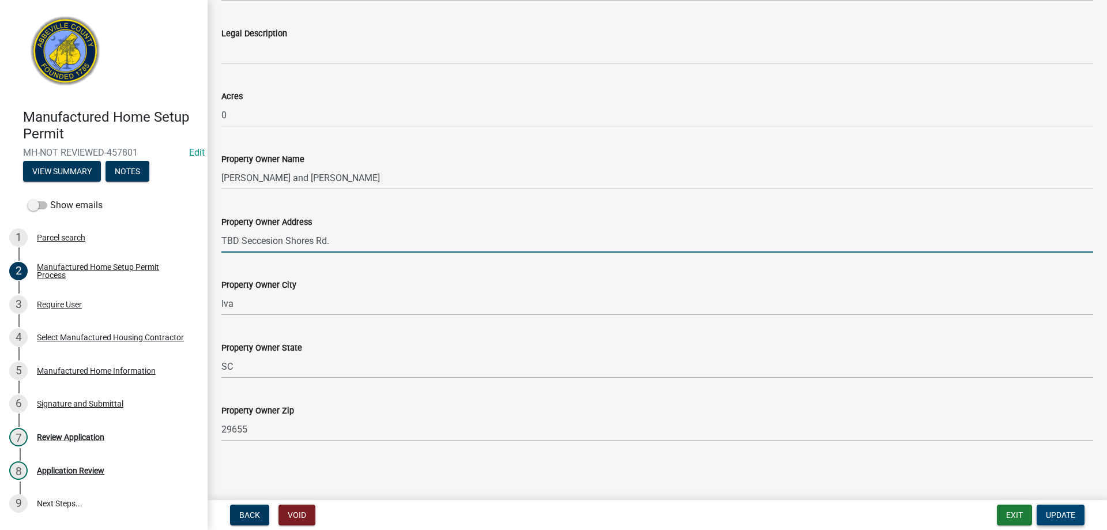
type input "TBD Seccesion Shores Rd."
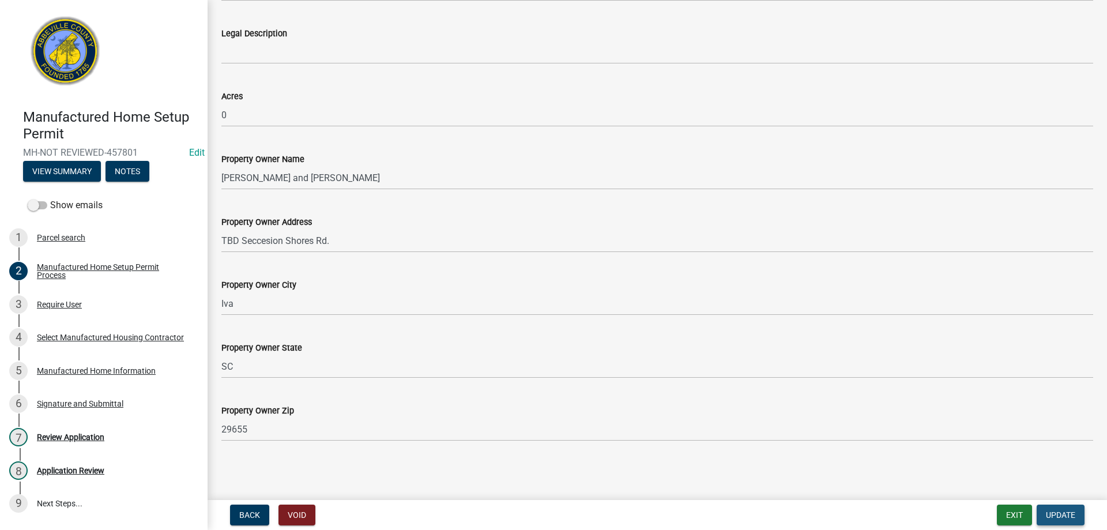
click at [1055, 510] on span "Update" at bounding box center [1060, 514] width 29 height 9
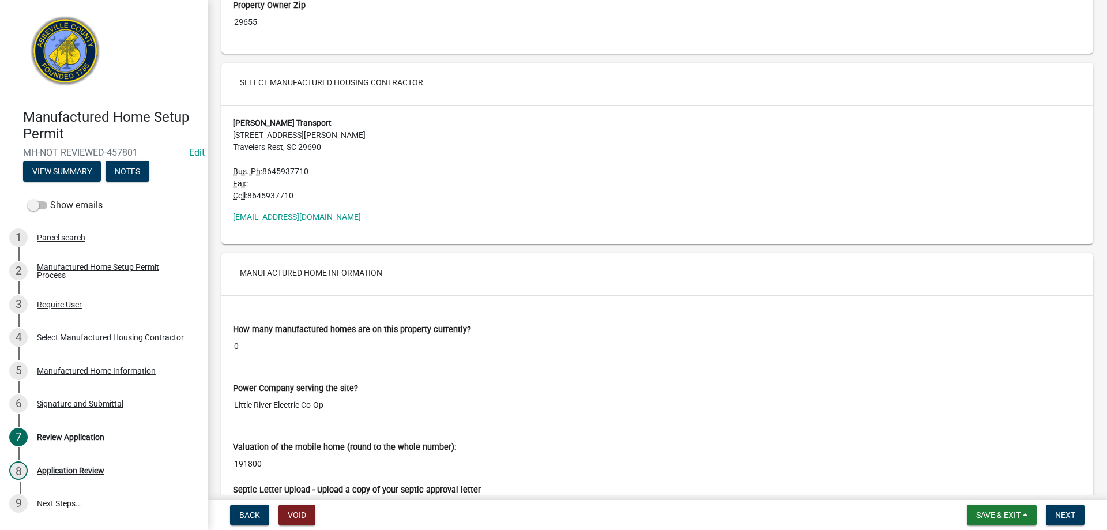
scroll to position [1788, 0]
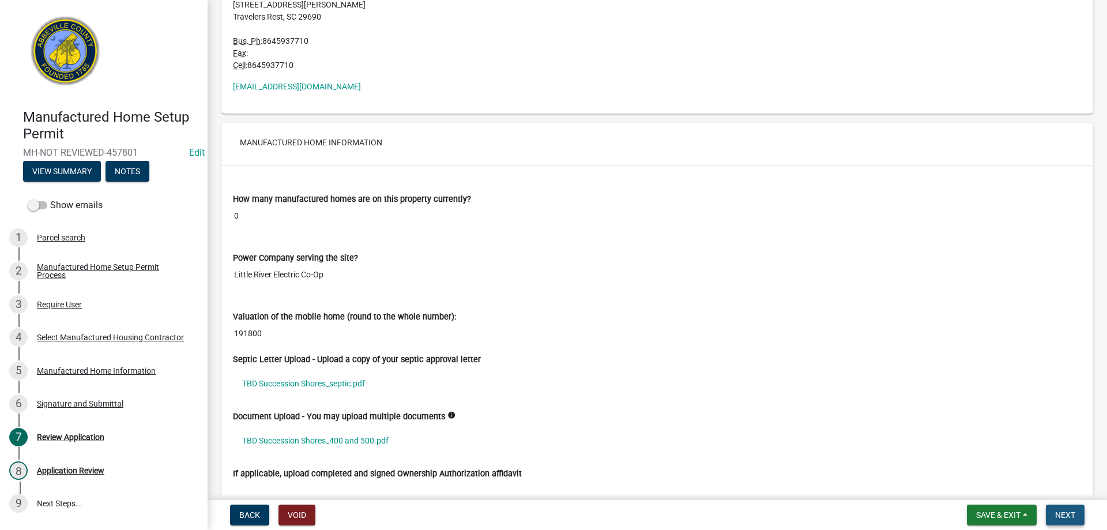
click at [1075, 513] on span "Next" at bounding box center [1065, 514] width 20 height 9
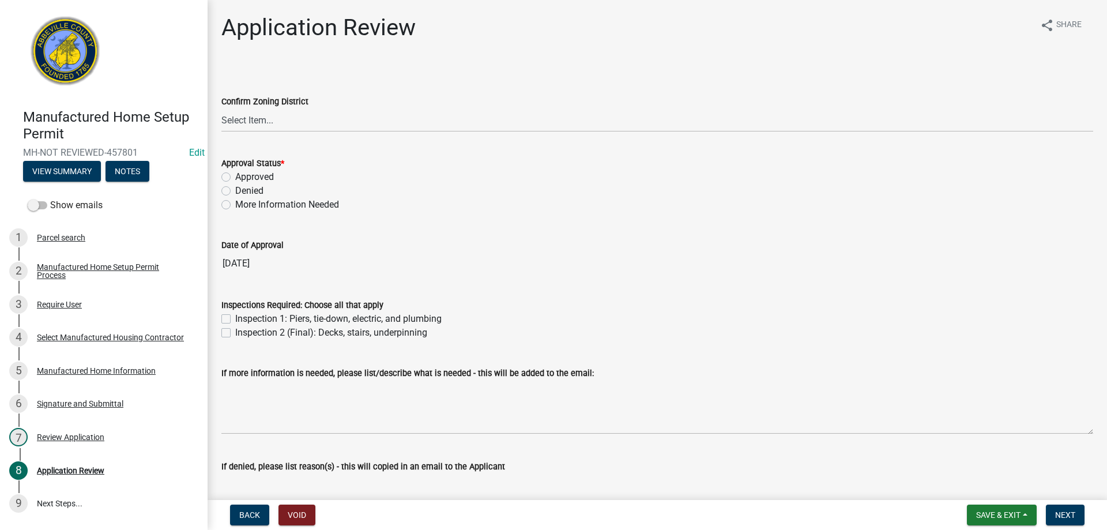
click at [235, 174] on label "Approved" at bounding box center [254, 177] width 39 height 14
click at [235, 174] on input "Approved" at bounding box center [238, 173] width 7 height 7
radio input "true"
click at [235, 318] on label "Inspection 1: Piers, tie-down, electric, and plumbing" at bounding box center [338, 319] width 206 height 14
click at [235, 318] on input "Inspection 1: Piers, tie-down, electric, and plumbing" at bounding box center [238, 315] width 7 height 7
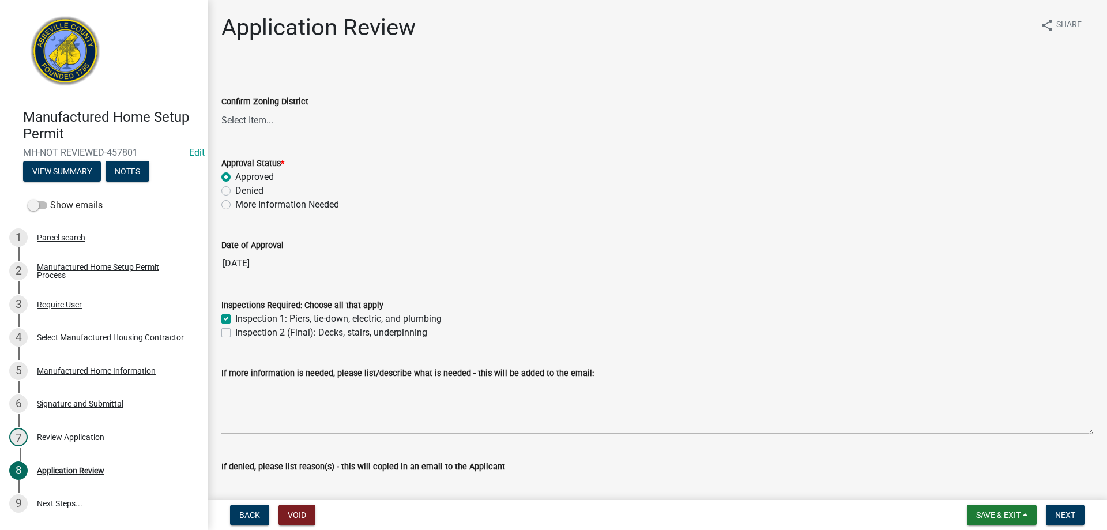
checkbox input "true"
click at [226, 340] on wm-data-entity-input "Inspections Required: Choose all that apply Inspection 1: Piers, tie-down, elec…" at bounding box center [657, 317] width 872 height 66
click at [235, 336] on label "Inspection 2 (Final): Decks, stairs, underpinning" at bounding box center [331, 333] width 192 height 14
click at [235, 333] on input "Inspection 2 (Final): Decks, stairs, underpinning" at bounding box center [238, 329] width 7 height 7
checkbox input "true"
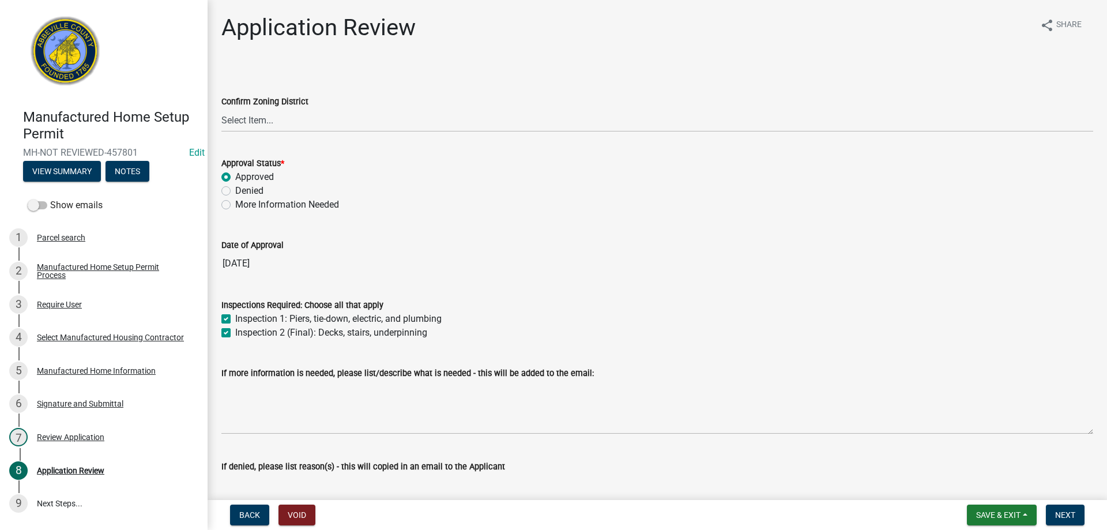
checkbox input "true"
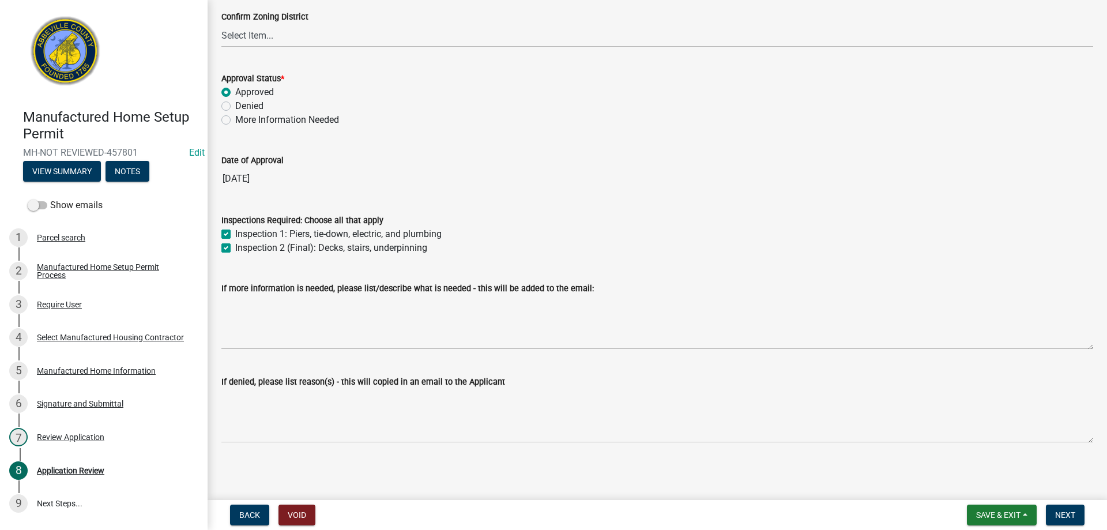
scroll to position [86, 0]
click at [1060, 511] on span "Next" at bounding box center [1065, 514] width 20 height 9
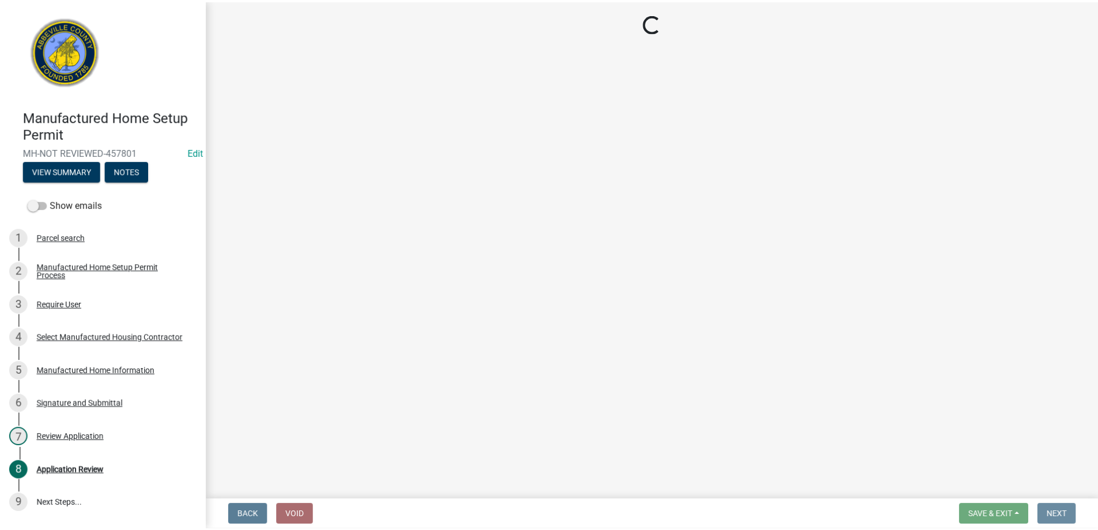
scroll to position [0, 0]
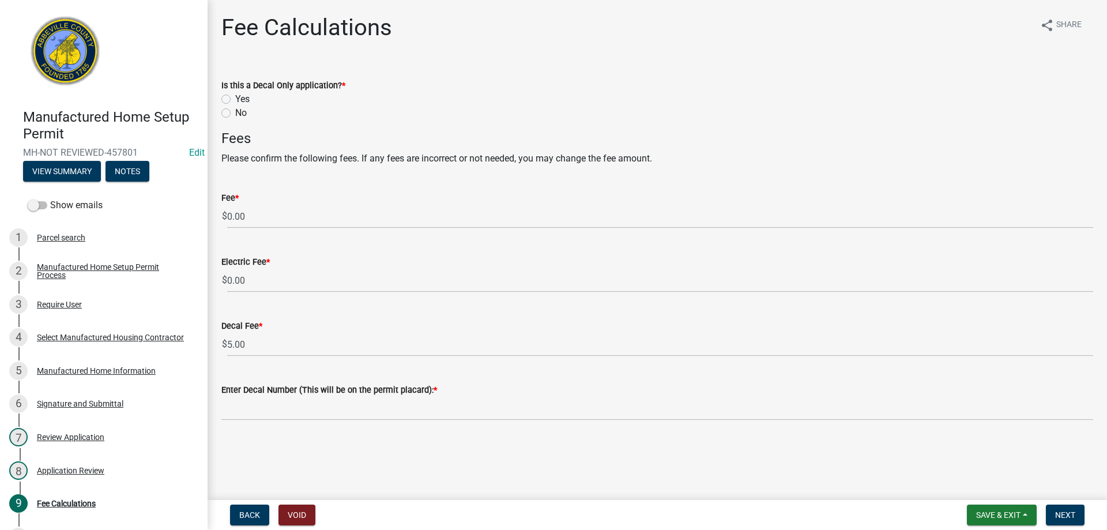
click at [235, 112] on label "No" at bounding box center [241, 113] width 12 height 14
click at [235, 112] on input "No" at bounding box center [238, 109] width 7 height 7
radio input "true"
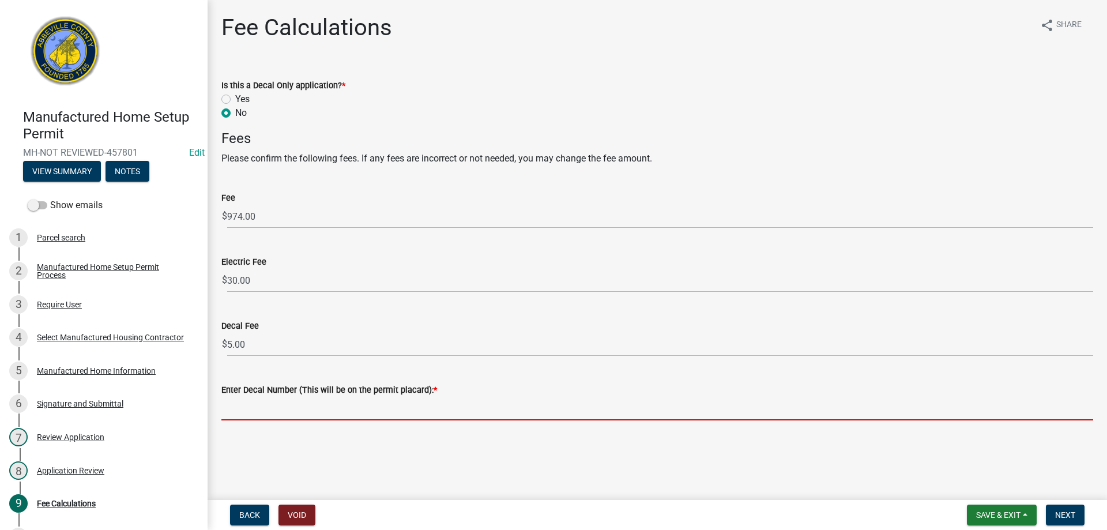
click at [307, 404] on input "Enter Decal Number (This will be on the permit placard): *" at bounding box center [657, 409] width 872 height 24
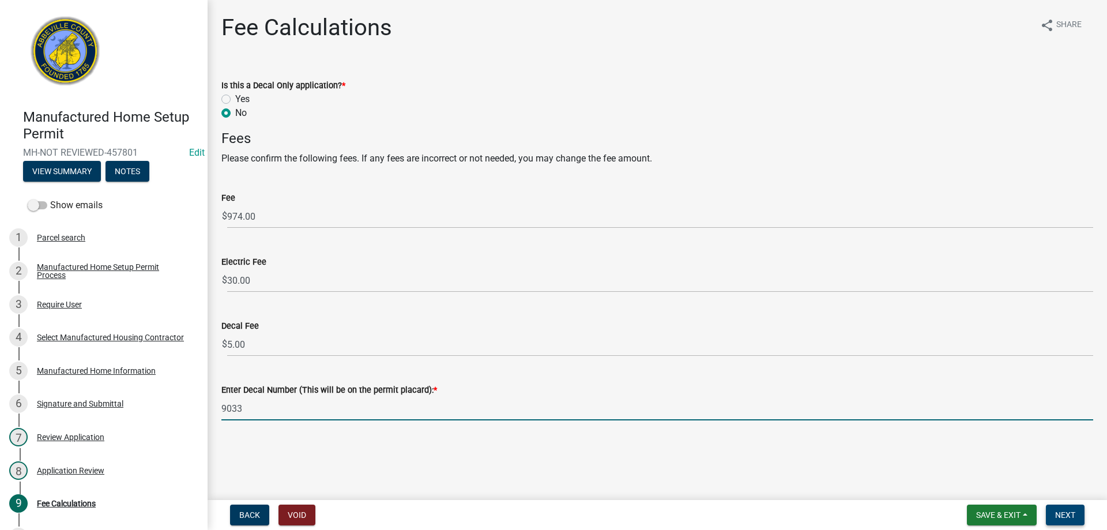
type input "9033"
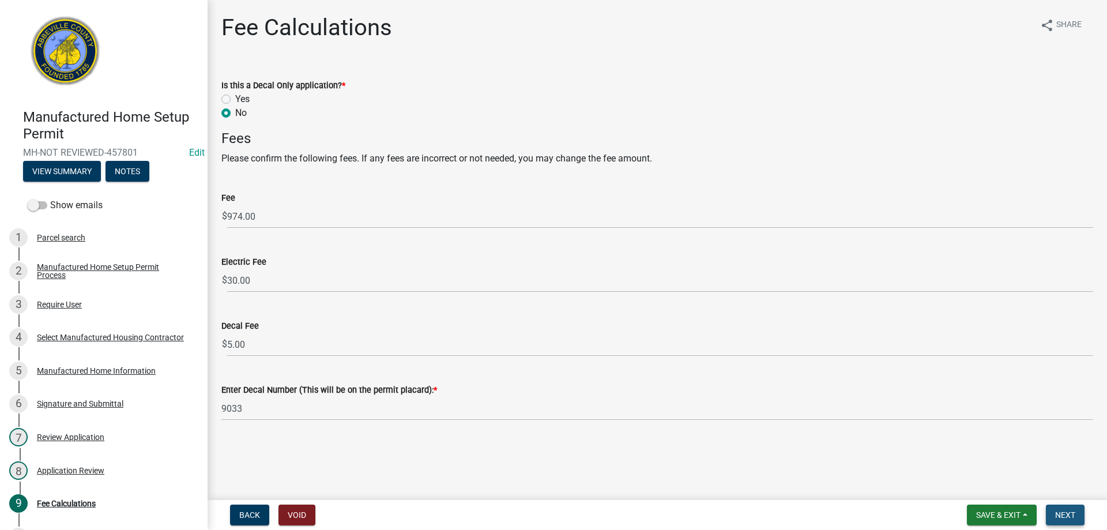
click at [1052, 515] on button "Next" at bounding box center [1065, 515] width 39 height 21
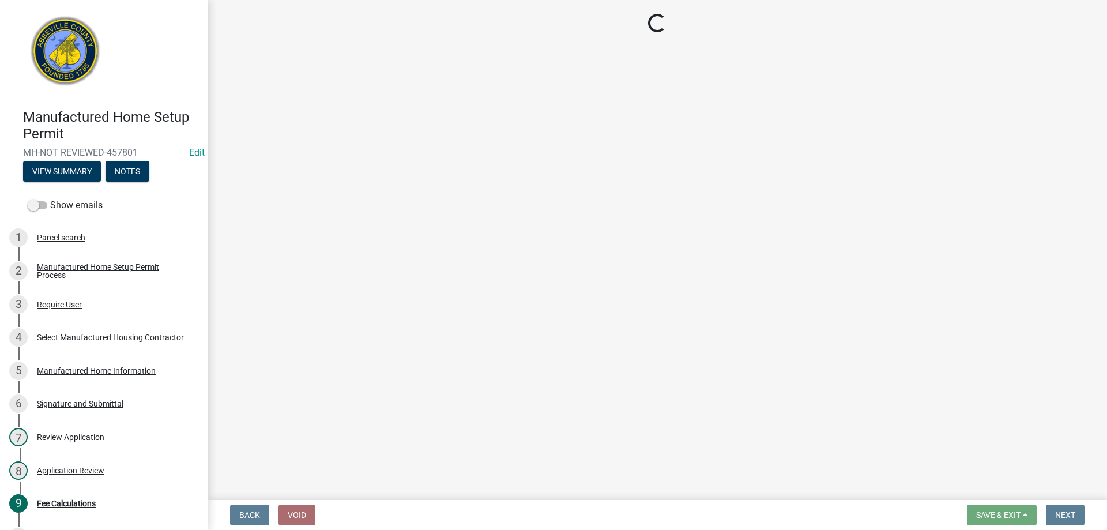
select select "3: 3"
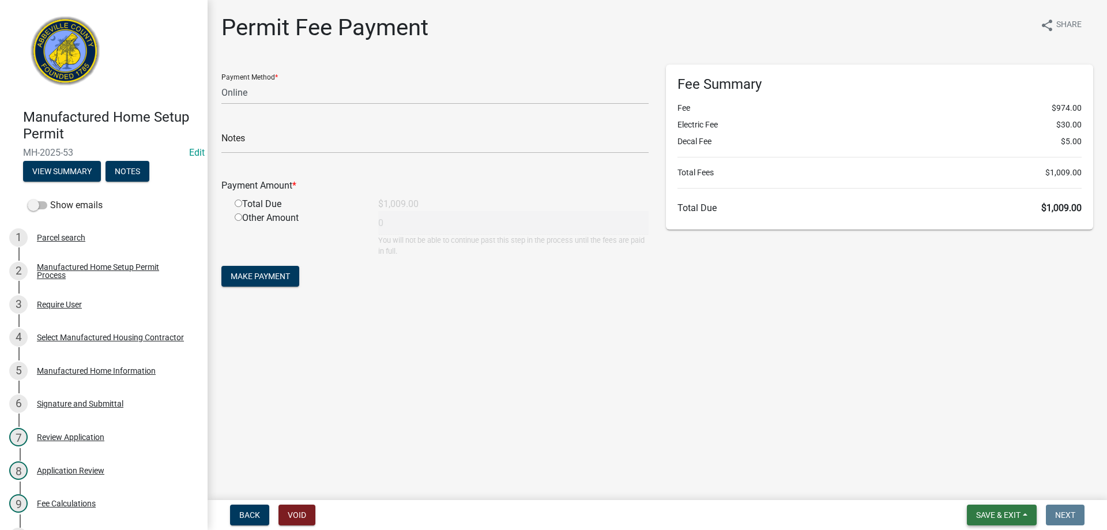
click at [1008, 515] on span "Save & Exit" at bounding box center [998, 514] width 44 height 9
click at [996, 483] on button "Save & Exit" at bounding box center [990, 485] width 92 height 28
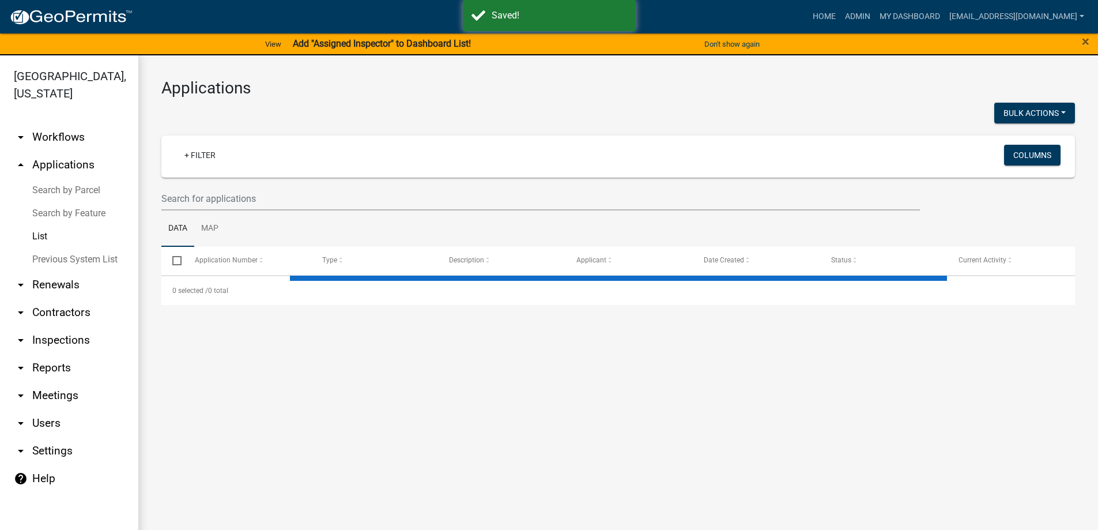
select select "3: 100"
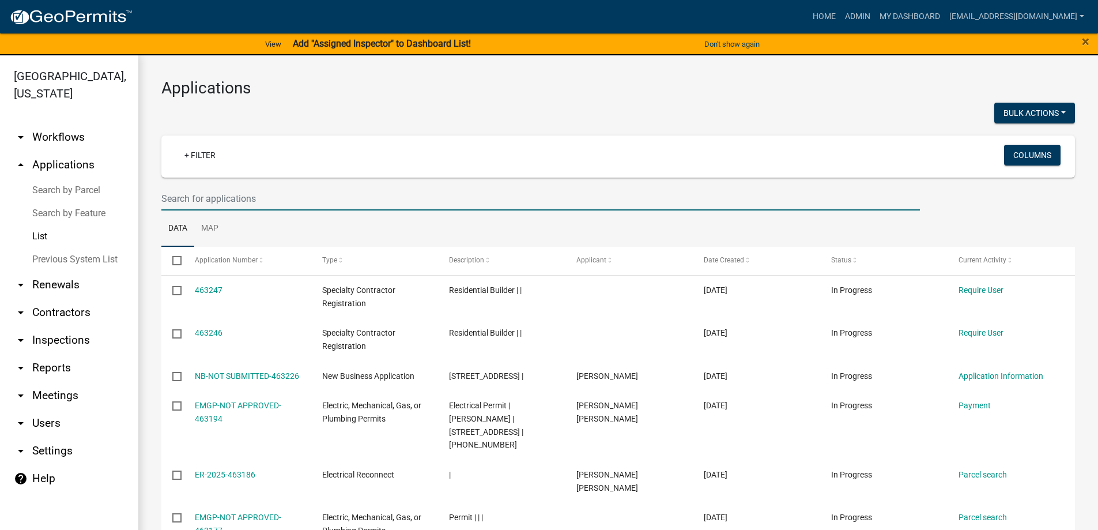
click at [223, 197] on input "text" at bounding box center [540, 199] width 759 height 24
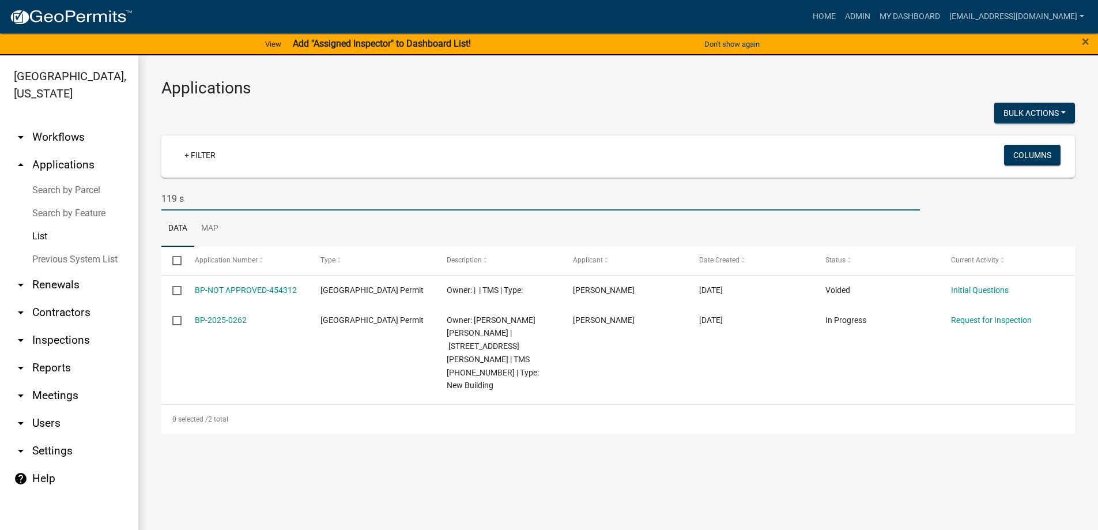
drag, startPoint x: 200, startPoint y: 201, endPoint x: 13, endPoint y: 167, distance: 189.9
click at [13, 167] on div "Abbeville County, South Carolina arrow_drop_down Workflows List arrow_drop_up A…" at bounding box center [549, 299] width 1098 height 488
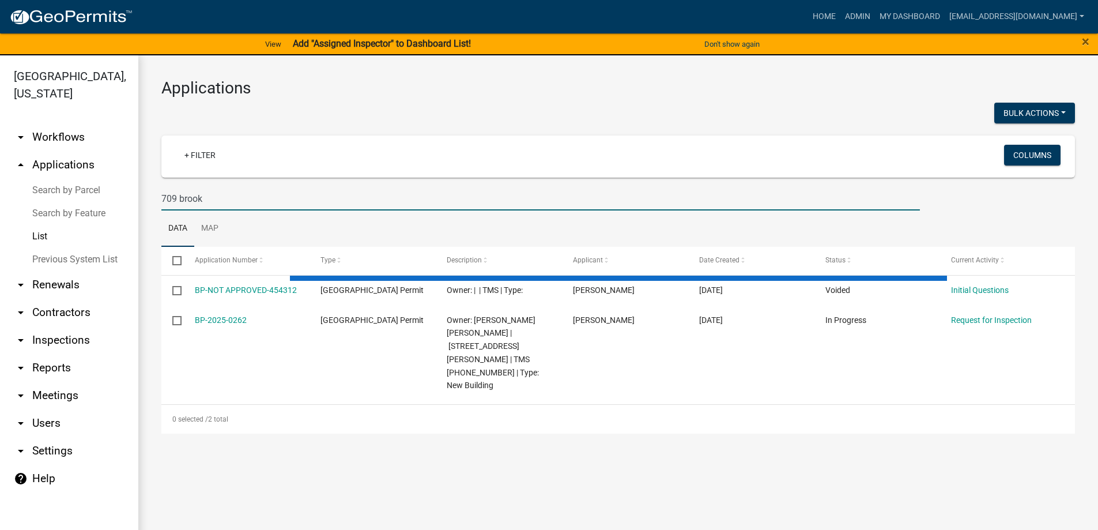
type input "709 brooks"
select select "3: 100"
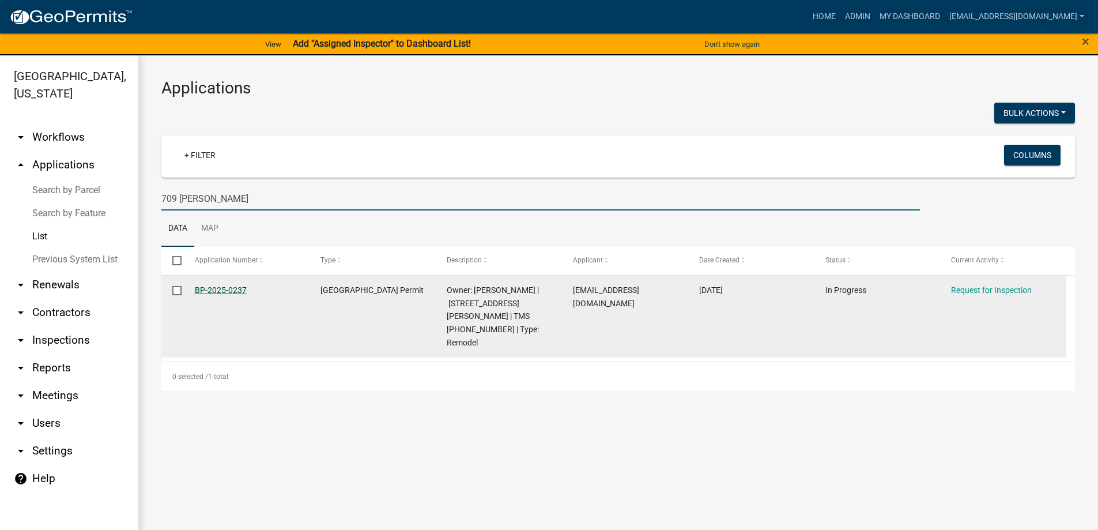
type input "709 brooks"
click at [230, 288] on link "BP-2025-0237" at bounding box center [221, 289] width 52 height 9
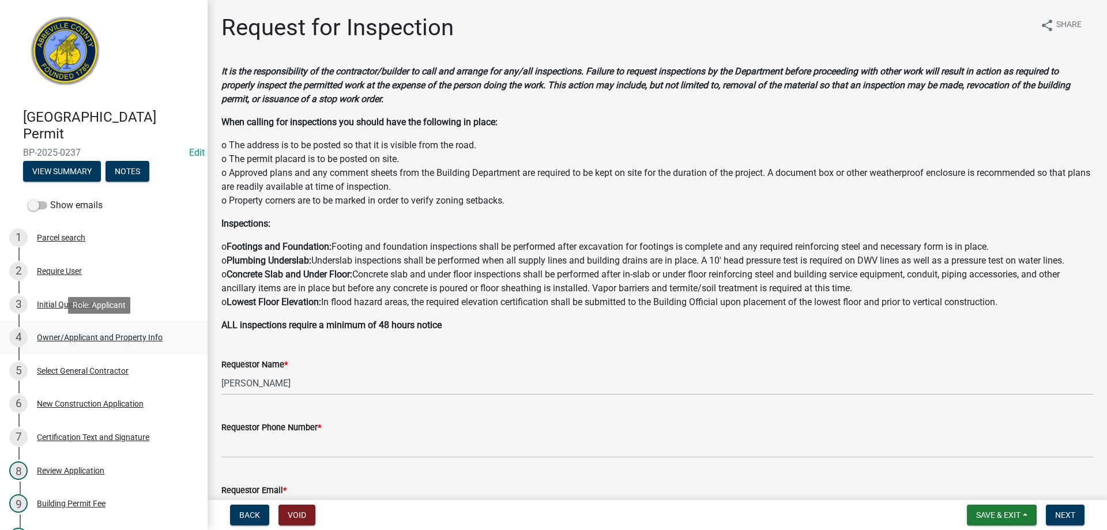
click at [94, 333] on div "Owner/Applicant and Property Info" at bounding box center [100, 337] width 126 height 8
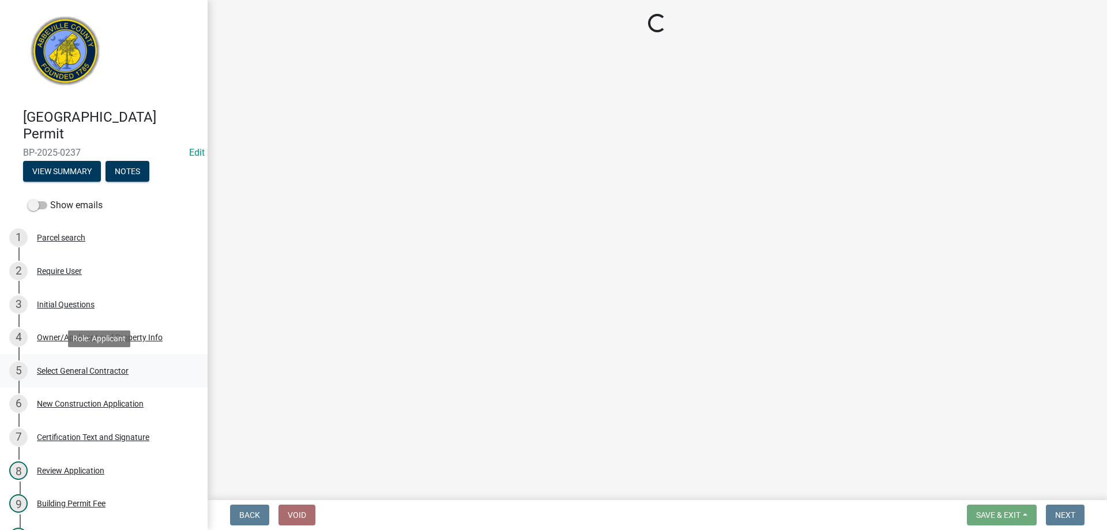
click at [97, 377] on div "5 Select General Contractor" at bounding box center [99, 371] width 180 height 18
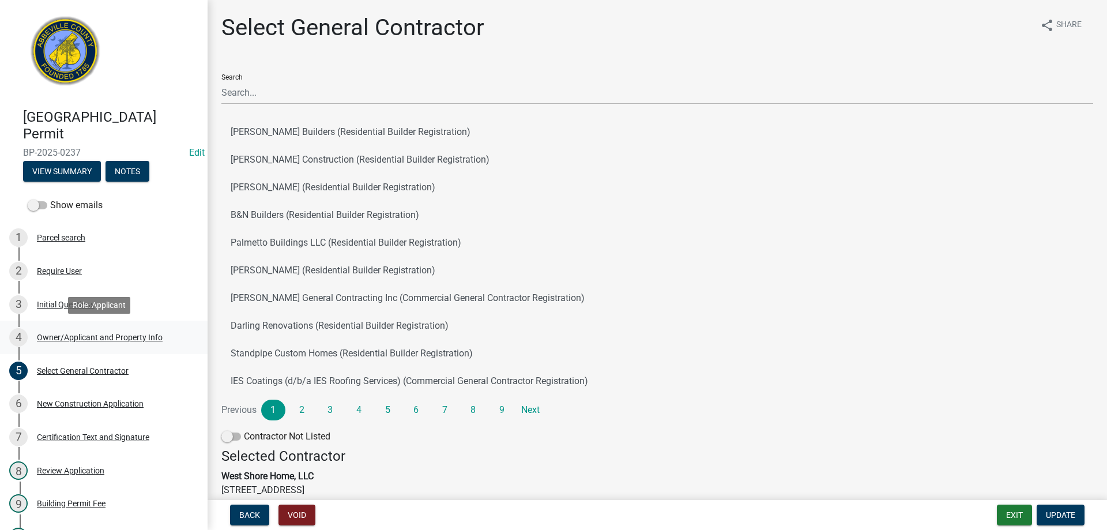
click at [93, 347] on div "4 Owner/Applicant and Property Info" at bounding box center [99, 337] width 180 height 18
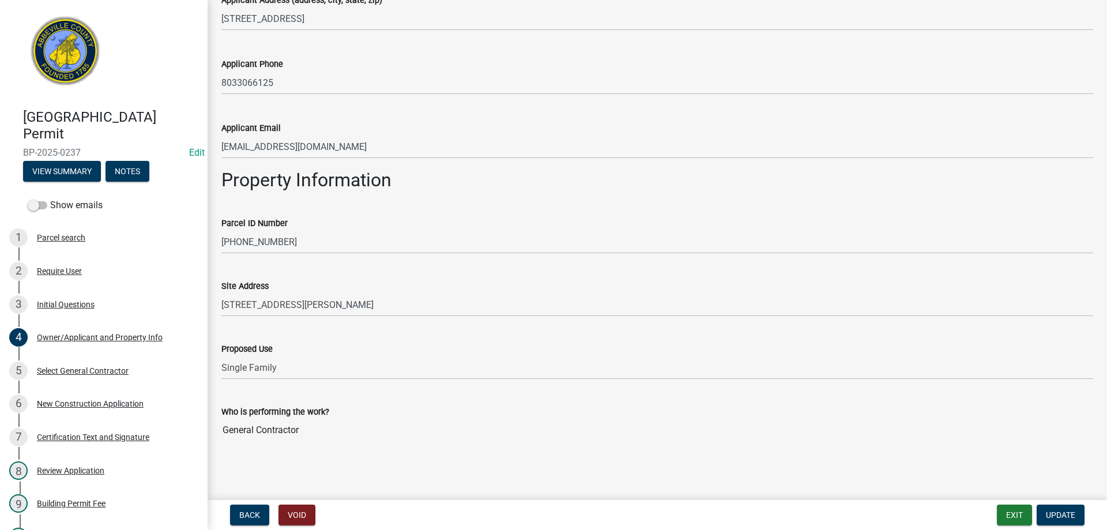
scroll to position [407, 0]
click at [61, 376] on div "5 Select General Contractor" at bounding box center [99, 371] width 180 height 18
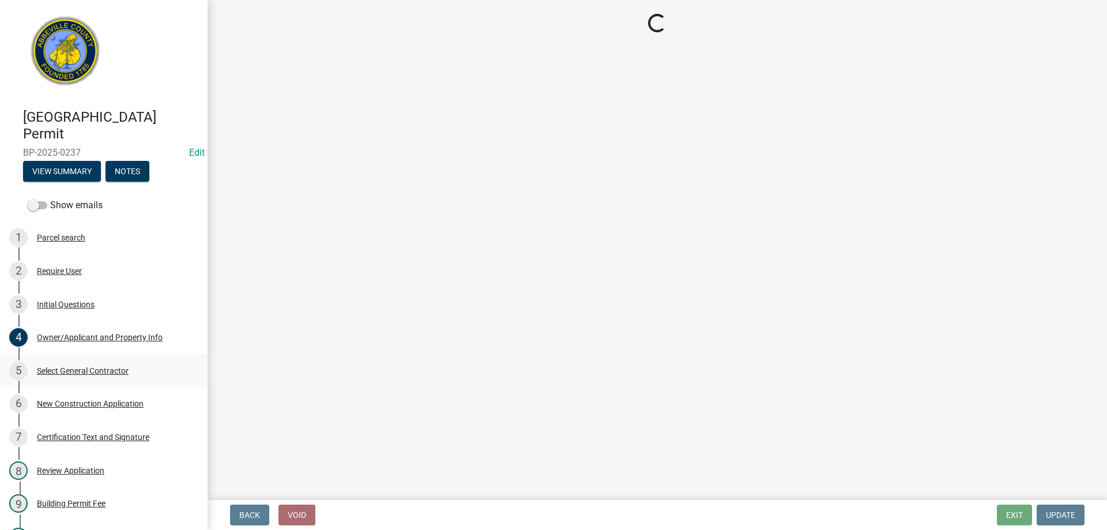
scroll to position [0, 0]
click at [77, 411] on div "6 New Construction Application" at bounding box center [99, 403] width 180 height 18
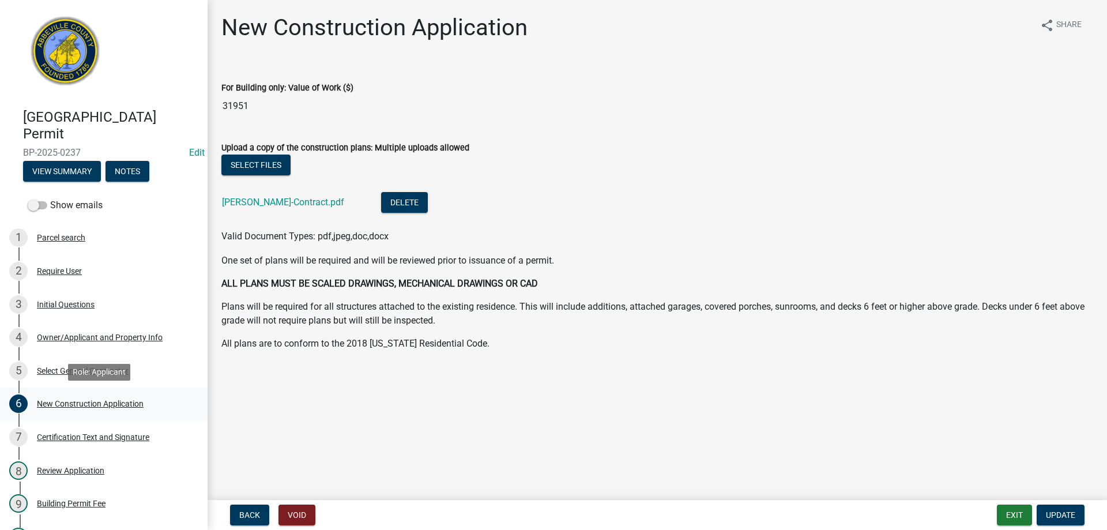
click at [77, 406] on div "New Construction Application" at bounding box center [90, 404] width 107 height 8
click at [80, 404] on div "New Construction Application" at bounding box center [90, 404] width 107 height 8
click at [233, 210] on div "Kelly Bryan-Contract.pdf" at bounding box center [292, 204] width 141 height 24
click at [240, 201] on link "Kelly Bryan-Contract.pdf" at bounding box center [283, 202] width 122 height 11
click at [1013, 522] on button "Exit" at bounding box center [1014, 515] width 35 height 21
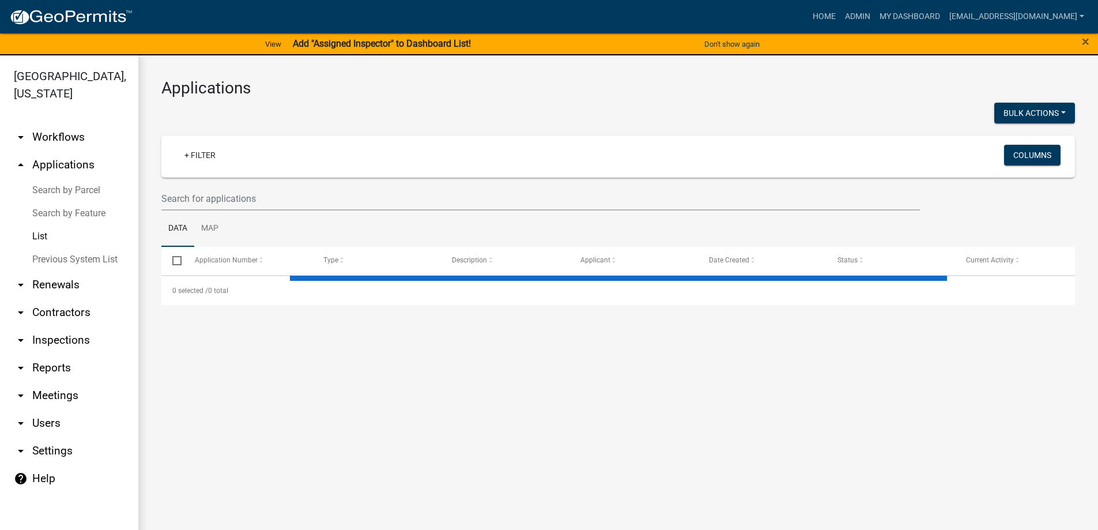
select select "3: 100"
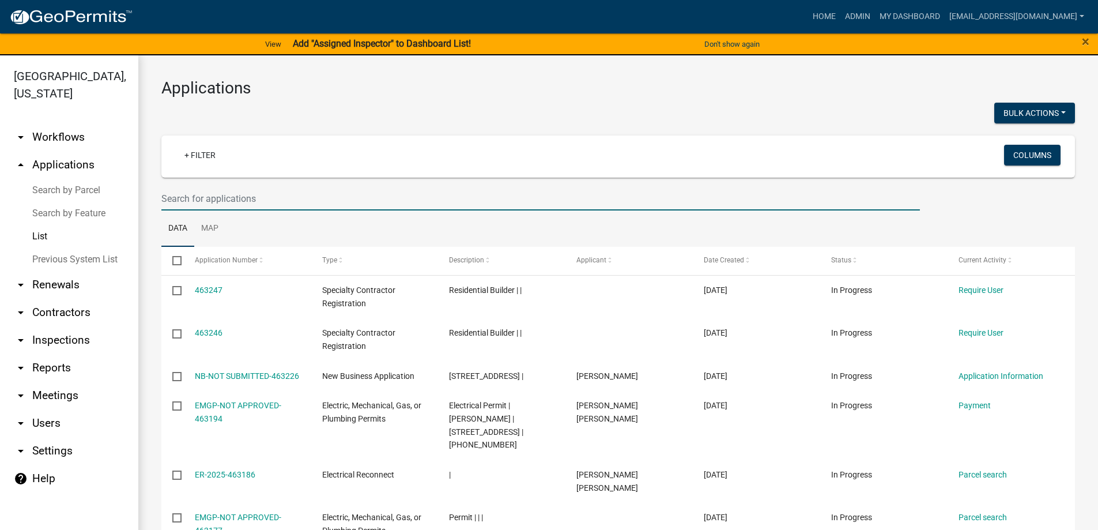
click at [227, 200] on input "text" at bounding box center [540, 199] width 759 height 24
click at [228, 193] on input "text" at bounding box center [540, 199] width 759 height 24
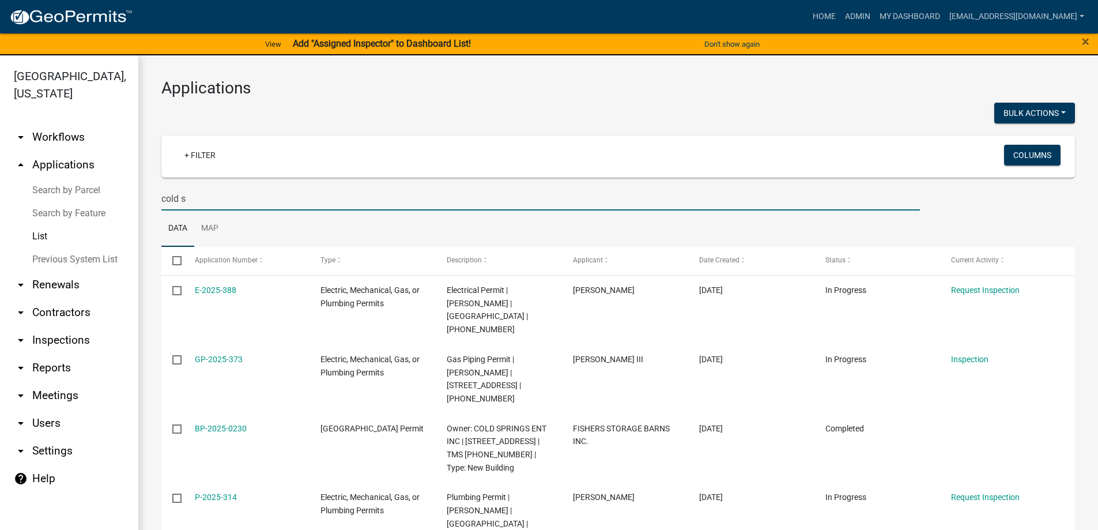
drag, startPoint x: 197, startPoint y: 197, endPoint x: 29, endPoint y: 165, distance: 170.9
click at [31, 166] on div "Abbeville County, South Carolina arrow_drop_down Workflows List arrow_drop_up A…" at bounding box center [549, 299] width 1098 height 488
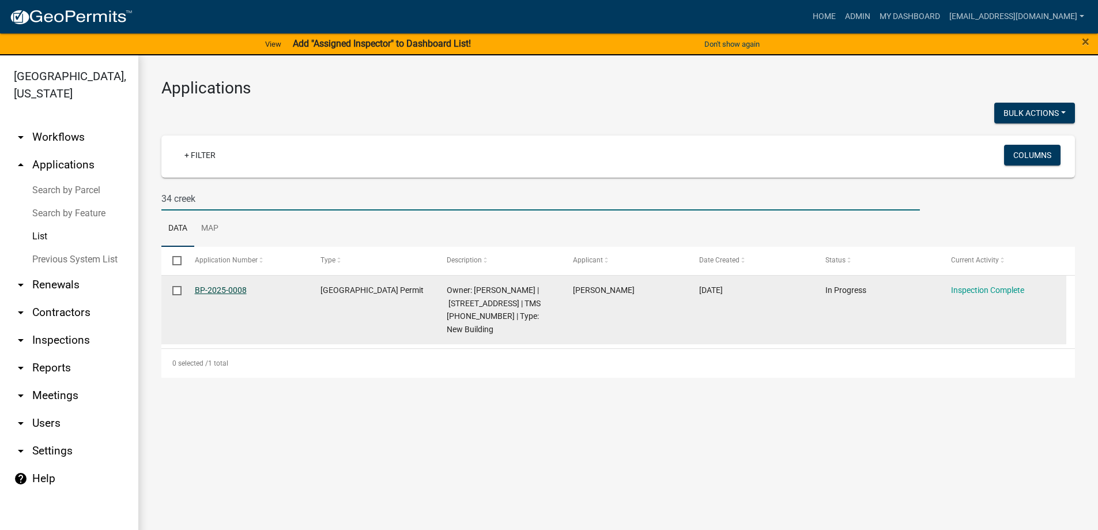
type input "34 creek"
click at [202, 289] on link "BP-2025-0008" at bounding box center [221, 289] width 52 height 9
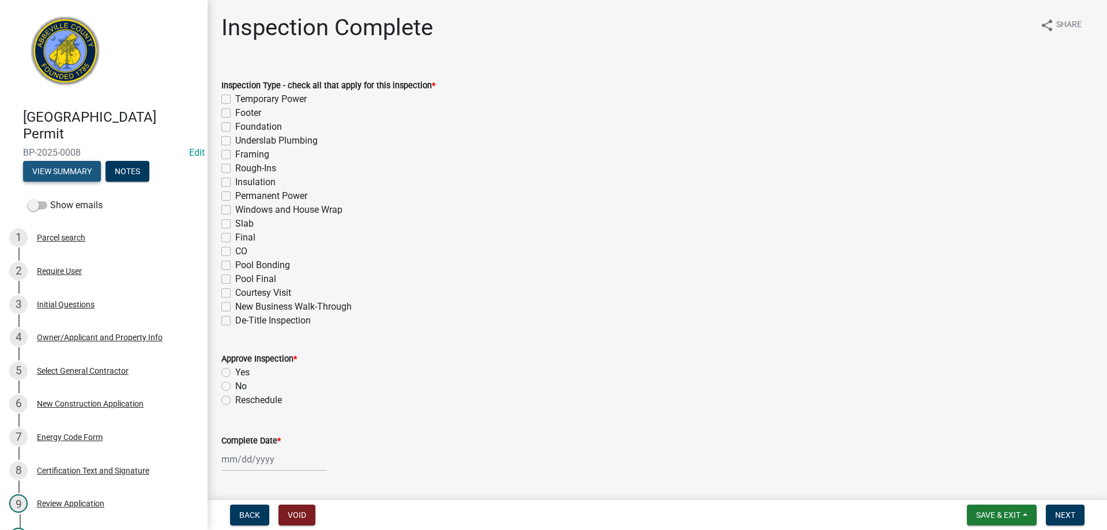
click at [77, 172] on button "View Summary" at bounding box center [62, 171] width 78 height 21
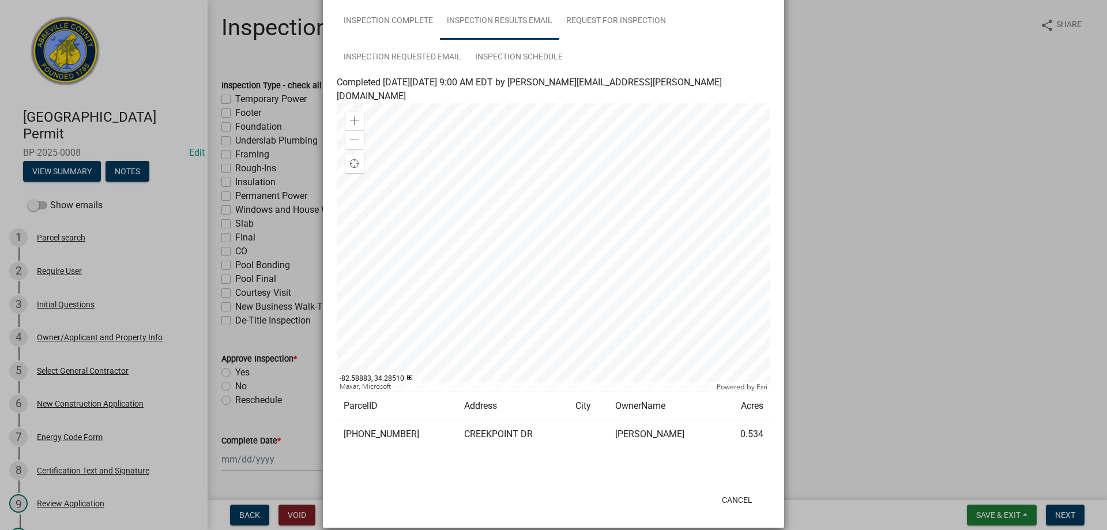
scroll to position [451, 0]
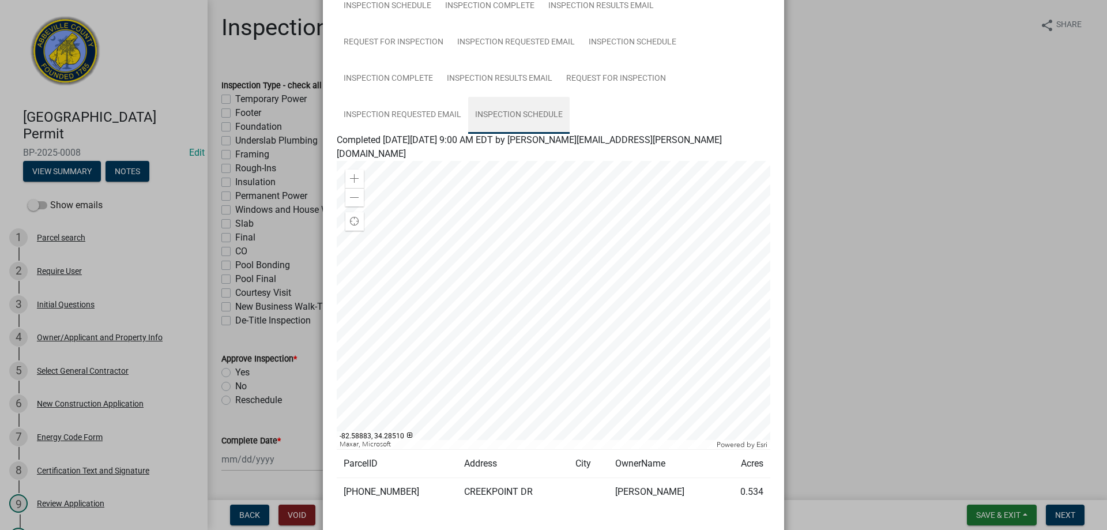
click at [504, 115] on link "Inspection Schedule" at bounding box center [518, 115] width 101 height 37
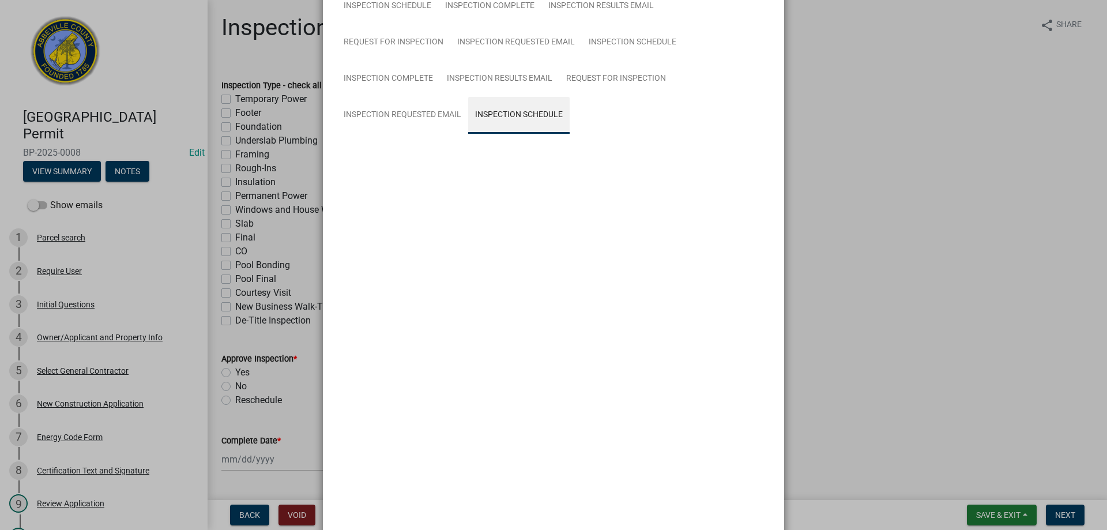
scroll to position [280, 0]
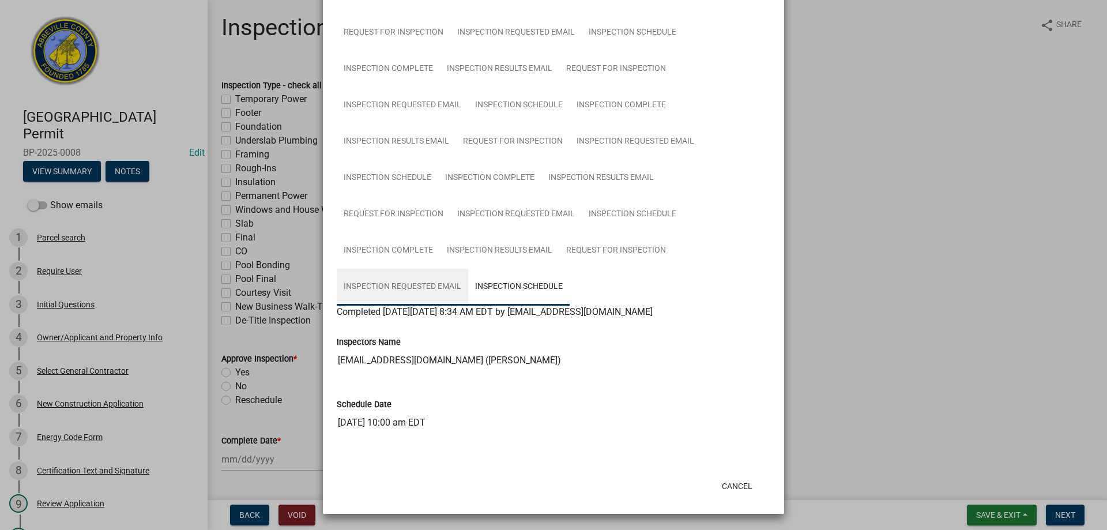
click at [446, 285] on link "Inspection Requested Email" at bounding box center [402, 287] width 131 height 37
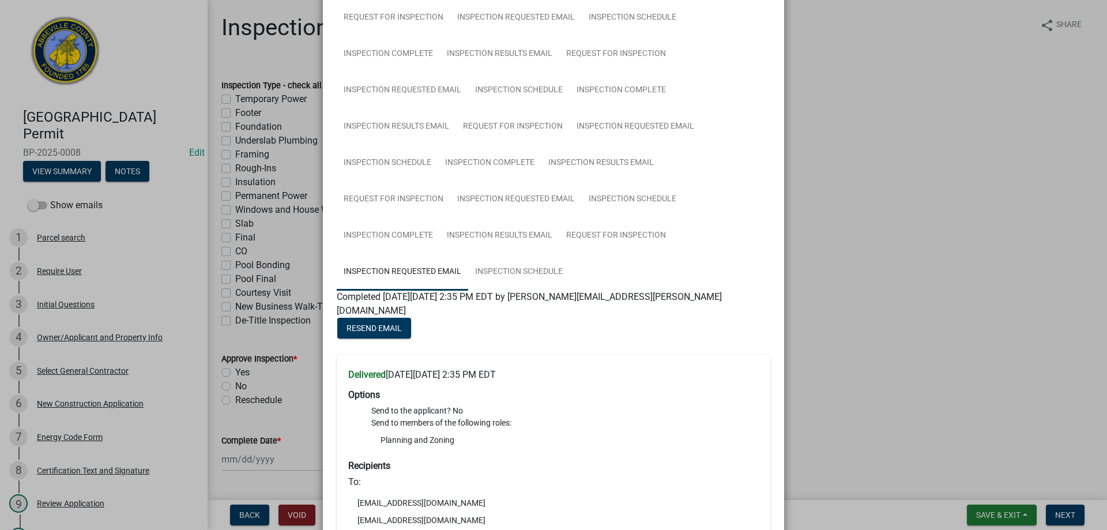
scroll to position [214, 0]
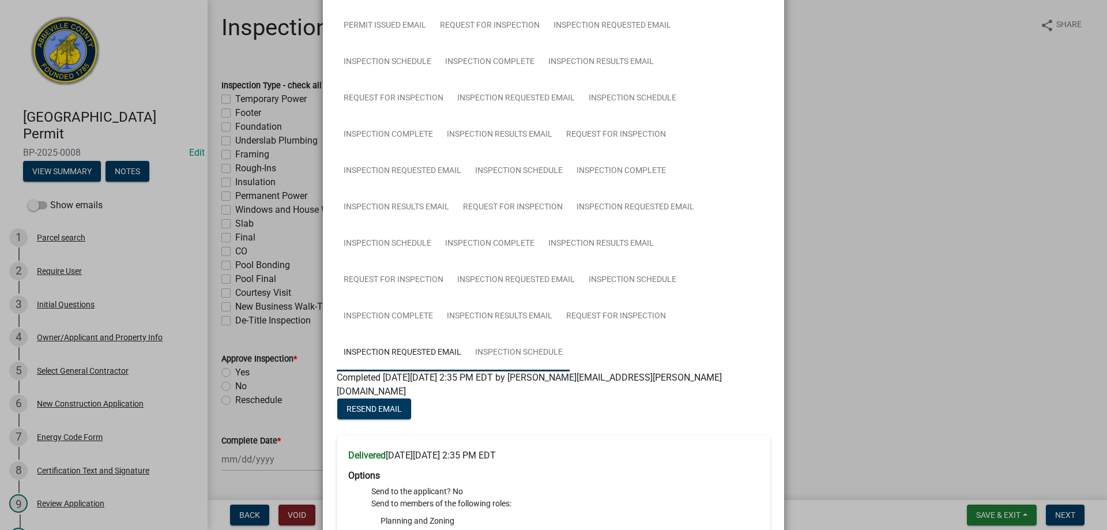
click at [512, 349] on link "Inspection Schedule" at bounding box center [518, 352] width 101 height 37
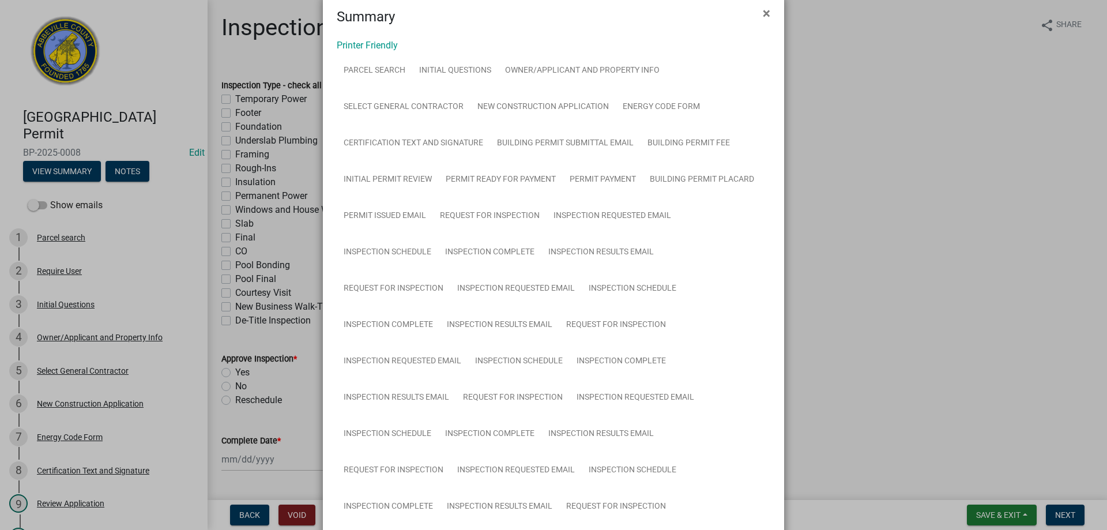
scroll to position [0, 0]
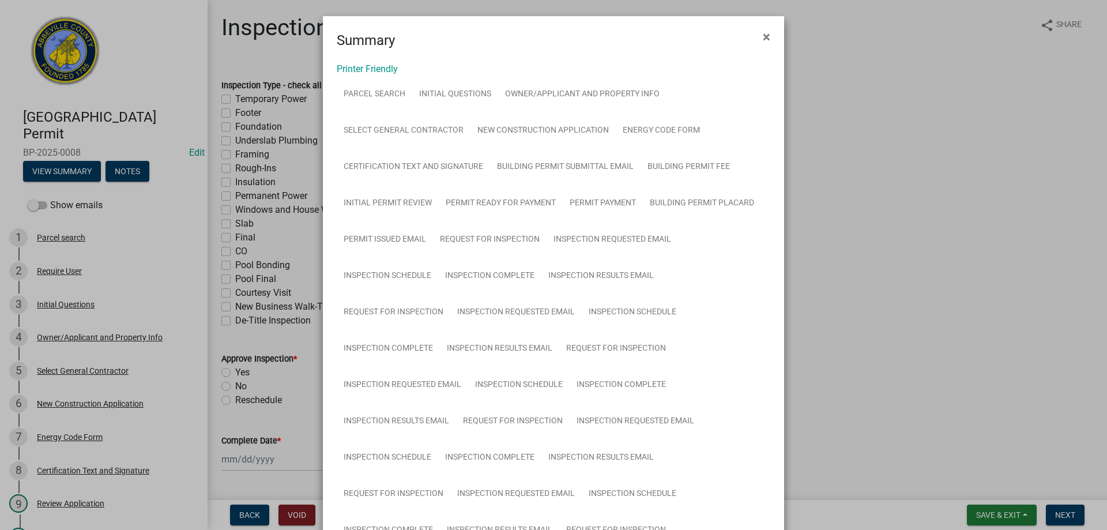
click at [69, 235] on ngb-modal-window "Summary × Printer Friendly Parcel search Initial Questions Owner/Applicant and …" at bounding box center [553, 265] width 1107 height 530
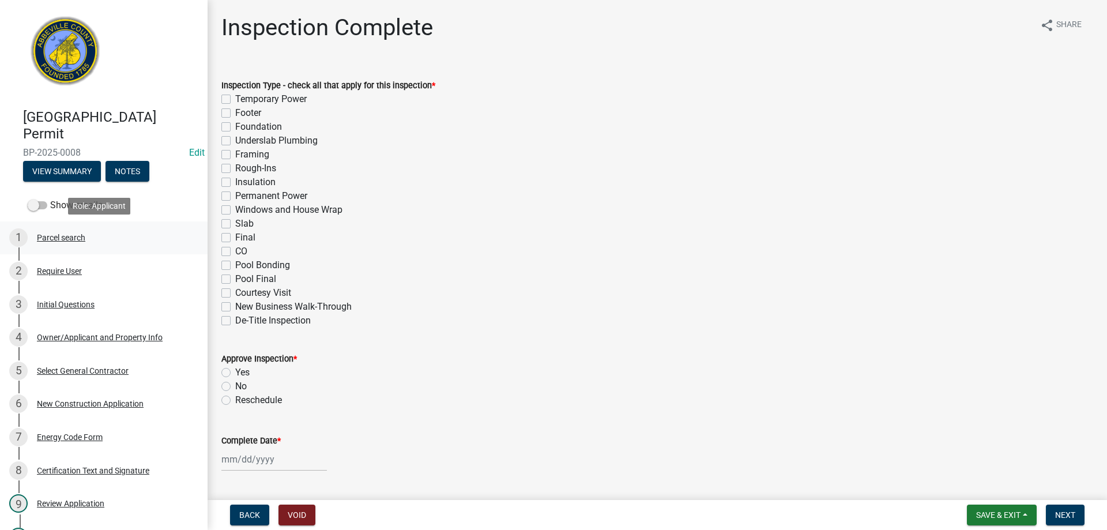
click at [65, 235] on div "Parcel search" at bounding box center [61, 238] width 48 height 8
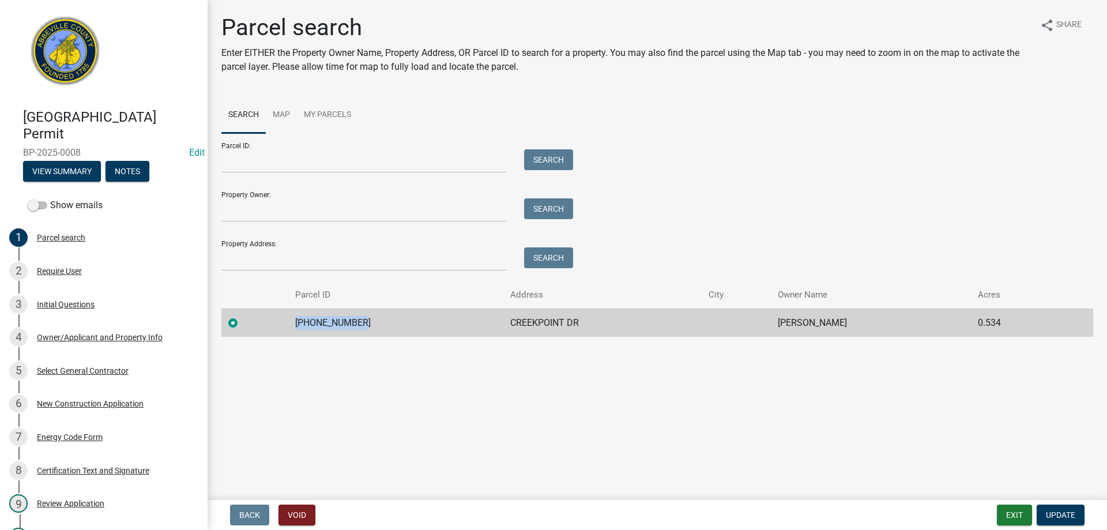
drag, startPoint x: 360, startPoint y: 318, endPoint x: 296, endPoint y: 315, distance: 64.1
click at [296, 315] on td "054-00-01-061" at bounding box center [395, 322] width 215 height 28
copy td "054-00-01-061"
click at [1012, 511] on button "Exit" at bounding box center [1014, 515] width 35 height 21
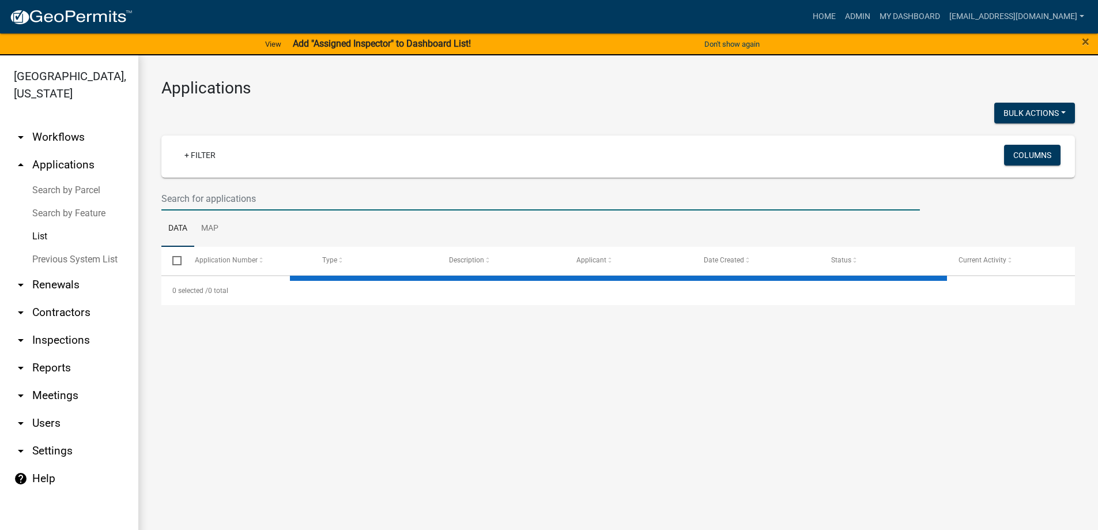
select select "3: 100"
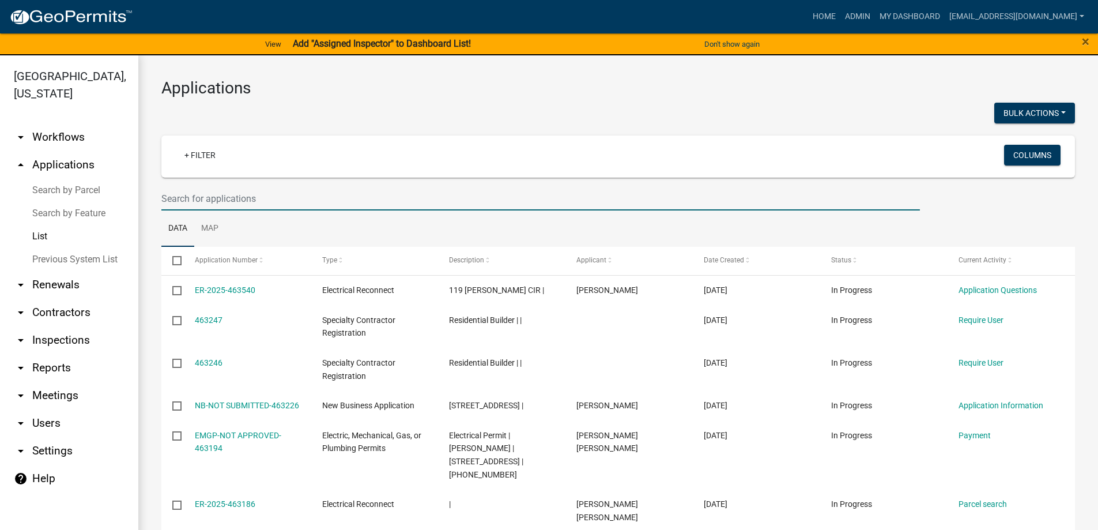
paste input "054-00-01-061"
type input "054-00-01-061"
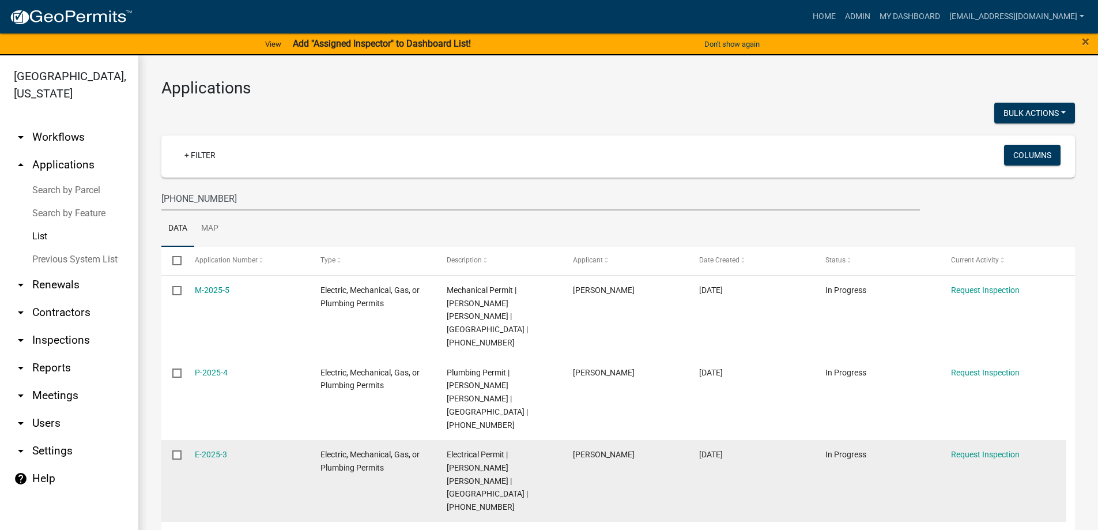
click at [205, 448] on div "E-2025-3" at bounding box center [247, 454] width 104 height 13
click at [199, 450] on link "E-2025-3" at bounding box center [211, 454] width 32 height 9
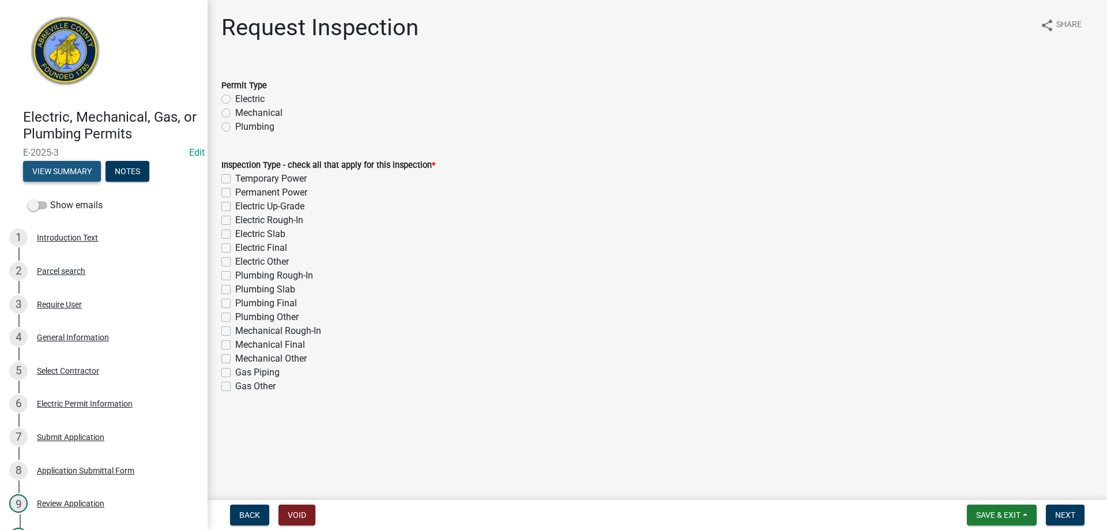
click at [63, 170] on button "View Summary" at bounding box center [62, 171] width 78 height 21
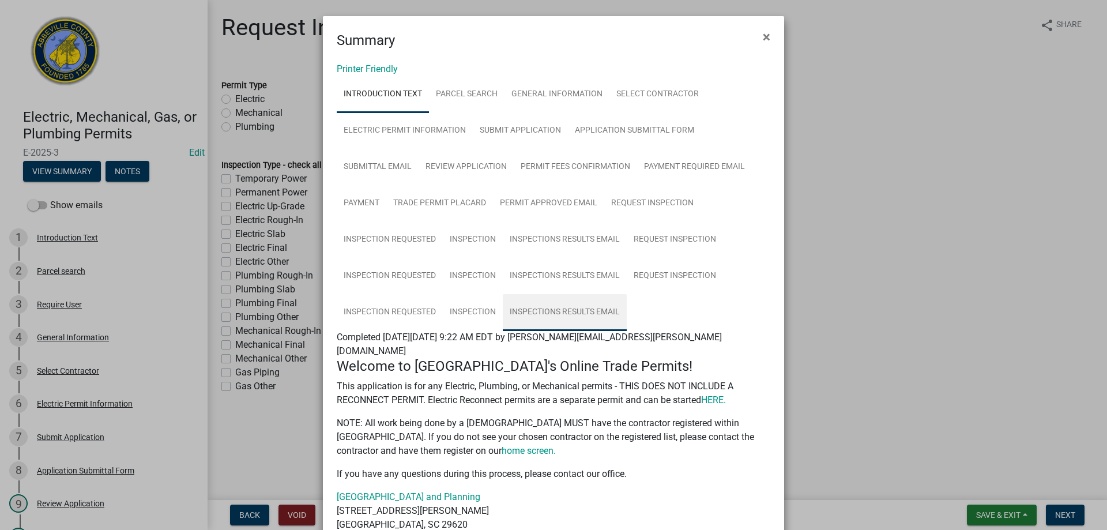
click at [545, 311] on link "Inspections Results Email" at bounding box center [565, 312] width 124 height 37
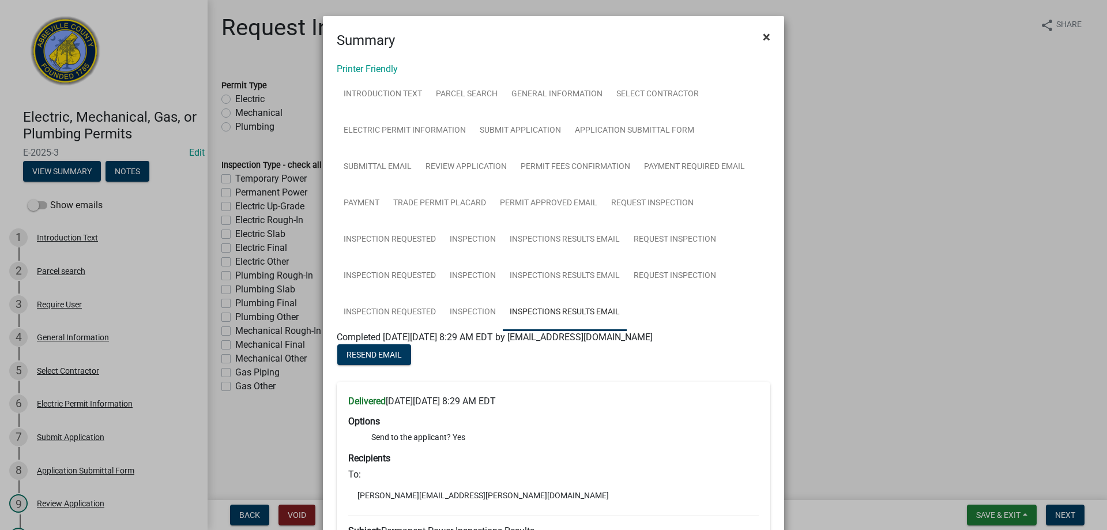
click at [763, 33] on span "×" at bounding box center [766, 37] width 7 height 16
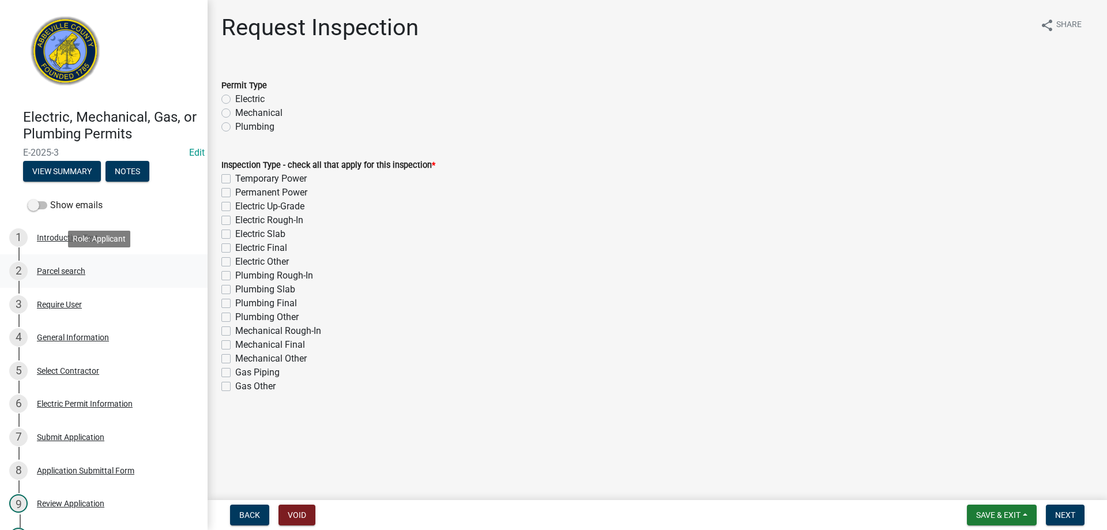
click at [67, 270] on div "Parcel search" at bounding box center [61, 271] width 48 height 8
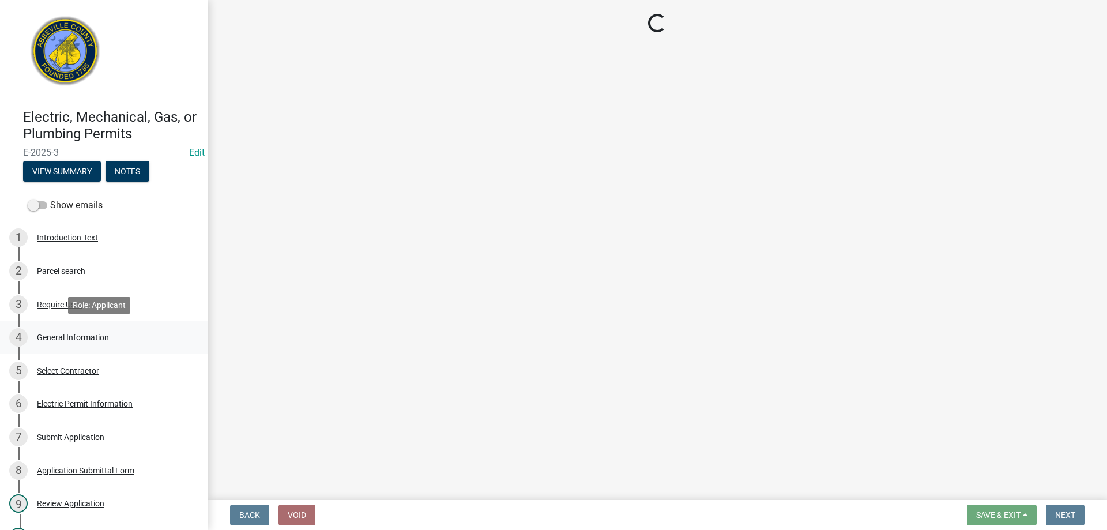
click at [65, 337] on div "General Information" at bounding box center [73, 337] width 72 height 8
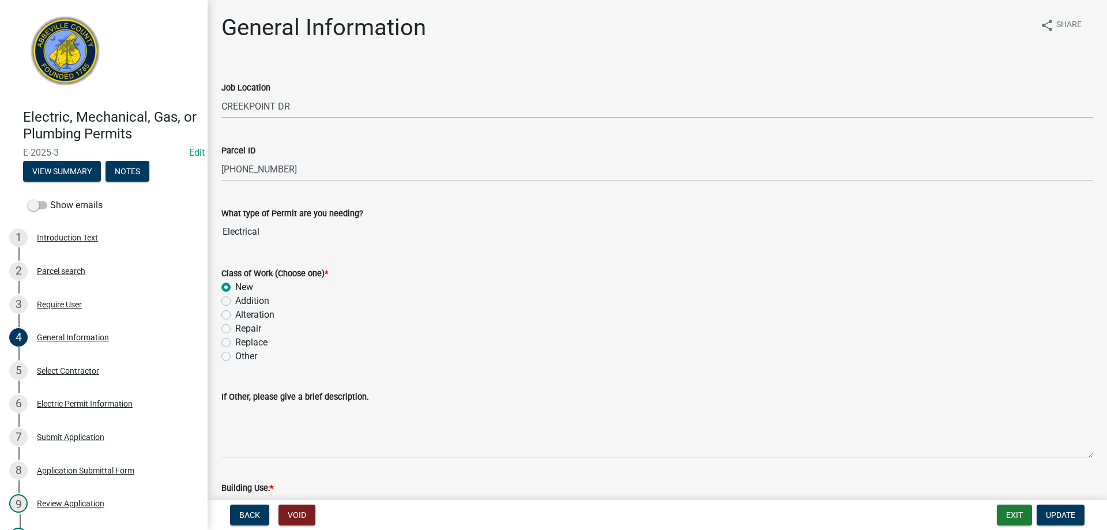
click at [220, 107] on div "Job Location CREEKPOINT DR" at bounding box center [657, 92] width 889 height 54
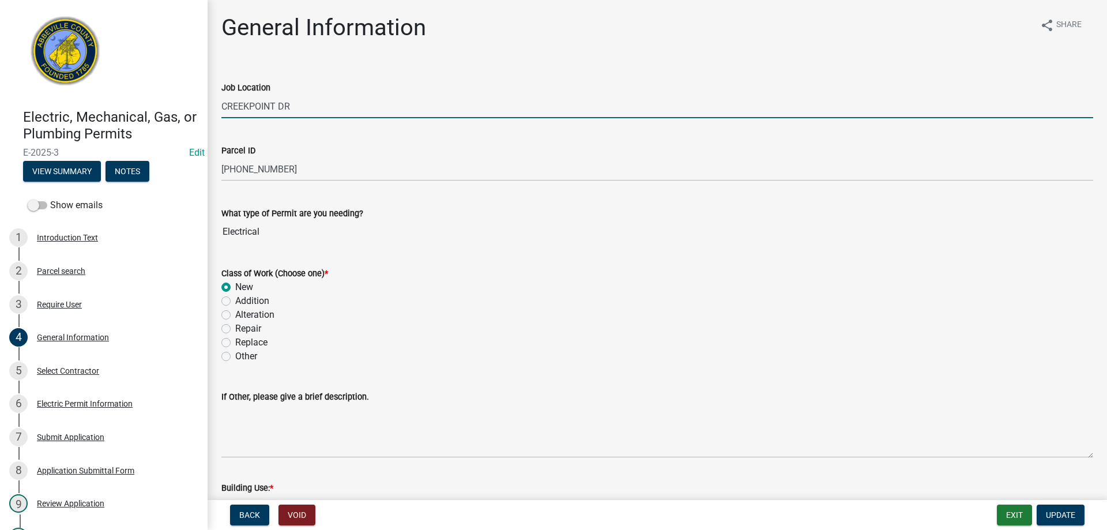
click at [222, 107] on input "CREEKPOINT DR" at bounding box center [657, 107] width 872 height 24
type input "34 CREEKPOINT DR"
click at [1077, 514] on button "Update" at bounding box center [1061, 515] width 48 height 21
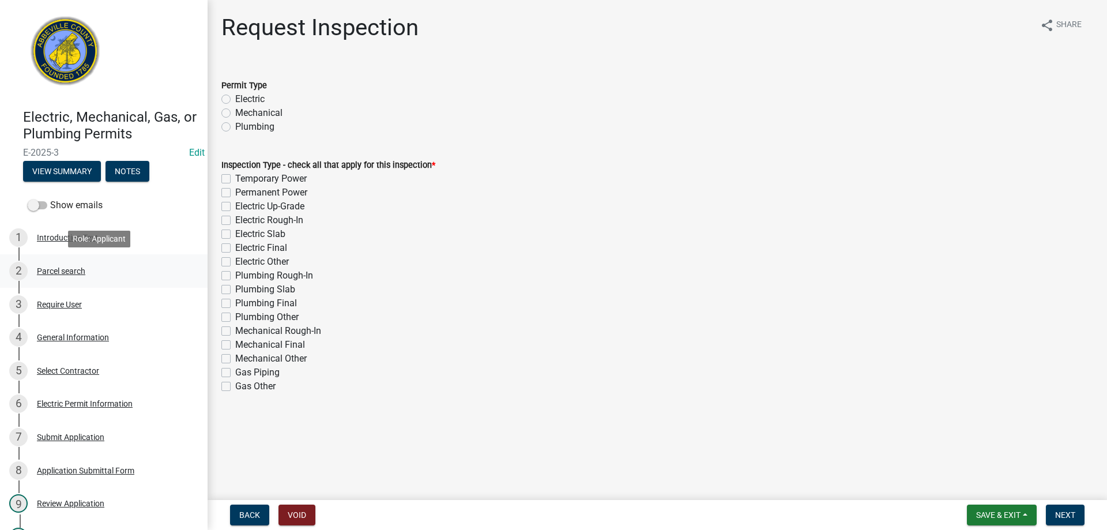
click at [65, 267] on div "Parcel search" at bounding box center [61, 271] width 48 height 8
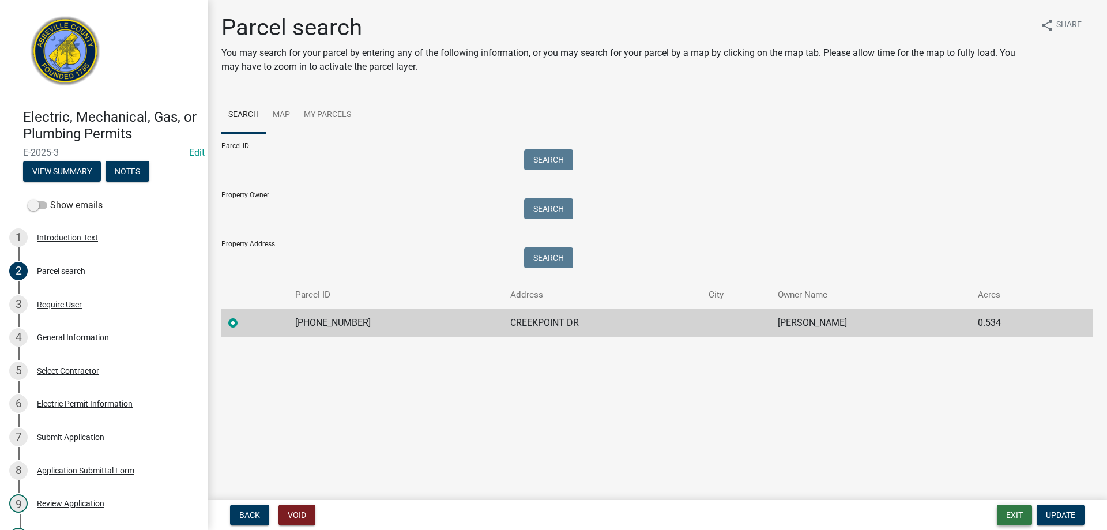
click at [1009, 517] on button "Exit" at bounding box center [1014, 515] width 35 height 21
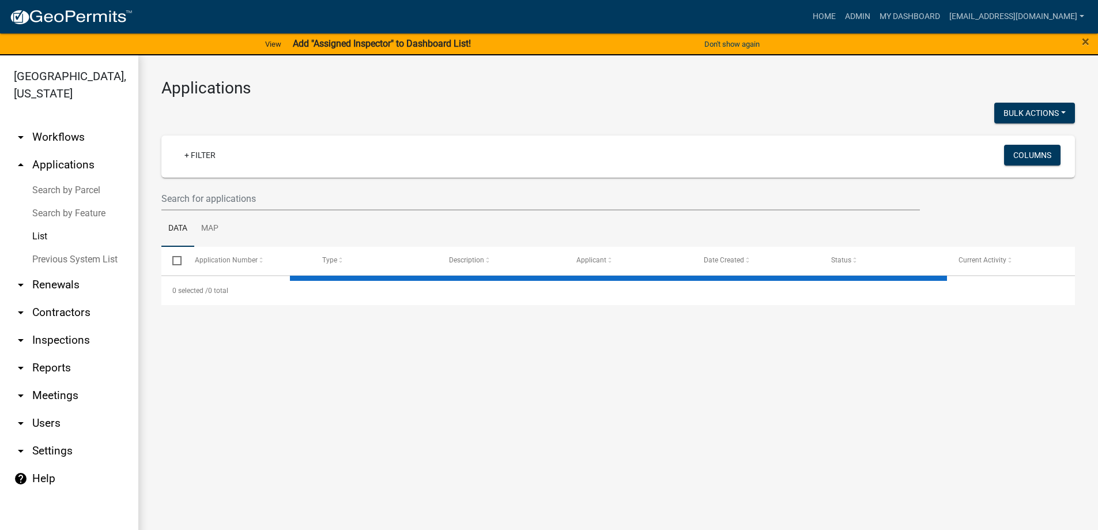
select select "3: 100"
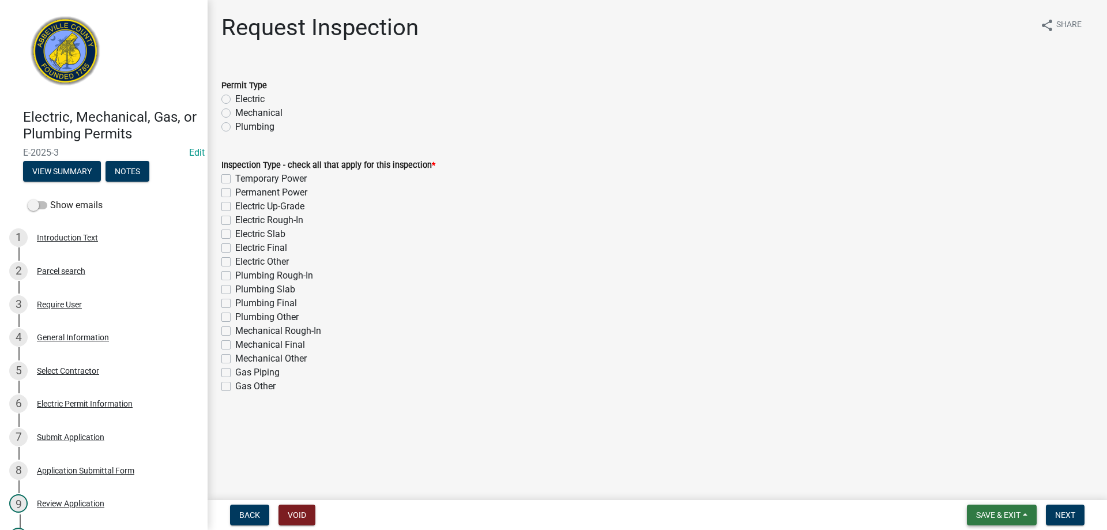
click at [1008, 517] on span "Save & Exit" at bounding box center [998, 514] width 44 height 9
click at [991, 492] on button "Save & Exit" at bounding box center [990, 485] width 92 height 28
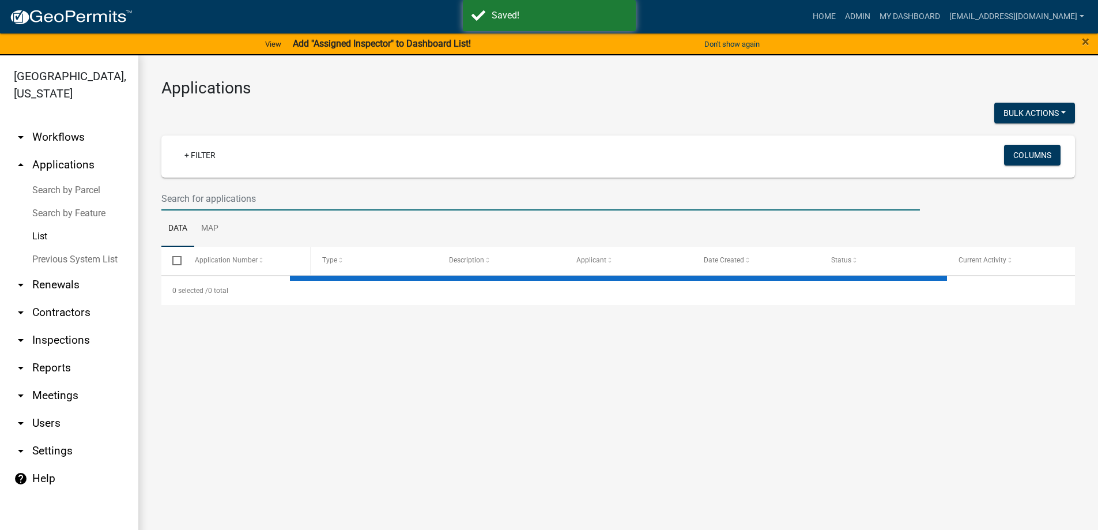
select select "3: 100"
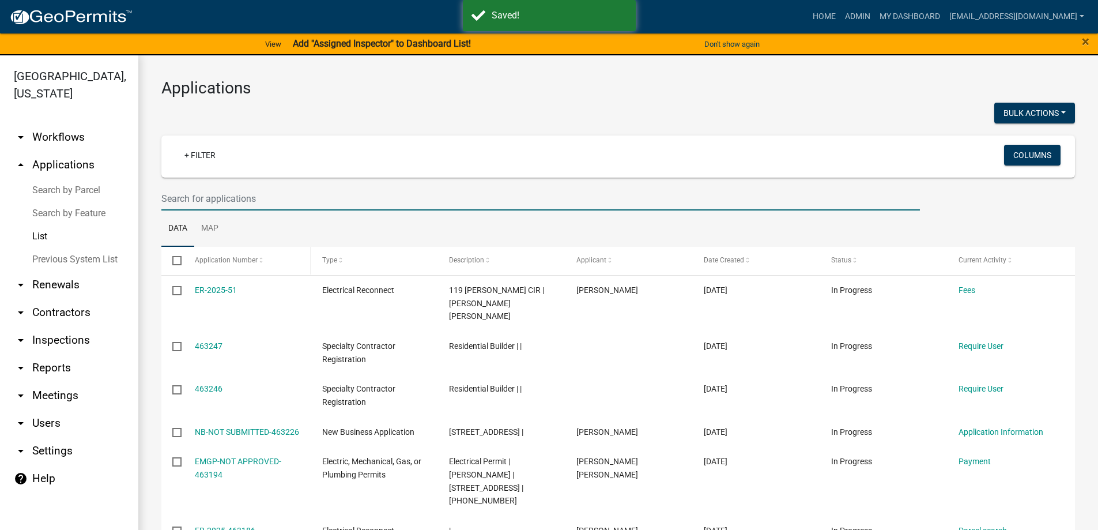
paste input "054-00-01-061"
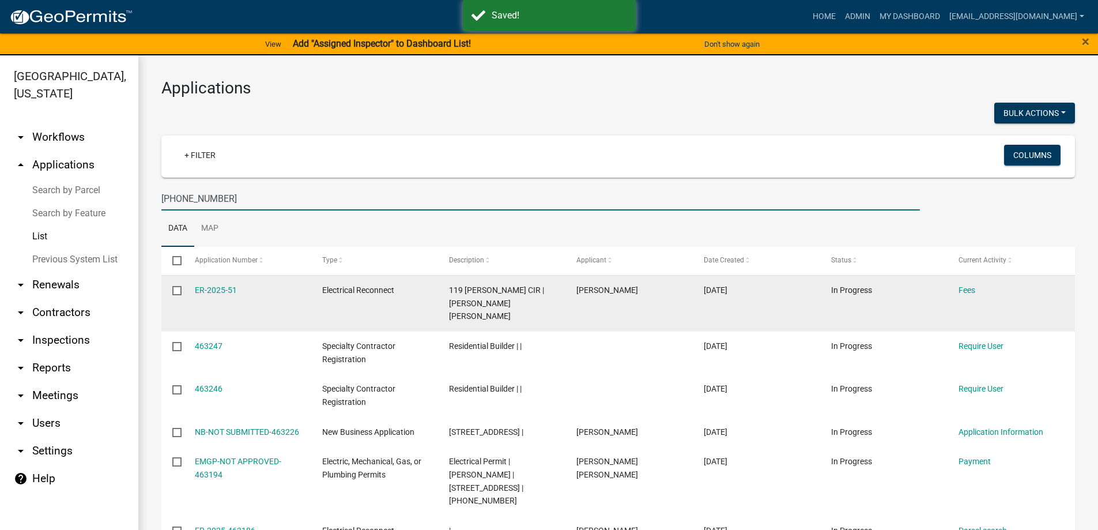
type input "054-00-01-061"
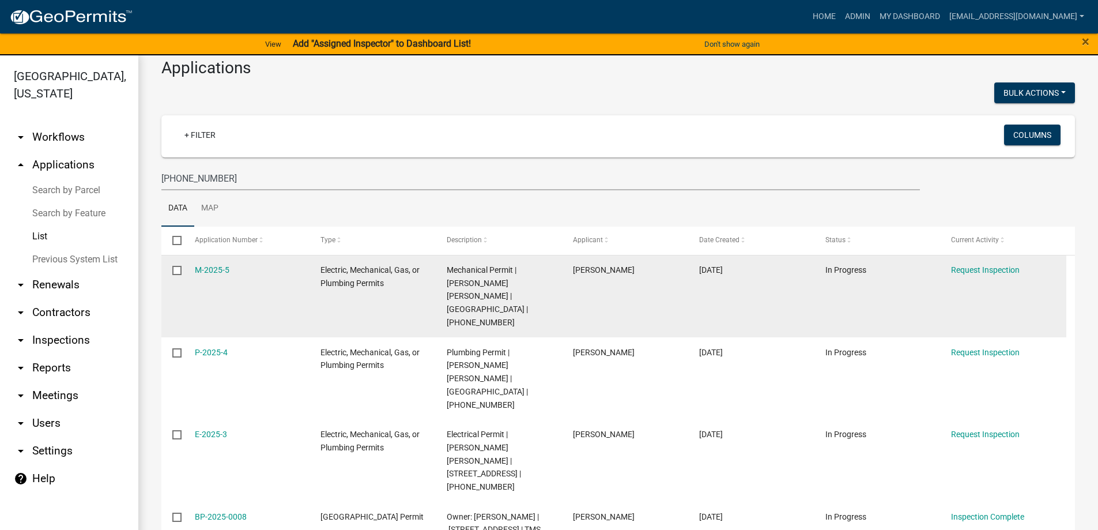
scroll to position [38, 0]
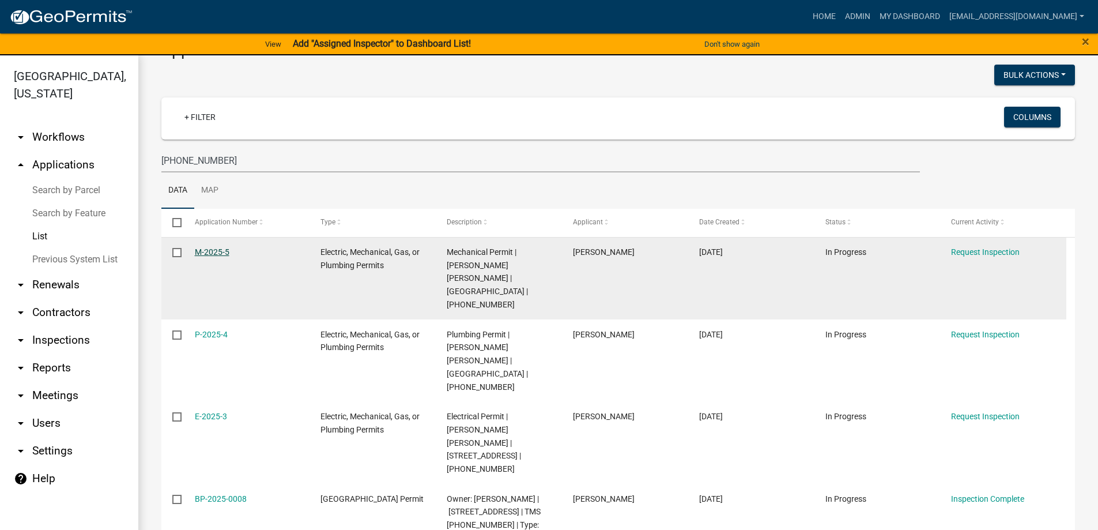
click at [200, 250] on link "M-2025-5" at bounding box center [212, 251] width 35 height 9
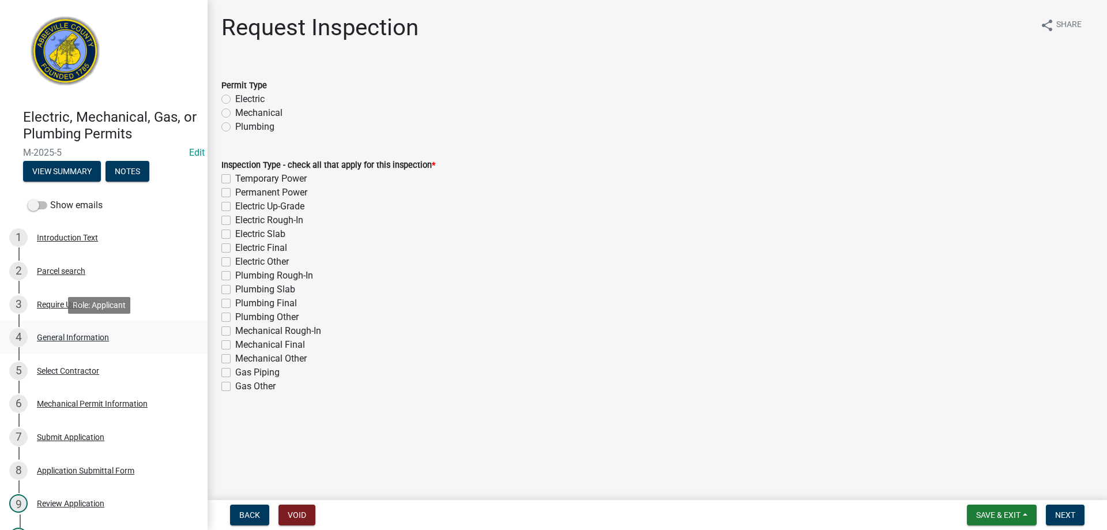
click at [62, 332] on div "4 General Information" at bounding box center [99, 337] width 180 height 18
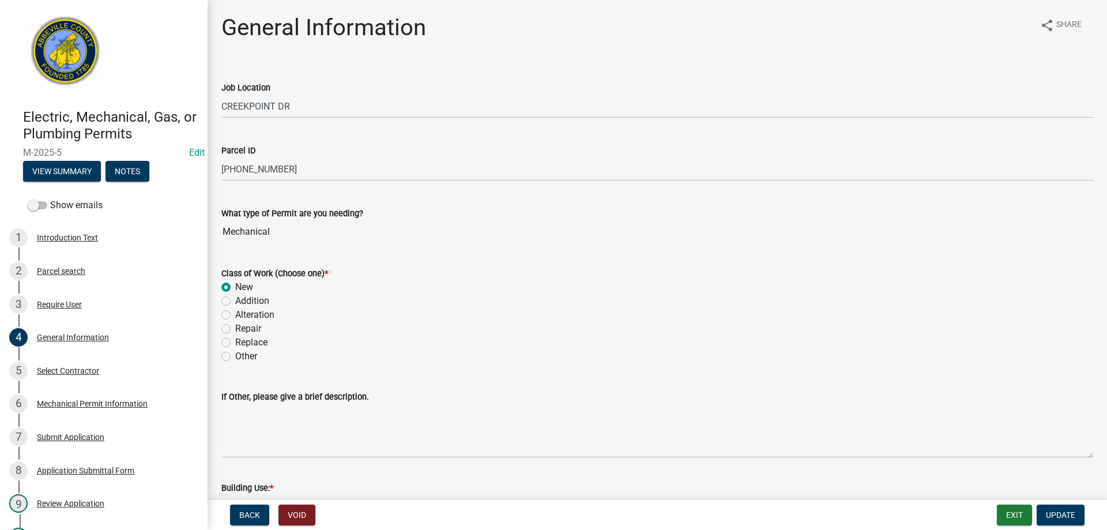
click at [221, 108] on div "Job Location CREEKPOINT DR" at bounding box center [657, 92] width 889 height 54
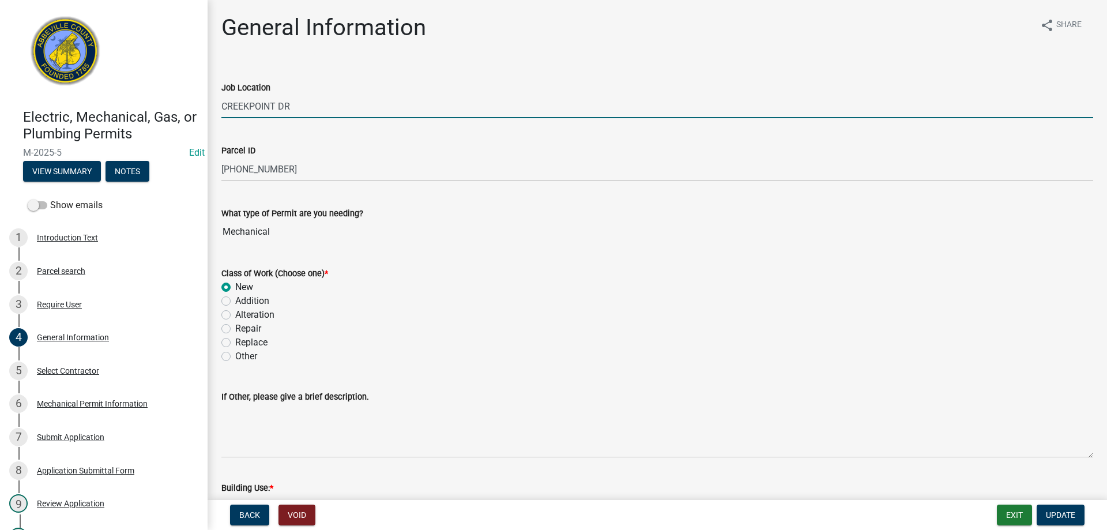
click at [223, 106] on input "CREEKPOINT DR" at bounding box center [657, 107] width 872 height 24
type input "34 CREEKPOINT DR"
click at [1051, 515] on span "Update" at bounding box center [1060, 514] width 29 height 9
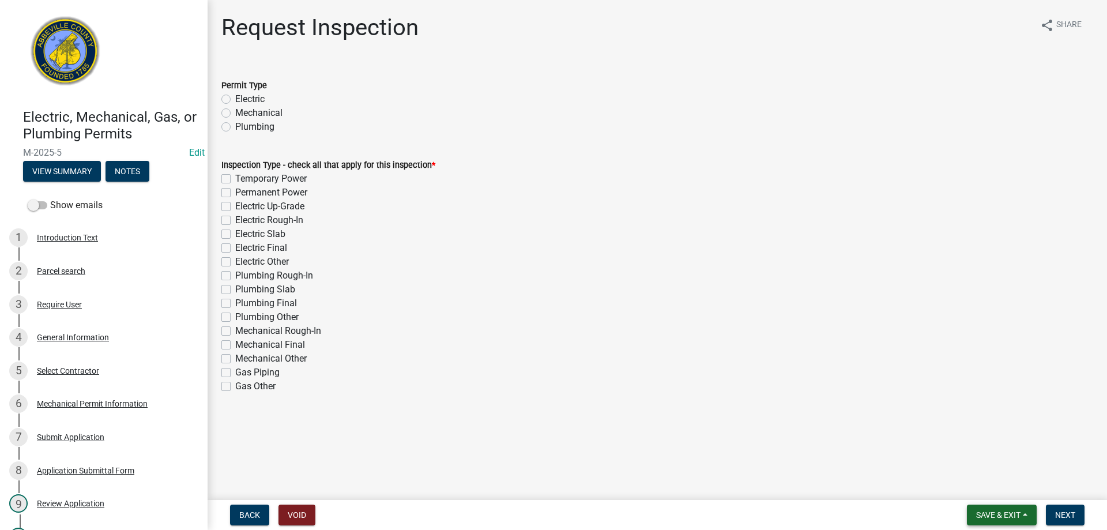
click at [1000, 507] on button "Save & Exit" at bounding box center [1002, 515] width 70 height 21
click at [999, 487] on button "Save & Exit" at bounding box center [990, 485] width 92 height 28
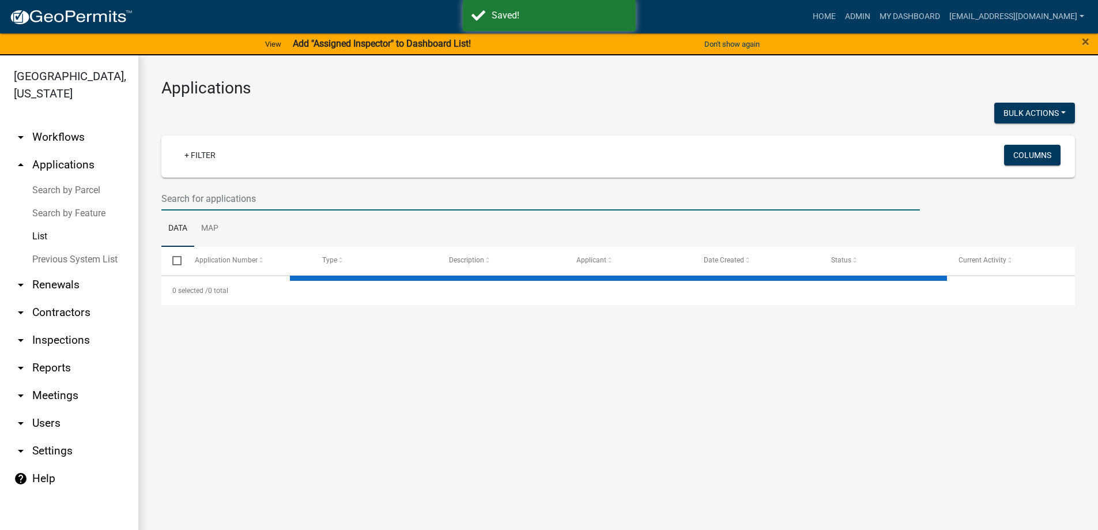
click at [262, 199] on input "text" at bounding box center [540, 199] width 759 height 24
type input "34"
select select "3: 100"
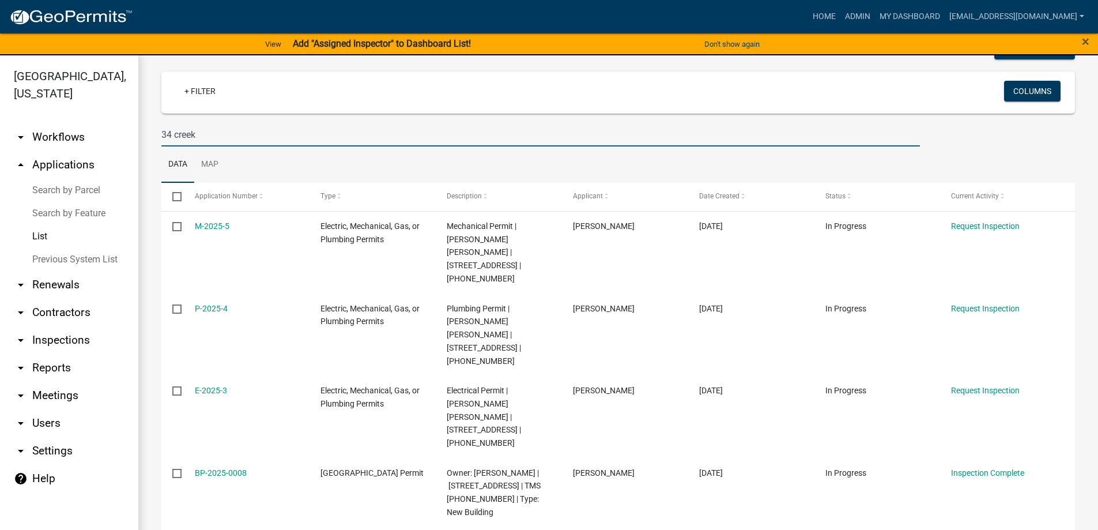
scroll to position [65, 0]
type input "34 creek"
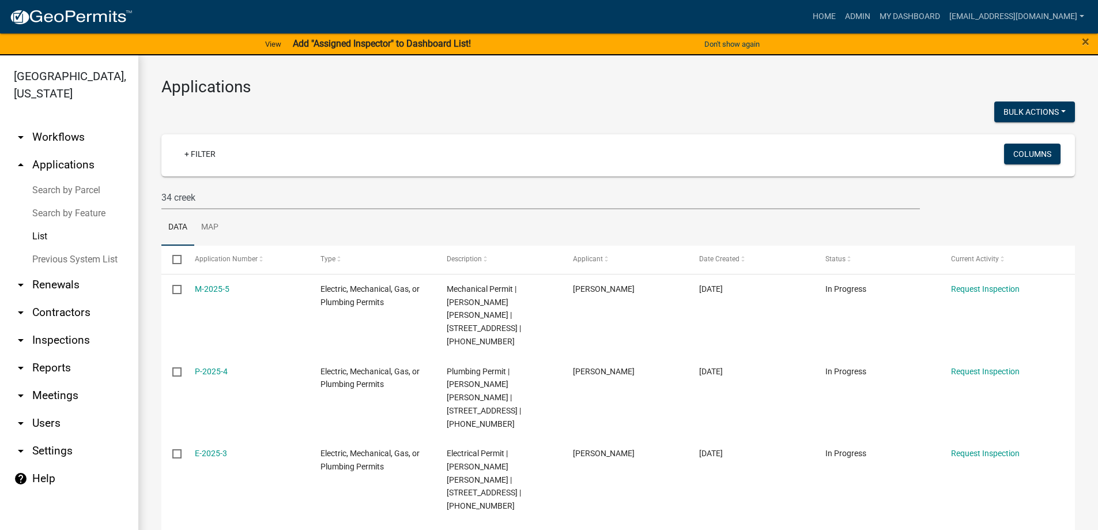
scroll to position [0, 0]
click at [40, 235] on link "List" at bounding box center [69, 236] width 138 height 23
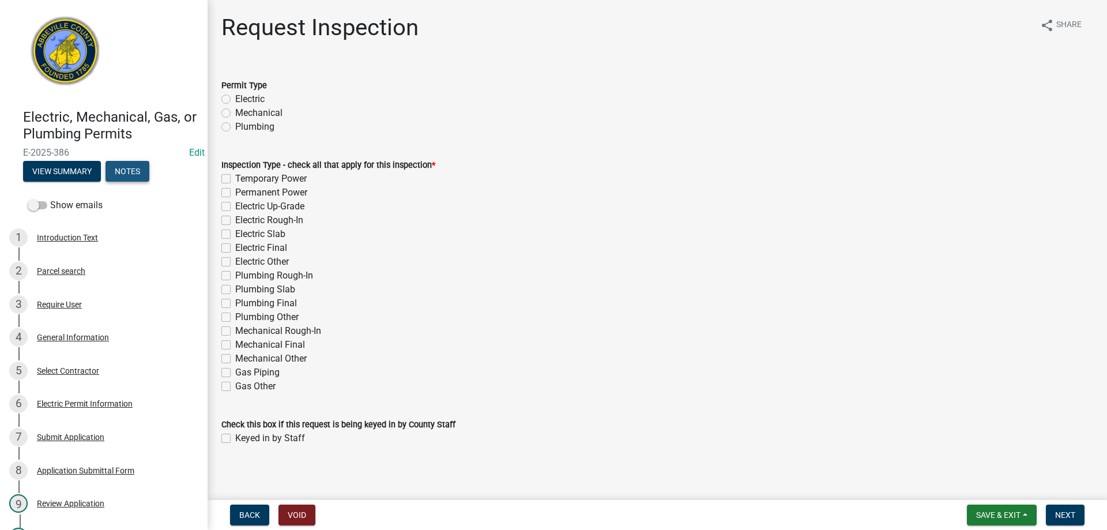
click at [129, 170] on button "Notes" at bounding box center [128, 171] width 44 height 21
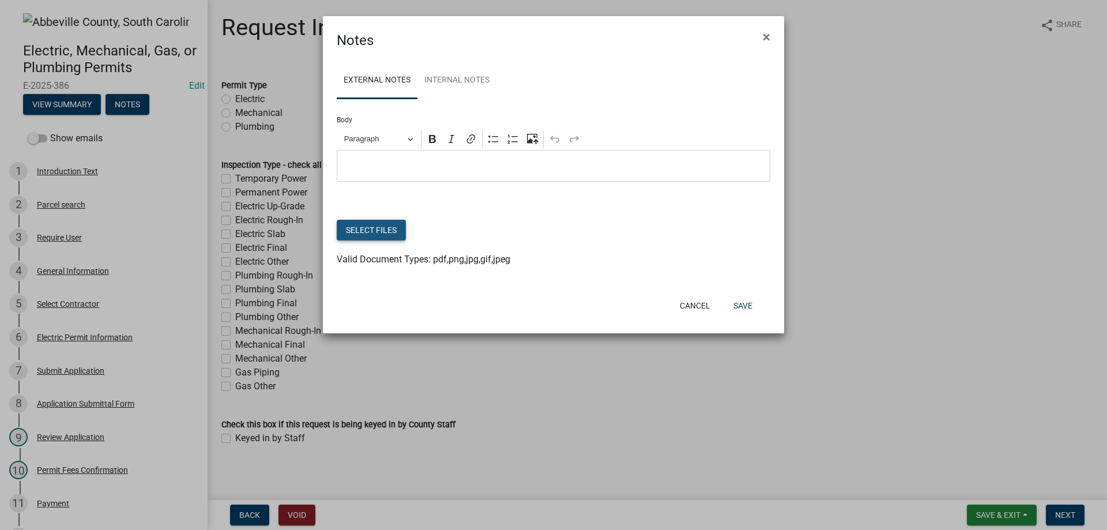
click at [379, 233] on button "Select files" at bounding box center [371, 230] width 69 height 21
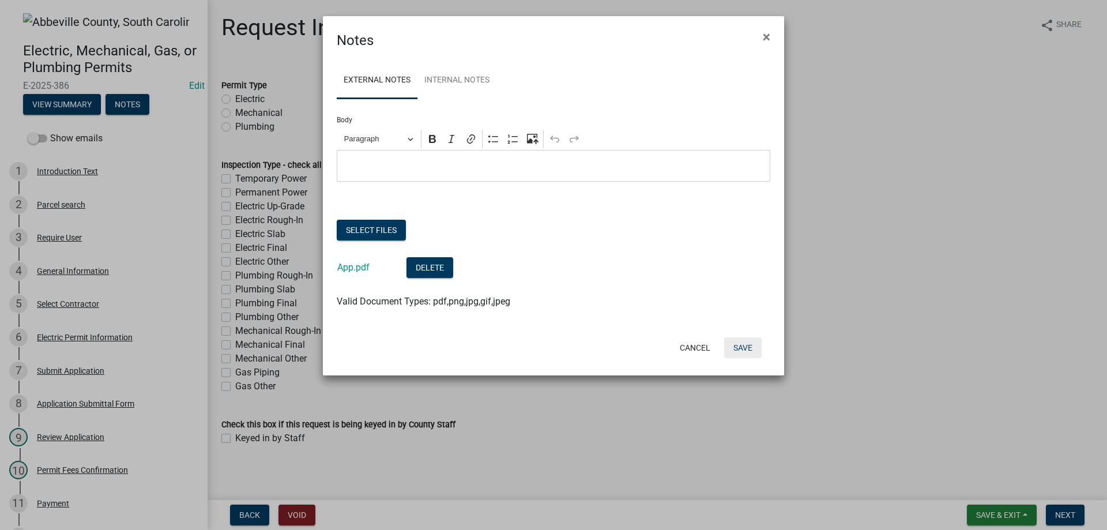
click at [741, 350] on button "Save" at bounding box center [742, 347] width 37 height 21
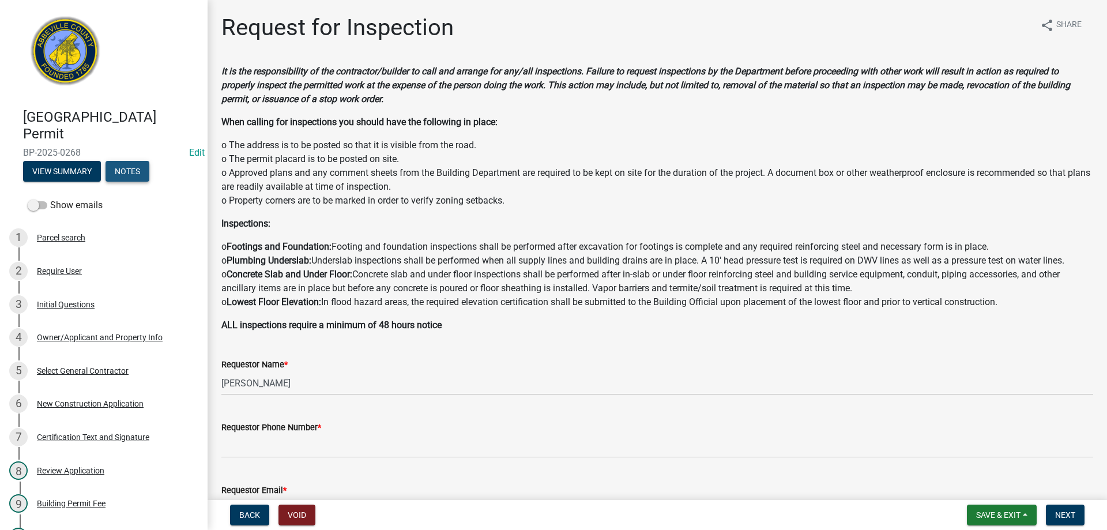
click at [119, 174] on button "Notes" at bounding box center [128, 171] width 44 height 21
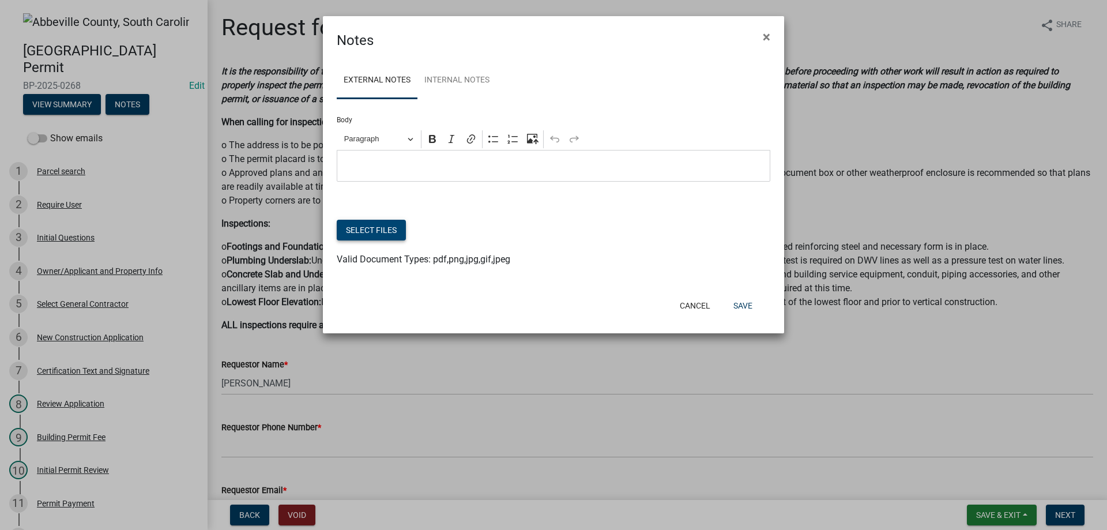
click at [374, 227] on button "Select files" at bounding box center [371, 230] width 69 height 21
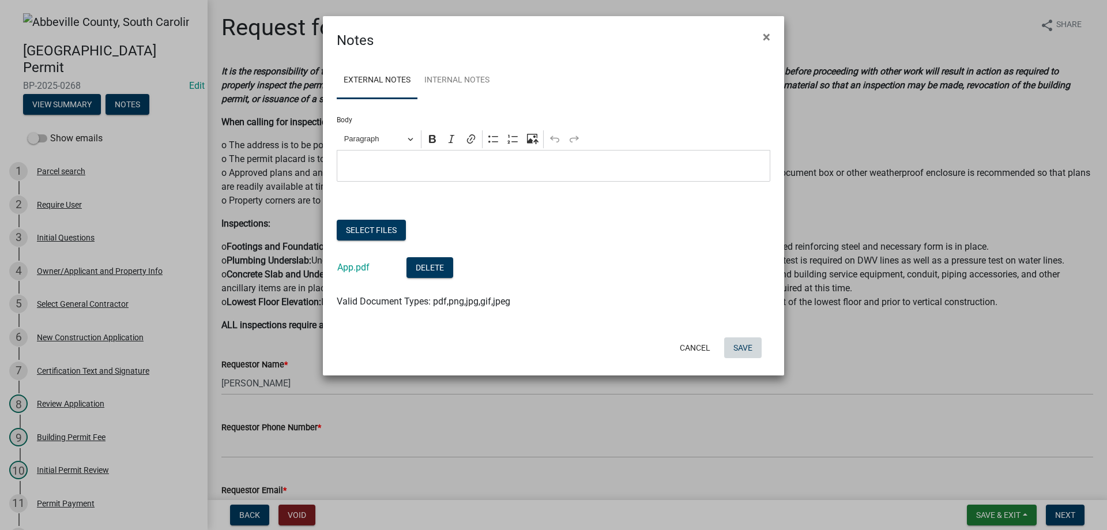
click at [737, 349] on button "Save" at bounding box center [742, 347] width 37 height 21
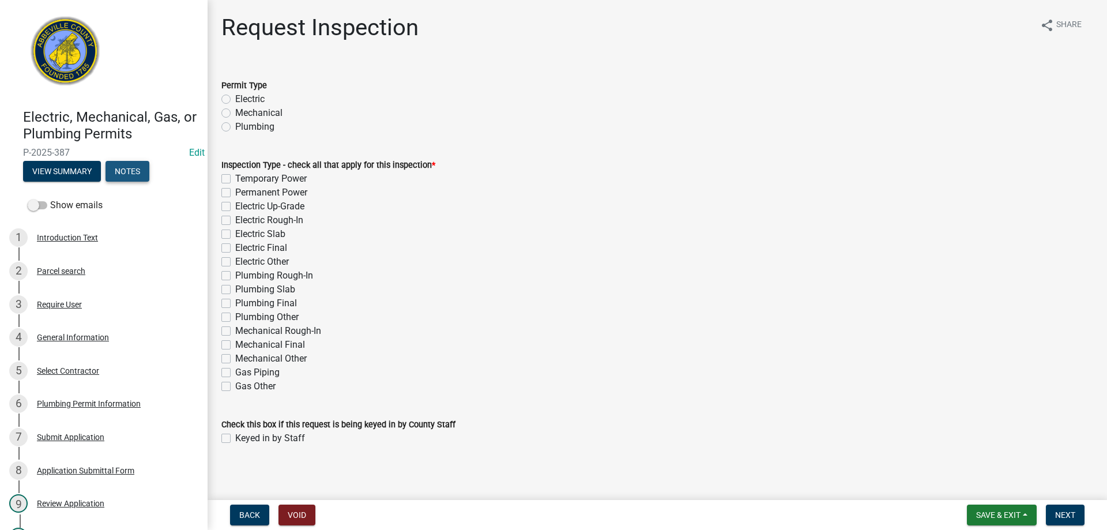
click at [127, 172] on button "Notes" at bounding box center [128, 171] width 44 height 21
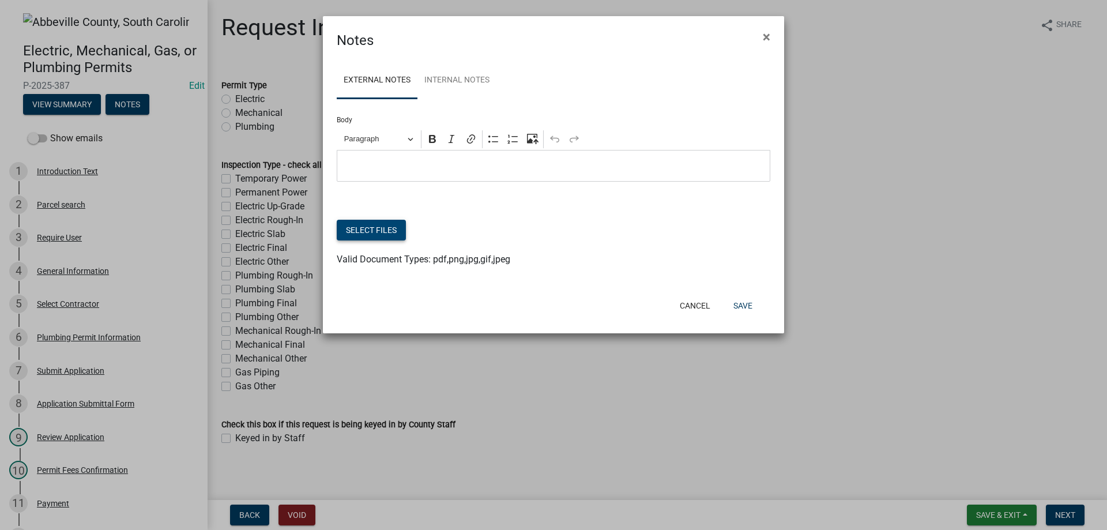
click at [377, 225] on button "Select files" at bounding box center [371, 230] width 69 height 21
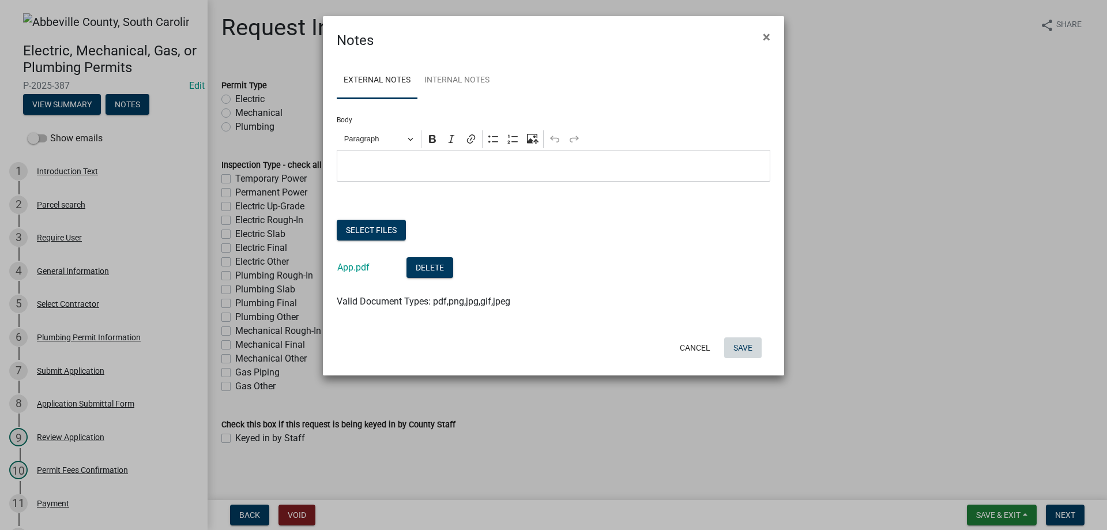
click at [740, 353] on button "Save" at bounding box center [742, 347] width 37 height 21
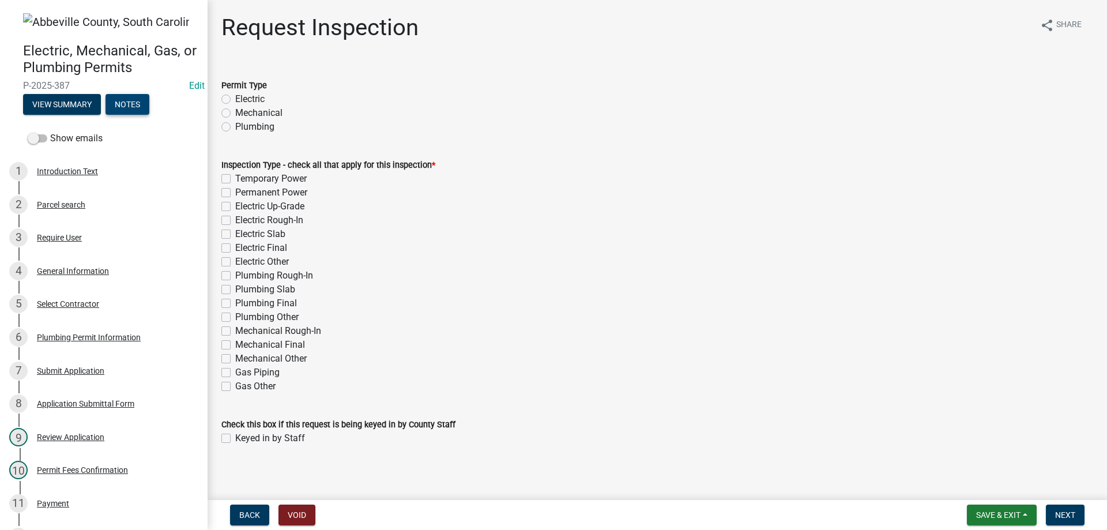
click at [138, 100] on button "Notes" at bounding box center [128, 104] width 44 height 21
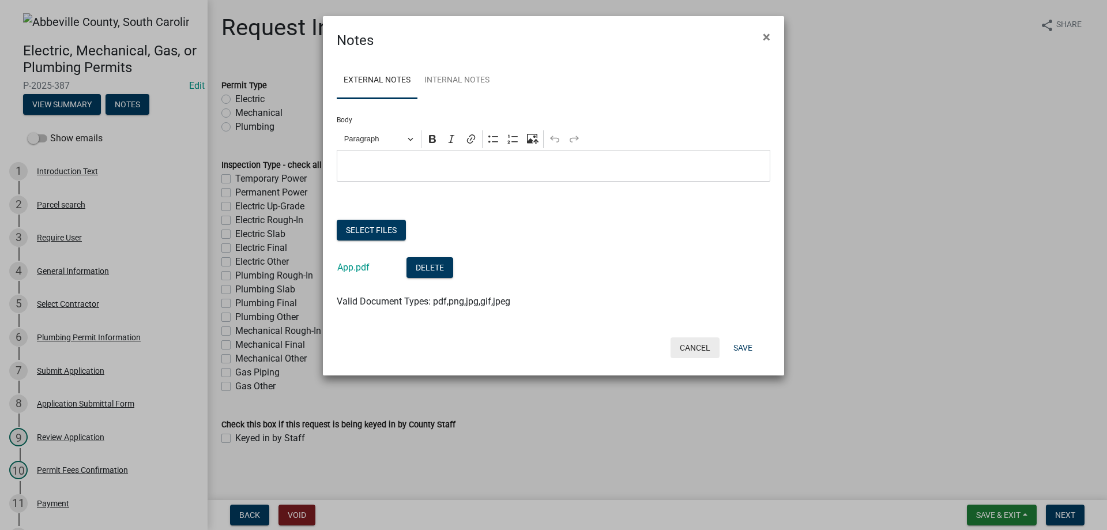
click at [682, 347] on button "Cancel" at bounding box center [695, 347] width 49 height 21
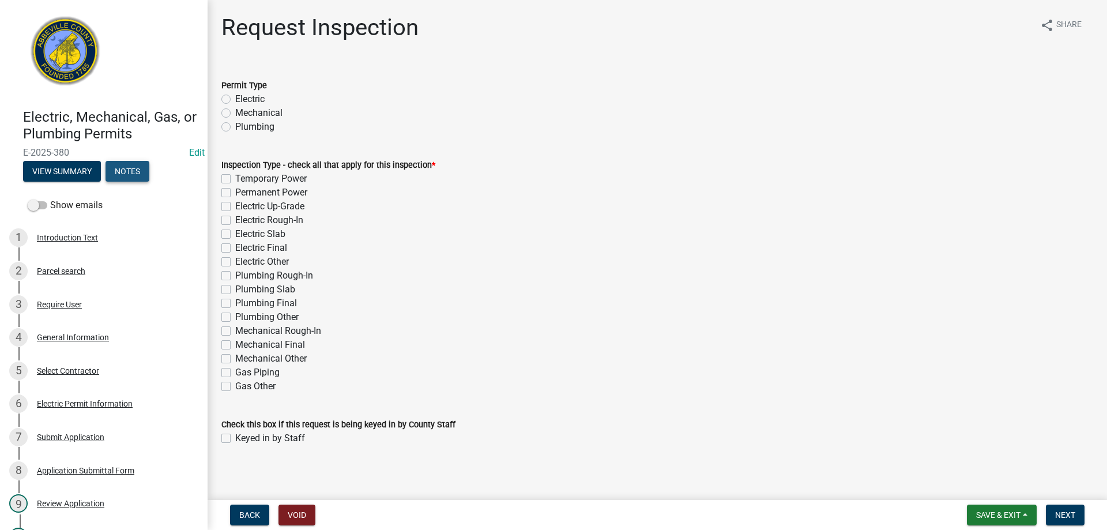
click at [136, 171] on button "Notes" at bounding box center [128, 171] width 44 height 21
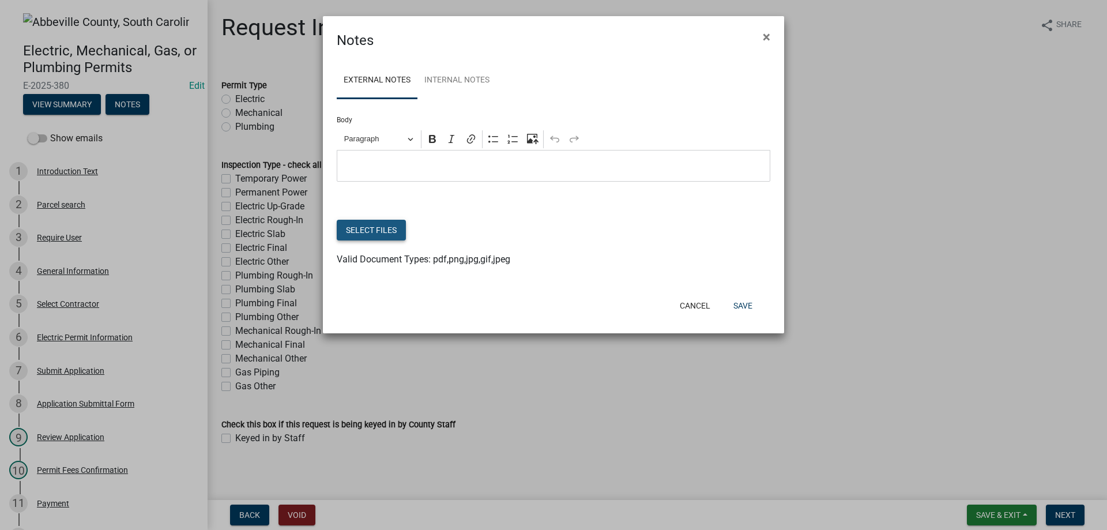
click at [398, 227] on button "Select files" at bounding box center [371, 230] width 69 height 21
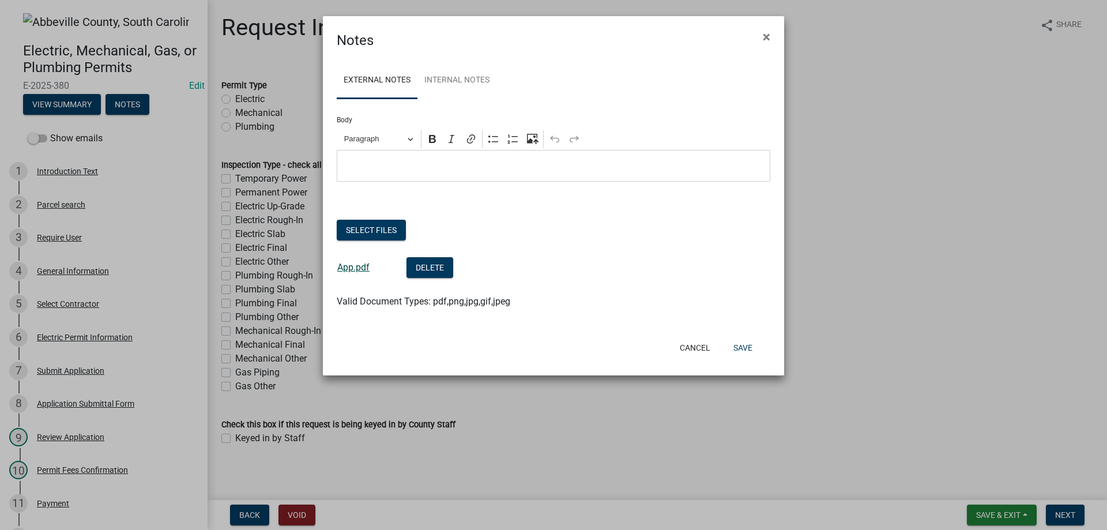
click at [360, 268] on link "App.pdf" at bounding box center [353, 267] width 32 height 11
click at [682, 348] on button "Cancel" at bounding box center [695, 347] width 49 height 21
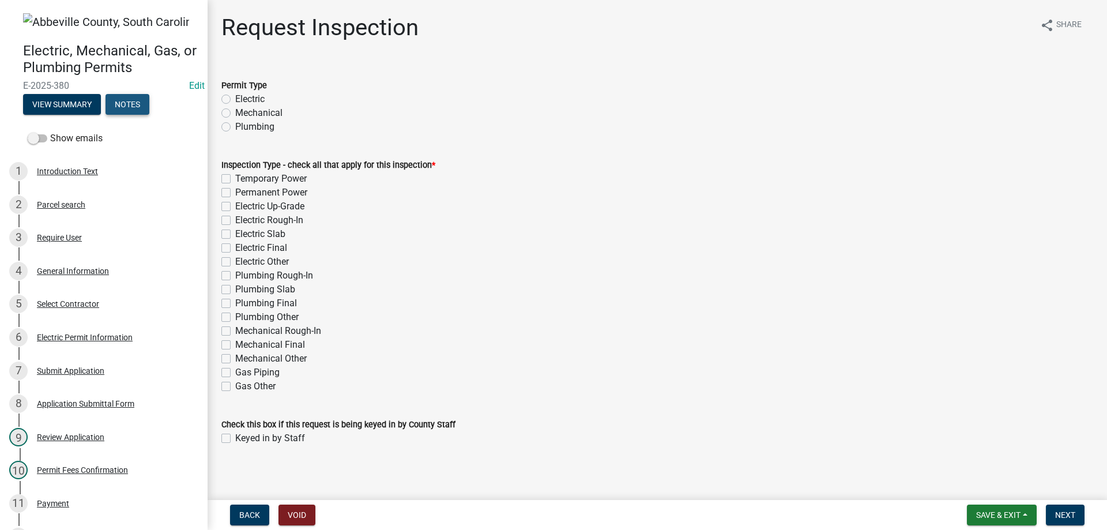
click at [148, 101] on button "Notes" at bounding box center [128, 104] width 44 height 21
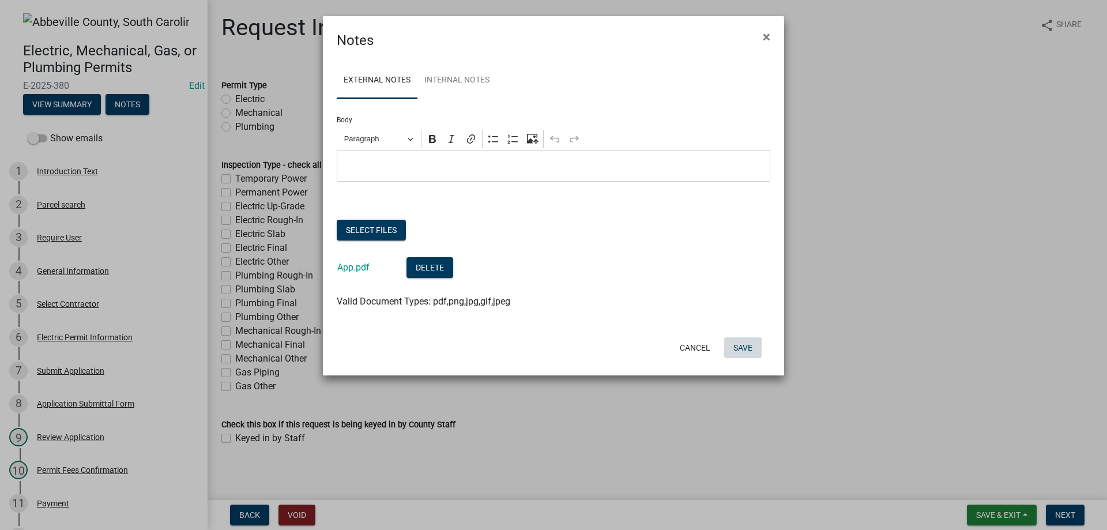
click at [741, 347] on button "Save" at bounding box center [742, 347] width 37 height 21
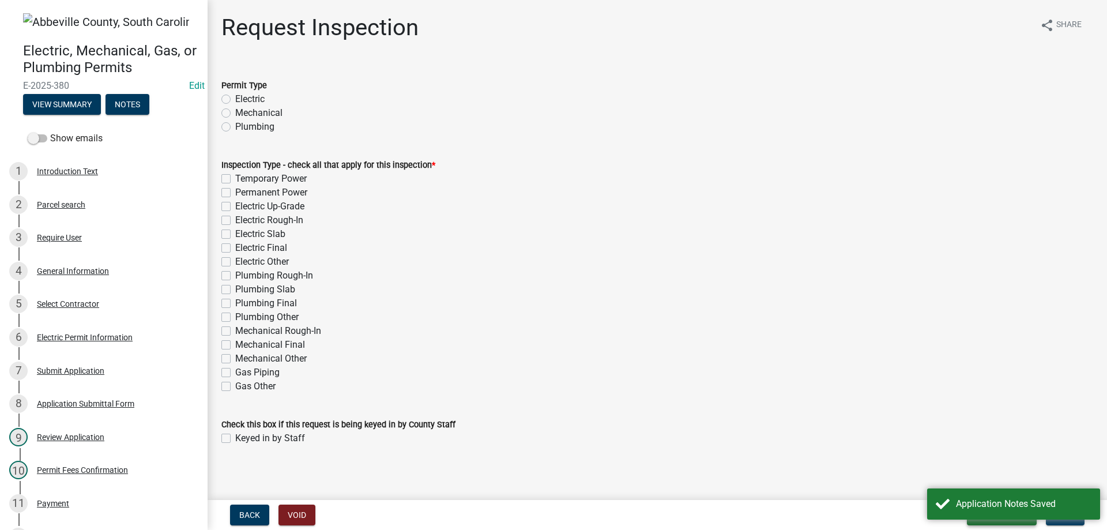
click at [999, 521] on button "Save & Exit" at bounding box center [1002, 515] width 70 height 21
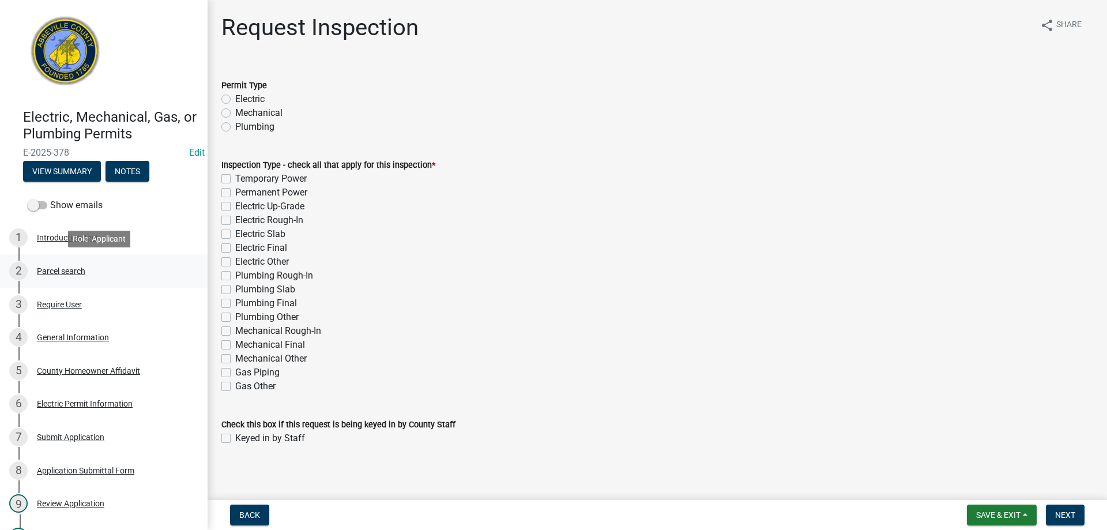
click at [55, 272] on div "Parcel search" at bounding box center [61, 271] width 48 height 8
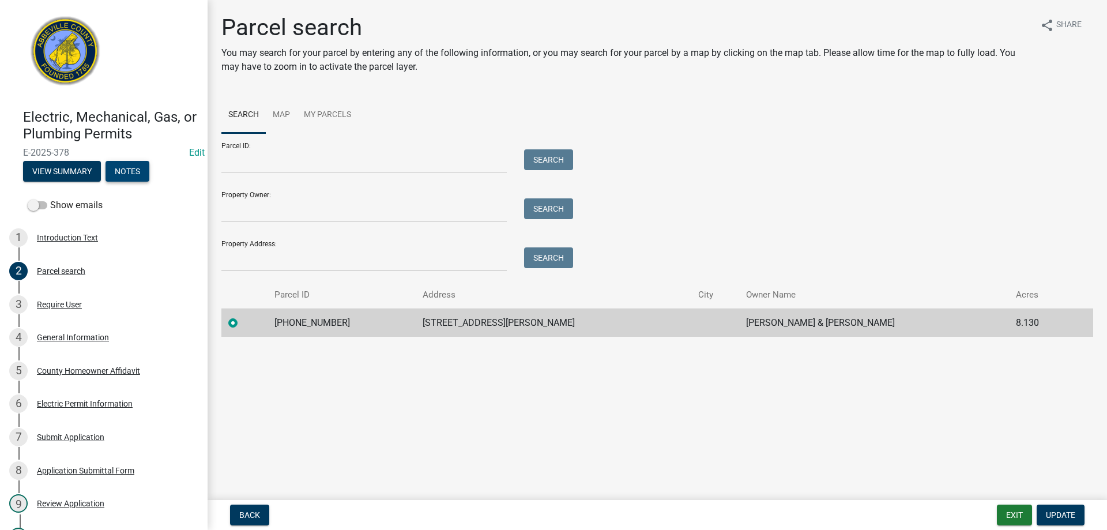
drag, startPoint x: 150, startPoint y: 166, endPoint x: 125, endPoint y: 179, distance: 28.4
click at [150, 166] on div "Electric, Mechanical, Gas, or Plumbing Permits E-2025-378 Edit View Summary Not…" at bounding box center [103, 142] width 189 height 85
click at [125, 179] on button "Notes" at bounding box center [128, 171] width 44 height 21
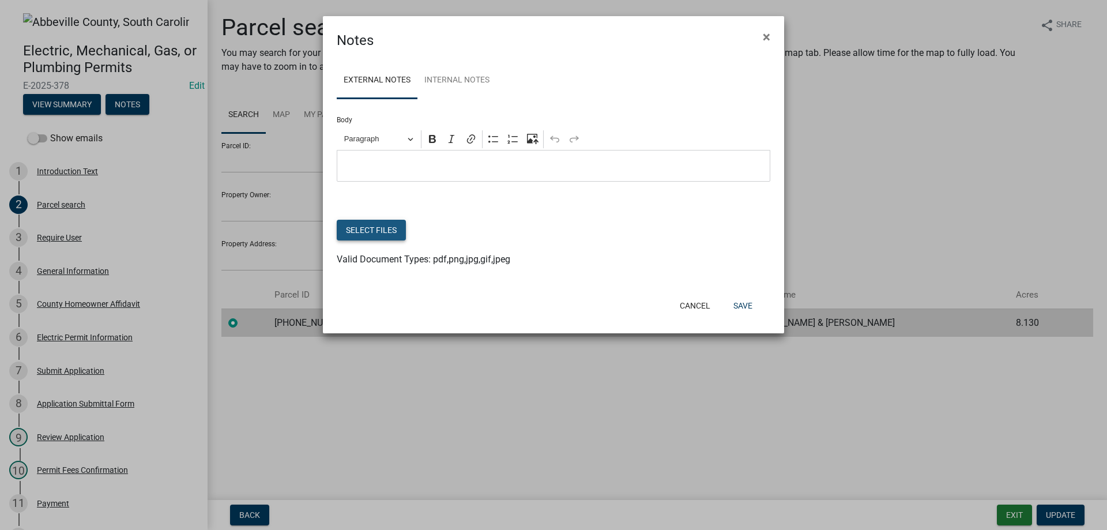
click at [382, 231] on button "Select files" at bounding box center [371, 230] width 69 height 21
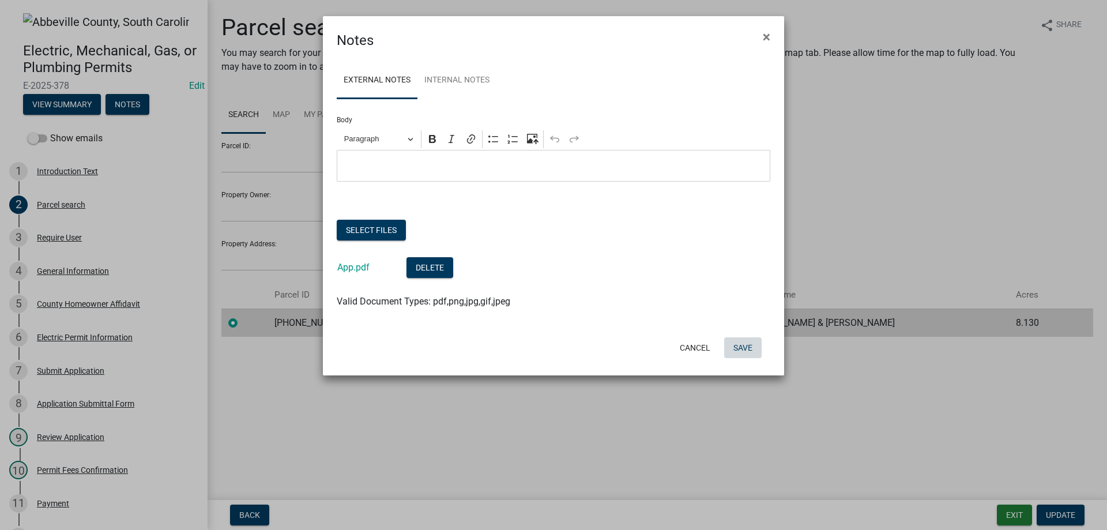
click at [742, 350] on button "Save" at bounding box center [742, 347] width 37 height 21
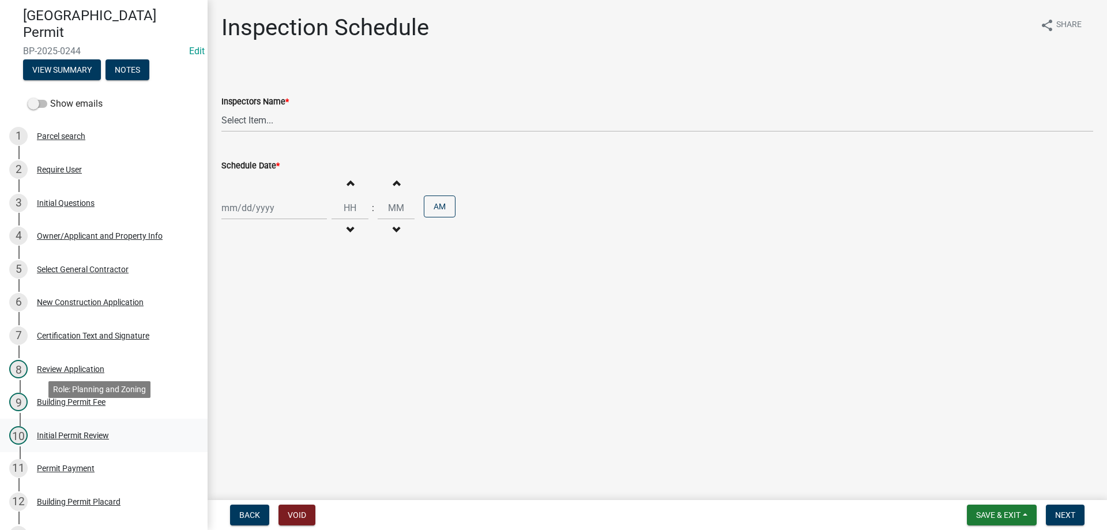
scroll to position [173, 0]
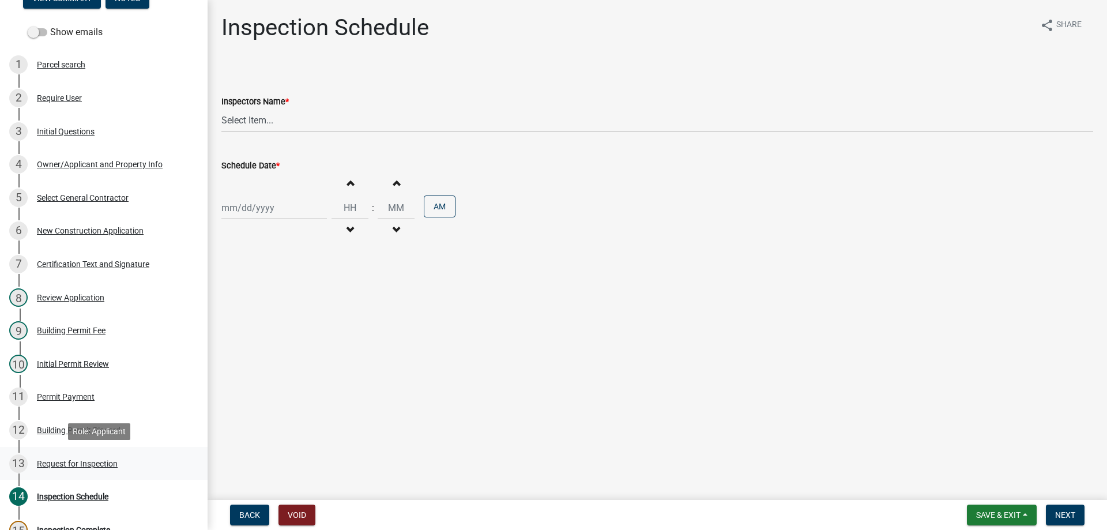
click at [77, 466] on div "Request for Inspection" at bounding box center [77, 464] width 81 height 8
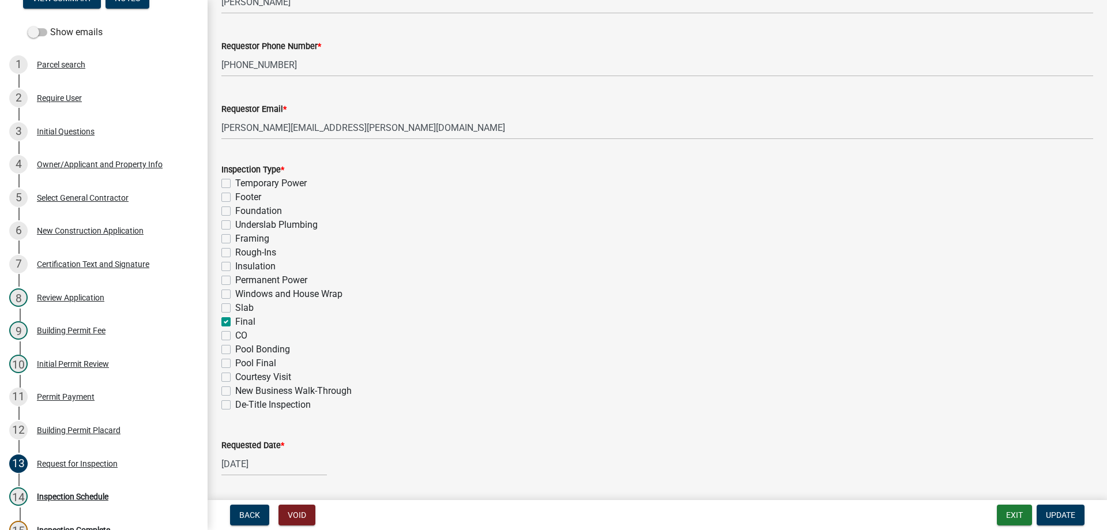
scroll to position [332, 0]
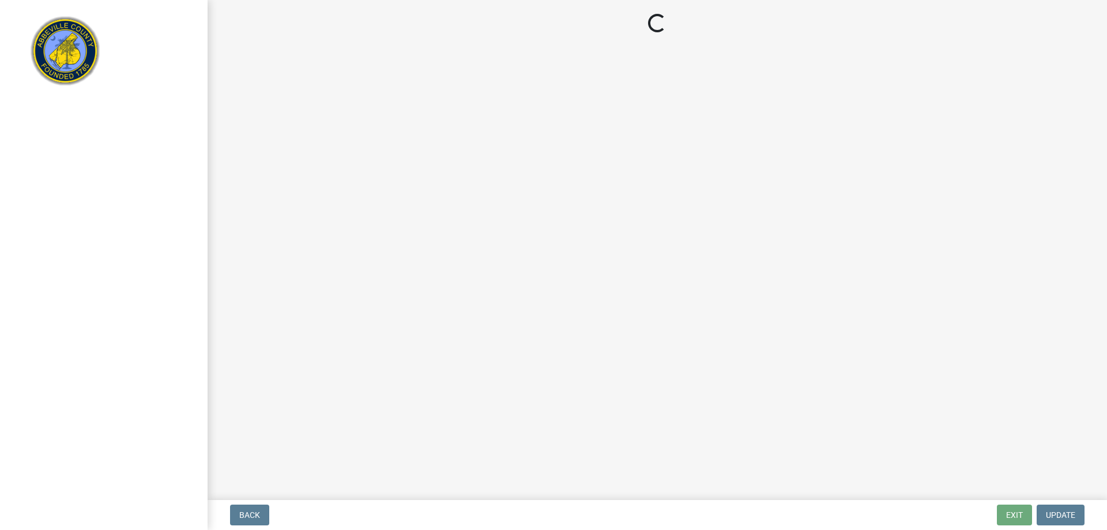
select select "3: 3"
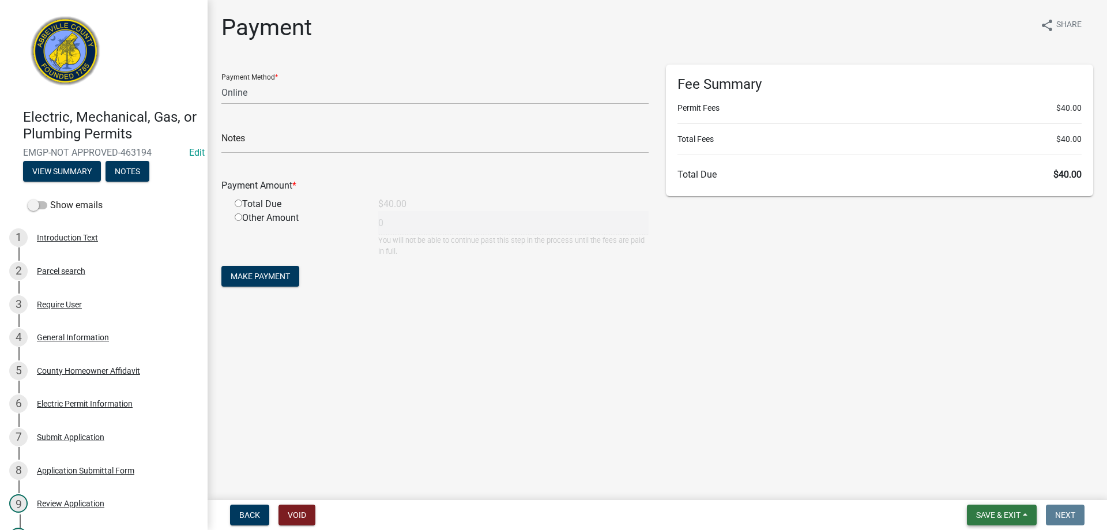
click at [993, 519] on span "Save & Exit" at bounding box center [998, 514] width 44 height 9
click at [964, 484] on button "Save & Exit" at bounding box center [990, 485] width 92 height 28
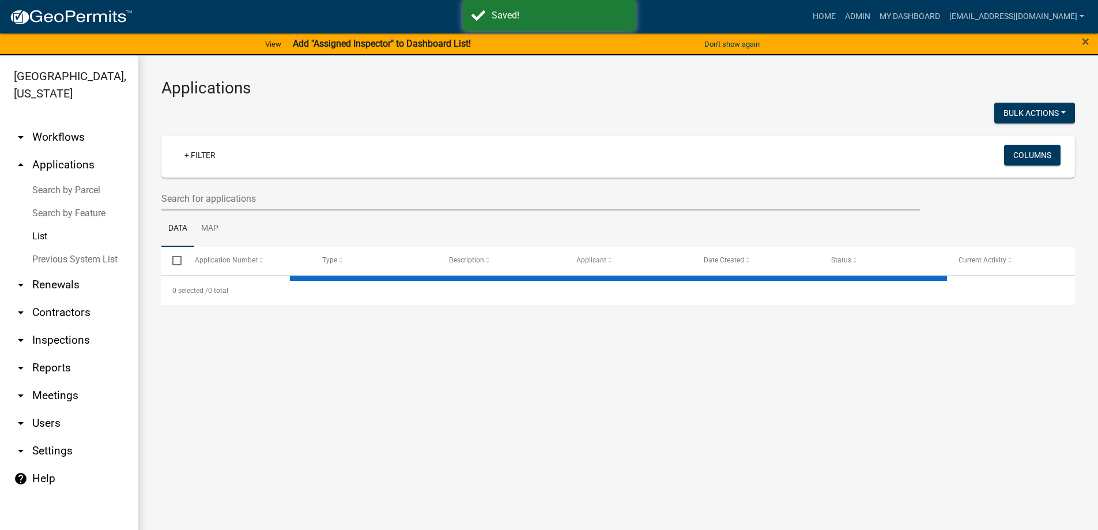
select select "3: 100"
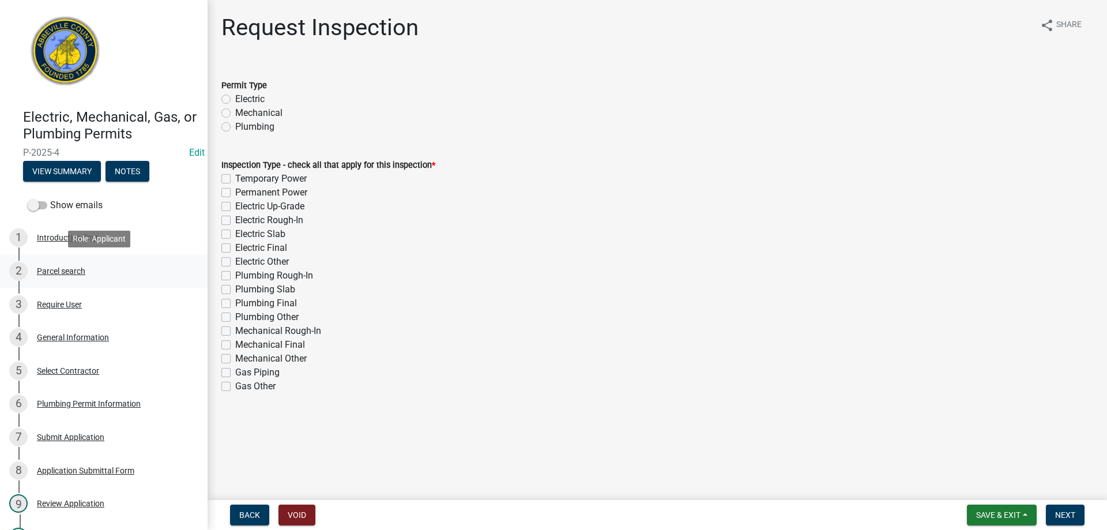
click at [59, 270] on div "Parcel search" at bounding box center [61, 271] width 48 height 8
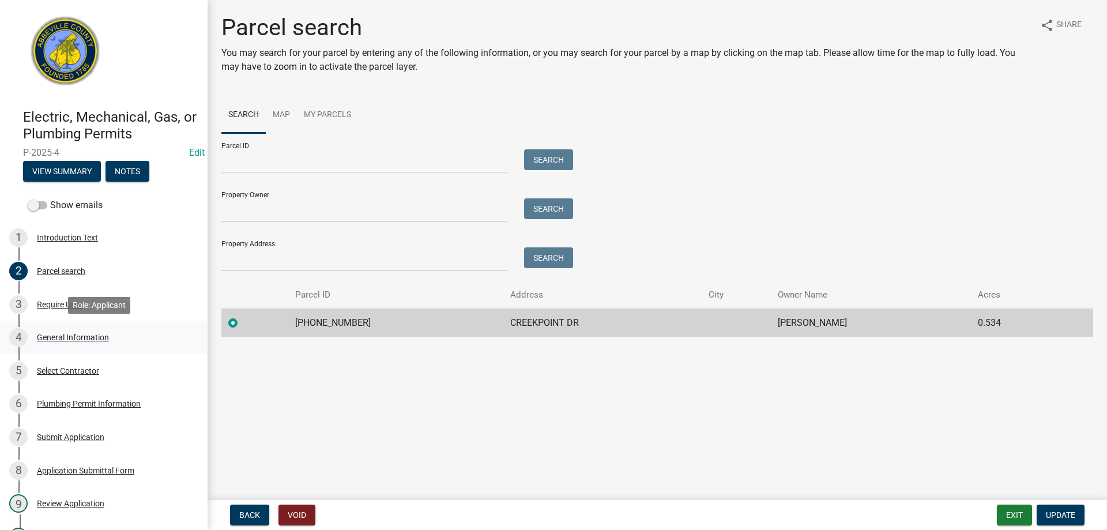
click at [72, 333] on div "General Information" at bounding box center [73, 337] width 72 height 8
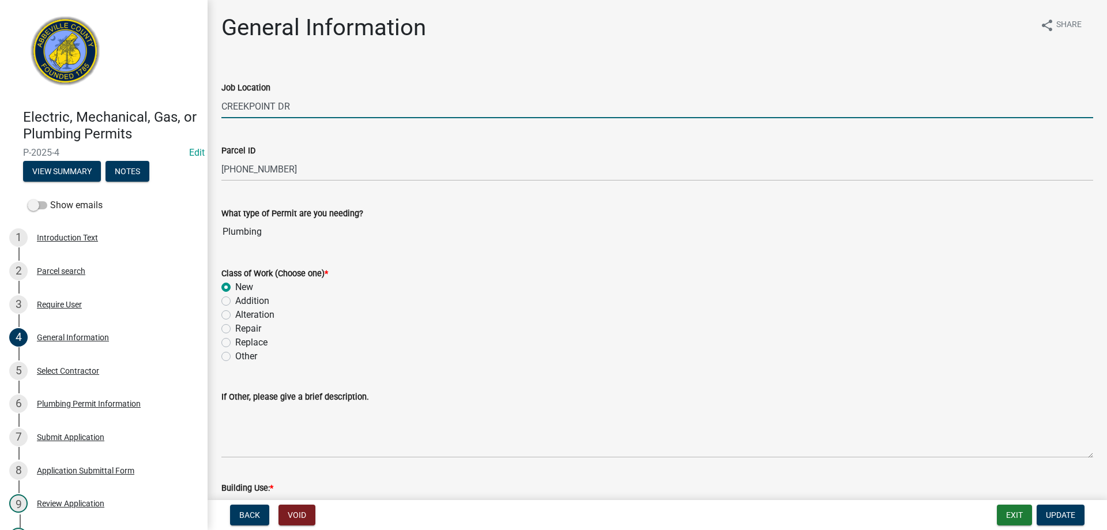
click at [221, 111] on input "CREEKPOINT DR" at bounding box center [657, 107] width 872 height 24
type input "[STREET_ADDRESS]"
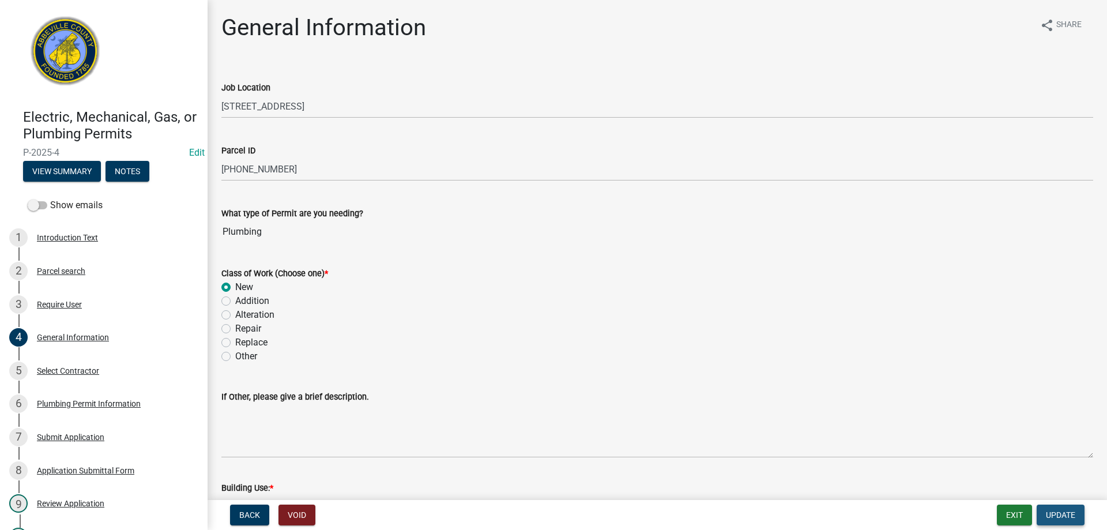
click at [1072, 522] on button "Update" at bounding box center [1061, 515] width 48 height 21
